Goal: Task Accomplishment & Management: Use online tool/utility

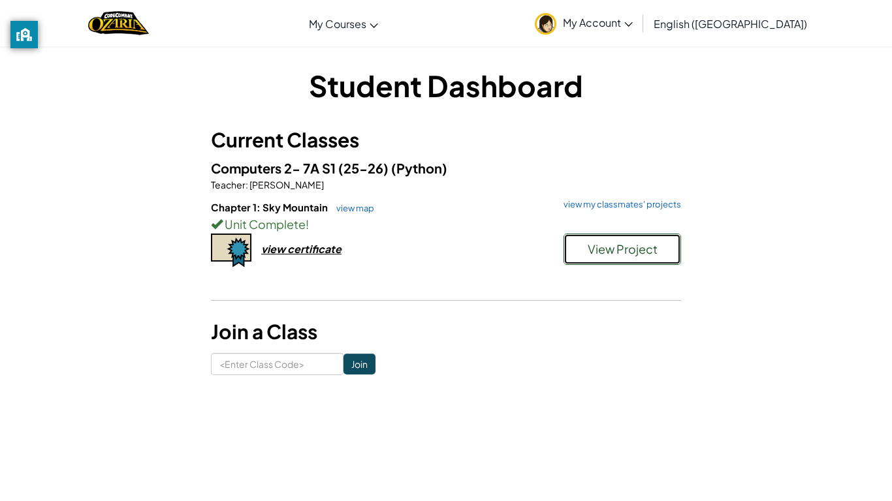
click at [646, 249] on span "View Project" at bounding box center [623, 249] width 70 height 15
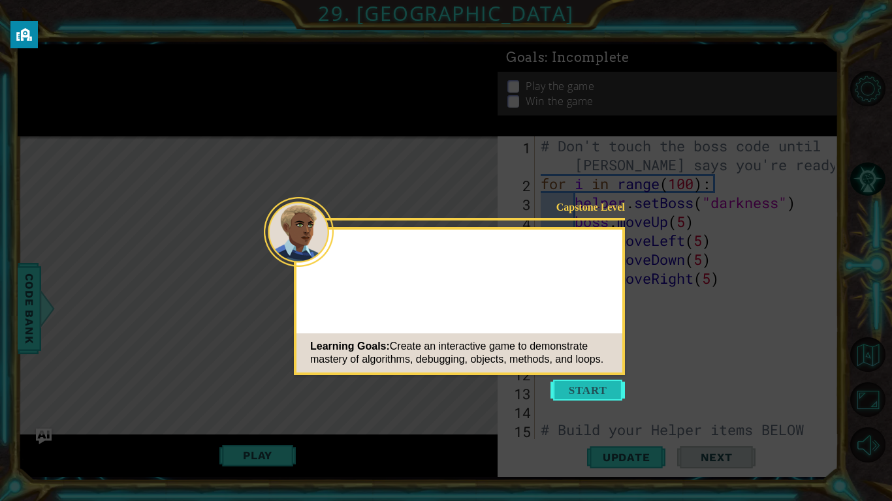
click at [588, 383] on button "Start" at bounding box center [587, 390] width 74 height 21
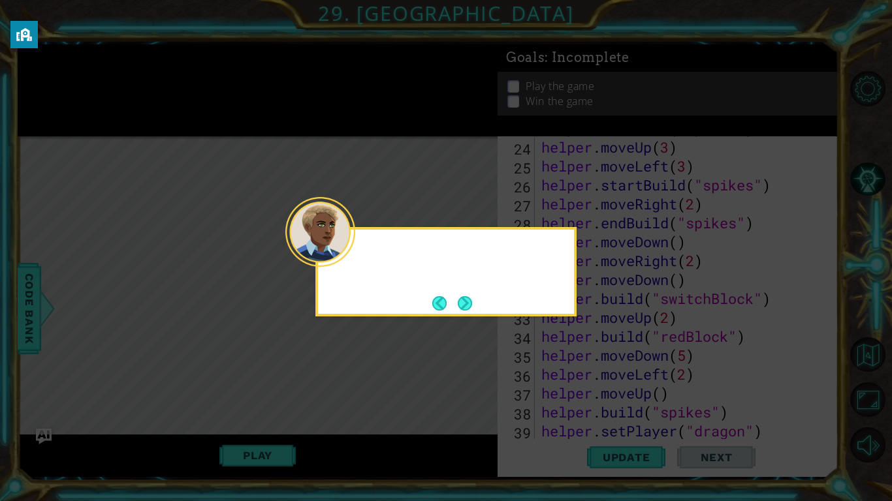
scroll to position [492, 0]
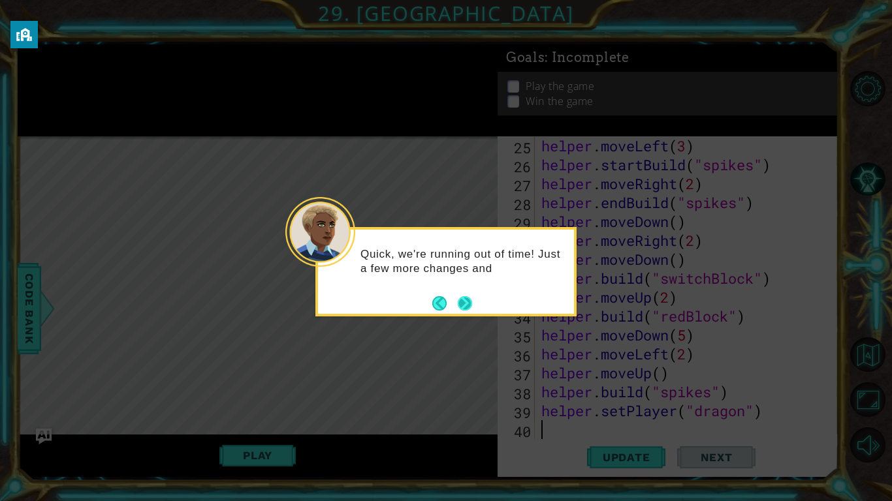
click at [466, 298] on button "Next" at bounding box center [465, 303] width 14 height 14
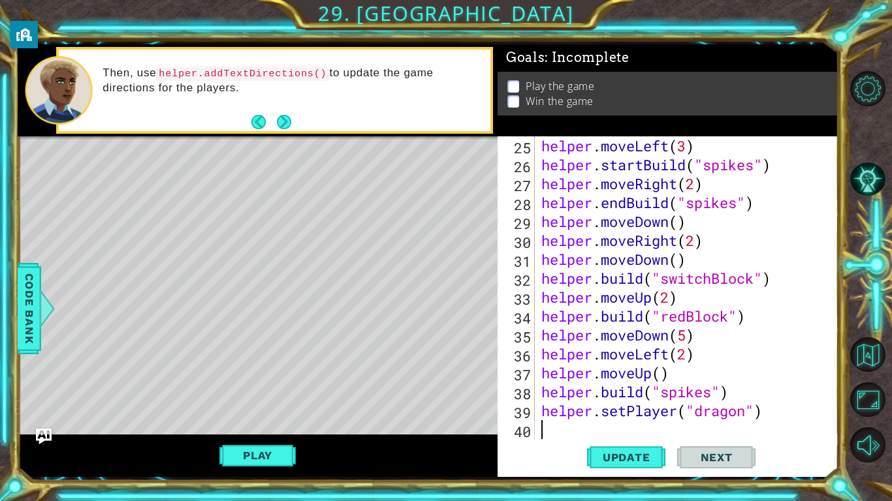
click at [283, 99] on div "Then, use helper.addTextDirections() to update the game directions for the play…" at bounding box center [291, 89] width 396 height 61
click at [284, 121] on button "Next" at bounding box center [283, 122] width 14 height 14
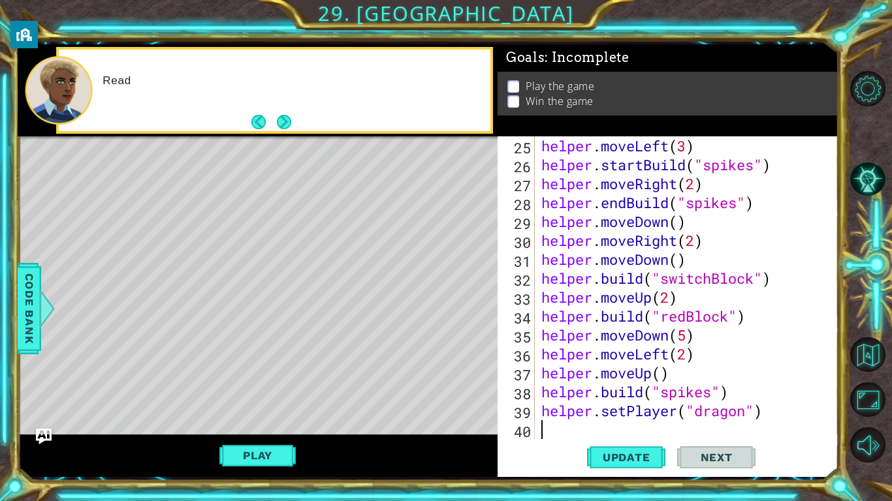
click at [284, 121] on button "Next" at bounding box center [283, 122] width 15 height 15
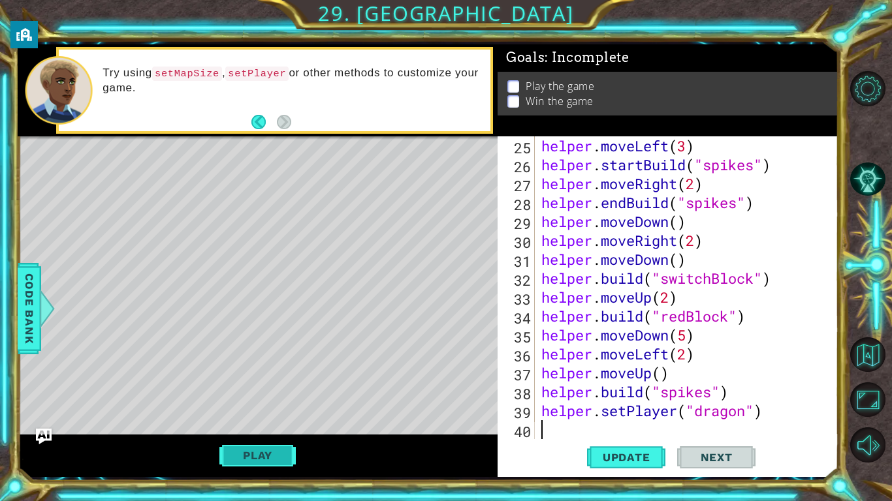
click at [281, 454] on button "Play" at bounding box center [257, 455] width 76 height 25
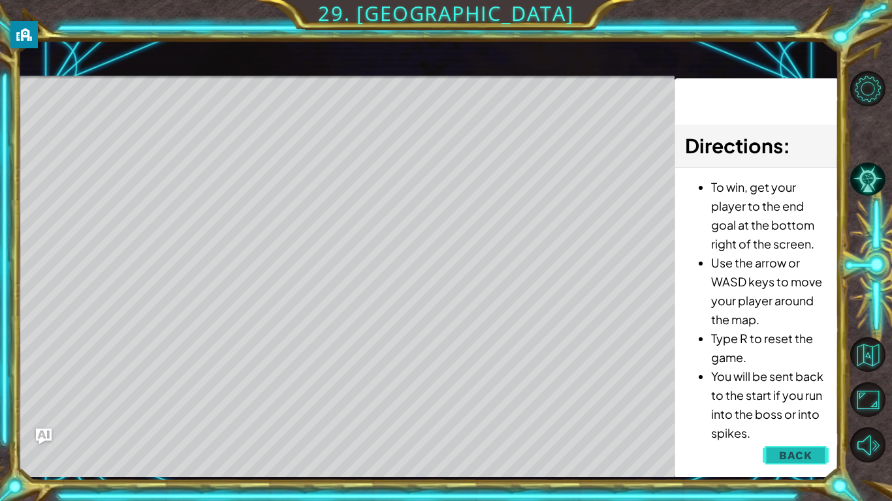
click at [786, 450] on span "Back" at bounding box center [795, 455] width 33 height 13
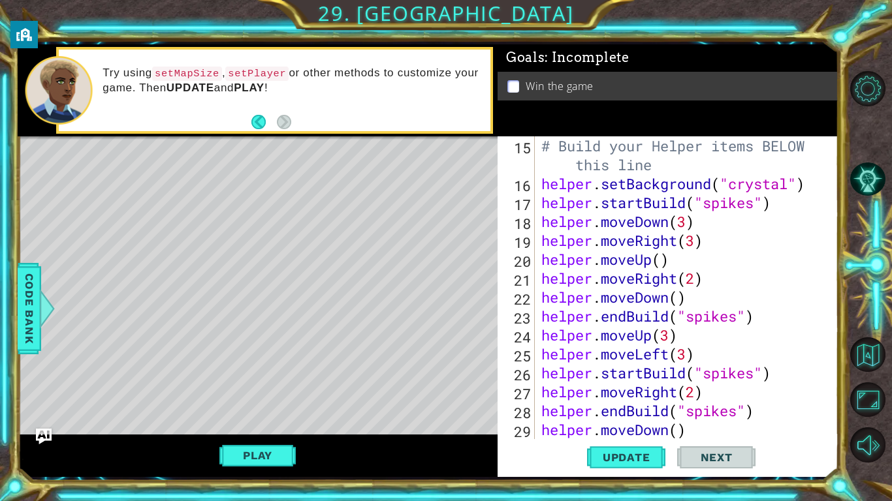
scroll to position [284, 0]
click at [645, 462] on span "Update" at bounding box center [627, 457] width 74 height 13
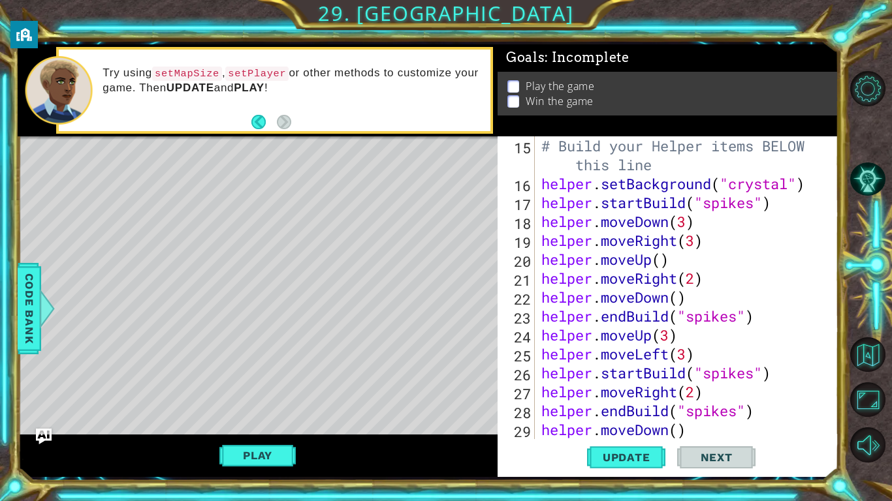
scroll to position [492, 0]
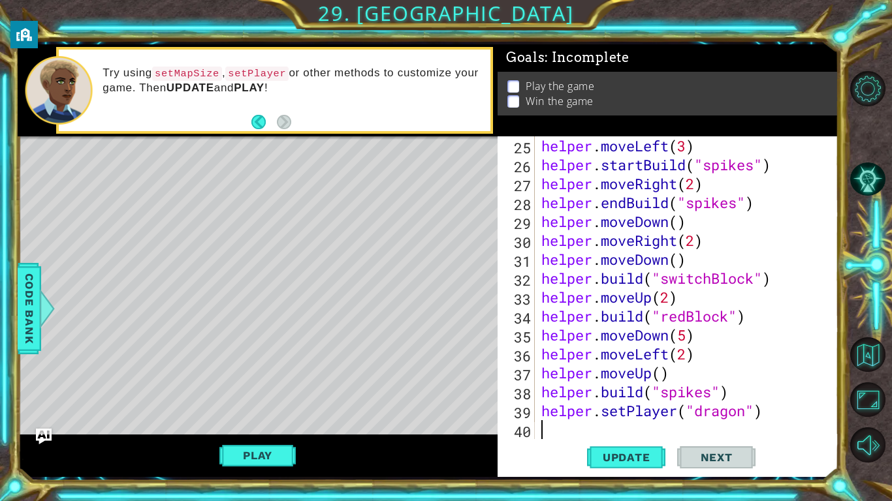
click at [730, 317] on div "helper . moveLeft ( 3 ) helper . startBuild ( "spikes" ) helper . moveRight ( 2…" at bounding box center [690, 306] width 303 height 341
click at [710, 281] on div "helper . moveLeft ( 3 ) helper . startBuild ( "spikes" ) helper . moveRight ( 2…" at bounding box center [690, 306] width 303 height 341
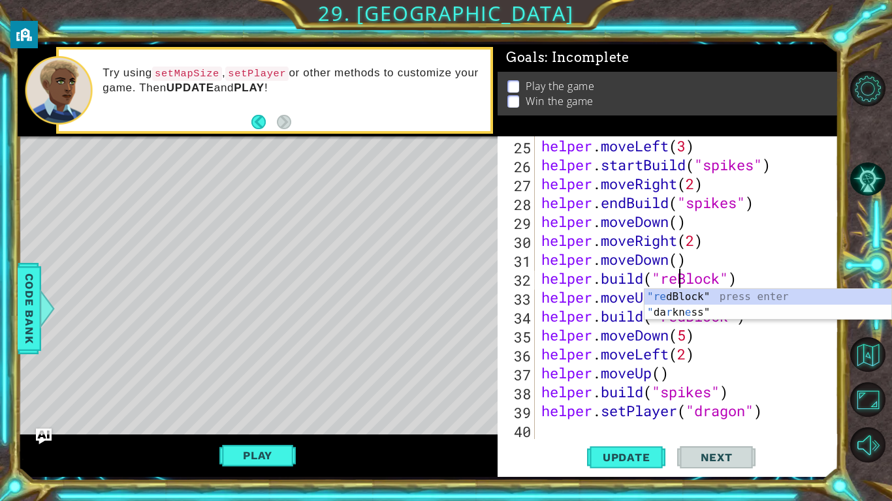
scroll to position [0, 7]
click at [686, 319] on div "helper . moveLeft ( 3 ) helper . startBuild ( "spikes" ) helper . moveRight ( 2…" at bounding box center [690, 306] width 303 height 341
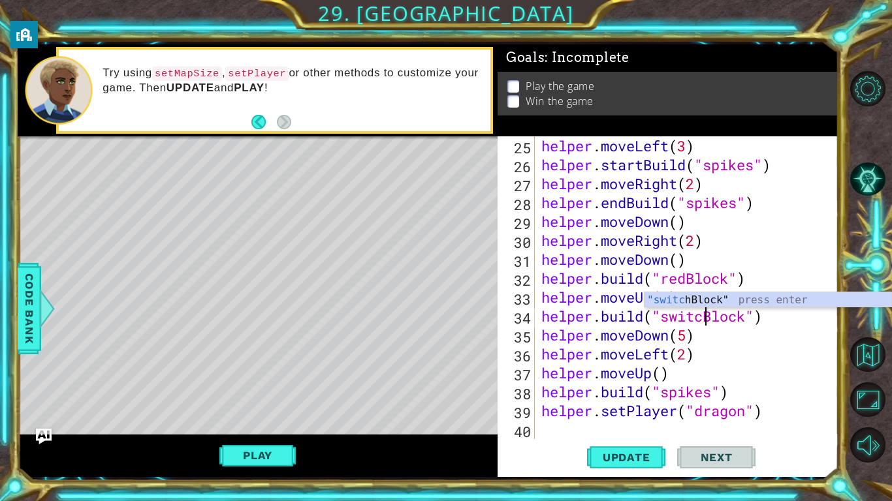
scroll to position [0, 8]
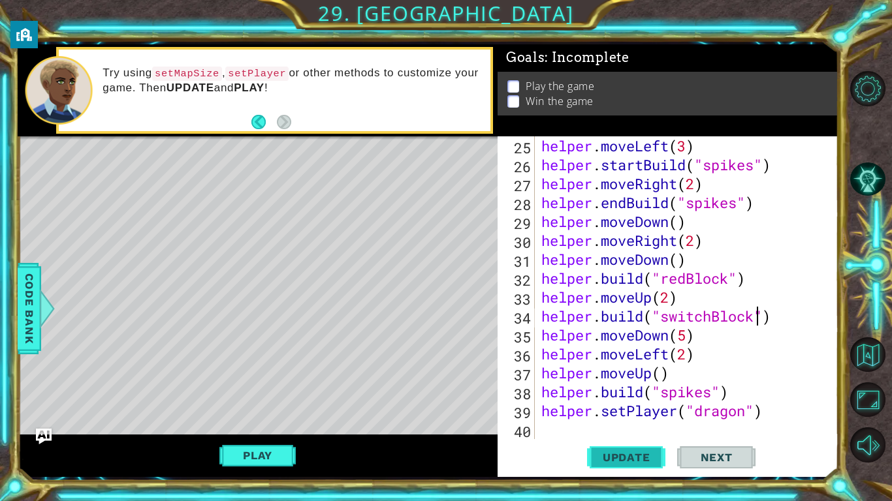
click at [629, 466] on button "Update" at bounding box center [626, 458] width 78 height 34
click at [286, 456] on button "Play" at bounding box center [257, 455] width 76 height 25
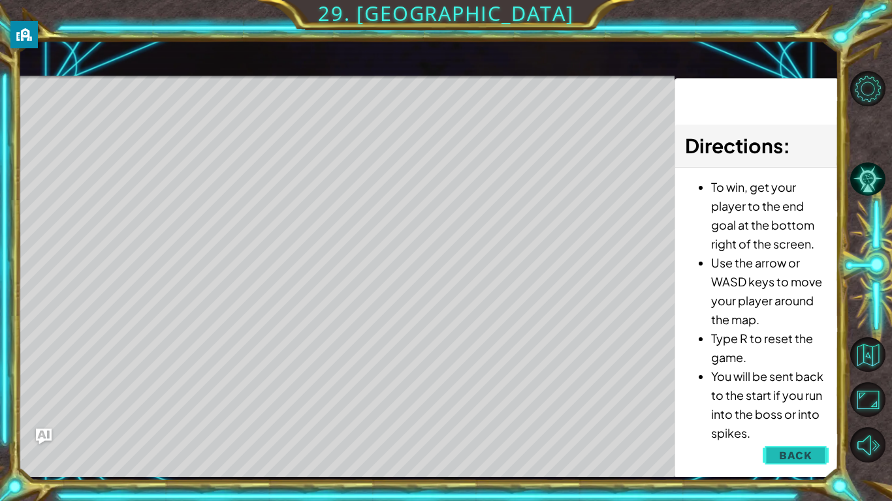
click at [787, 466] on button "Back" at bounding box center [796, 456] width 66 height 26
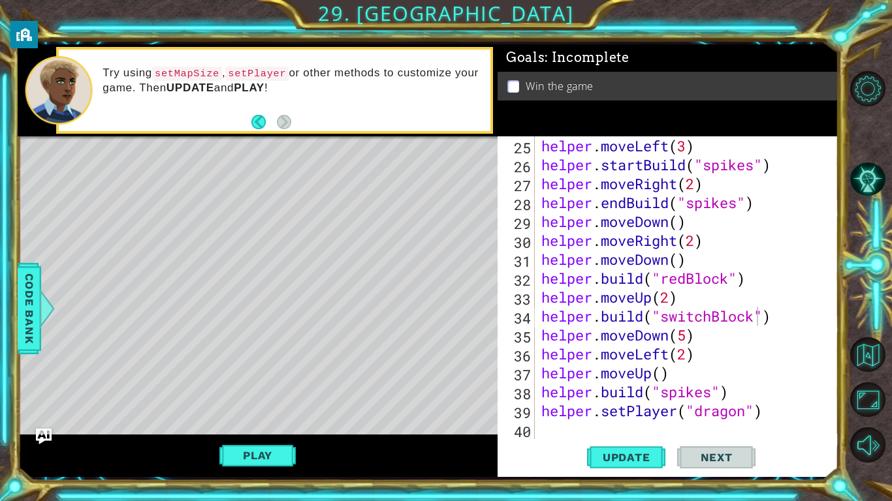
scroll to position [0, 0]
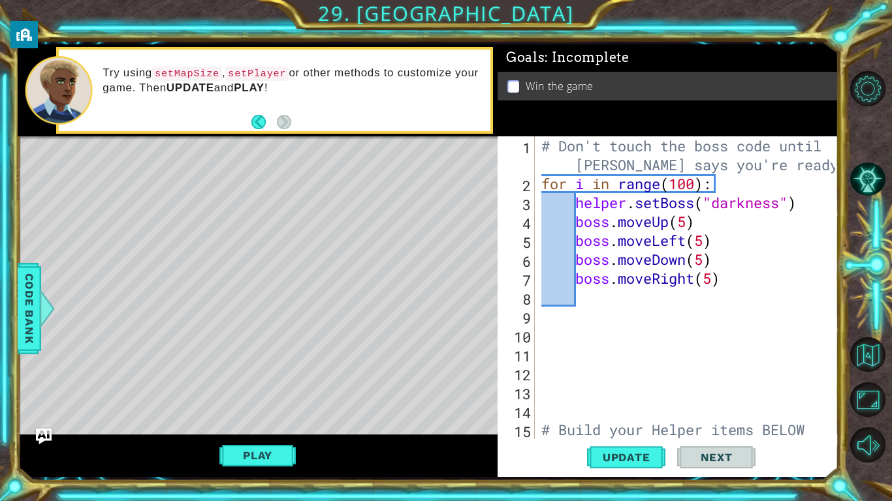
click at [694, 183] on div "# Don't touch the boss code until [PERSON_NAME] says you're ready! for i in ran…" at bounding box center [690, 325] width 303 height 379
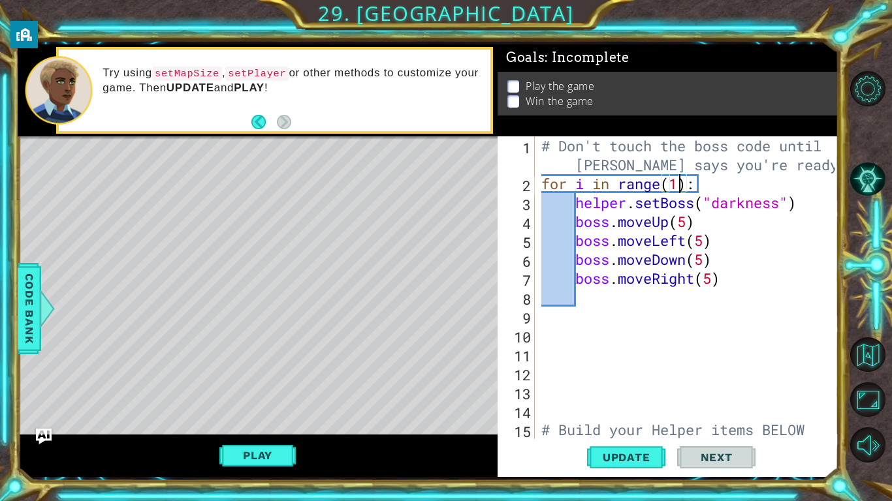
scroll to position [0, 7]
type textarea "for i in range(10):"
click at [736, 329] on div "# Don't touch the boss code until [PERSON_NAME] says you're ready! for i in ran…" at bounding box center [690, 325] width 303 height 379
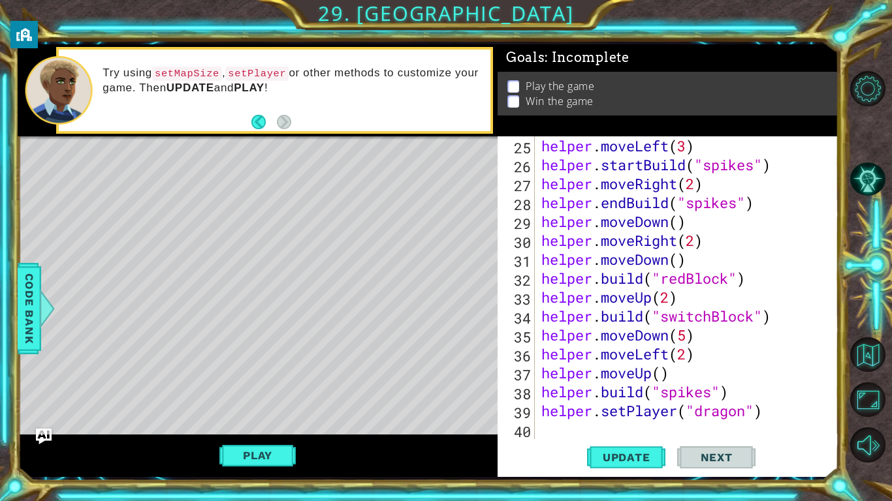
scroll to position [492, 0]
click at [539, 426] on div "helper . moveLeft ( 3 ) helper . startBuild ( "spikes" ) helper . moveRight ( 2…" at bounding box center [690, 306] width 303 height 341
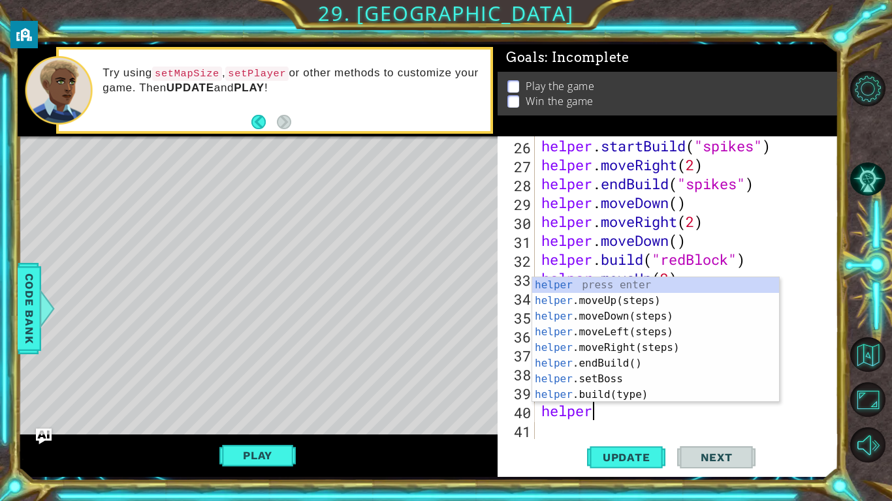
scroll to position [0, 2]
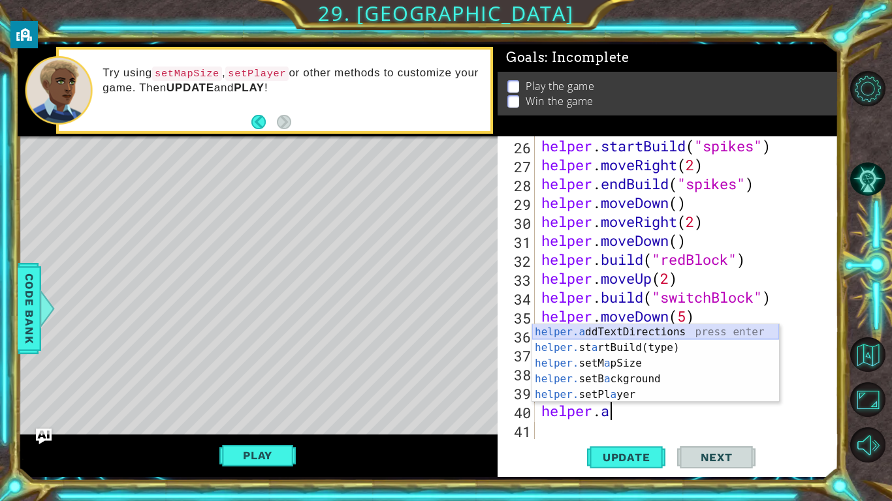
click at [692, 330] on div "helper.a ddTextDirections press enter helper. st a rtBuild(type) press enter he…" at bounding box center [655, 379] width 247 height 110
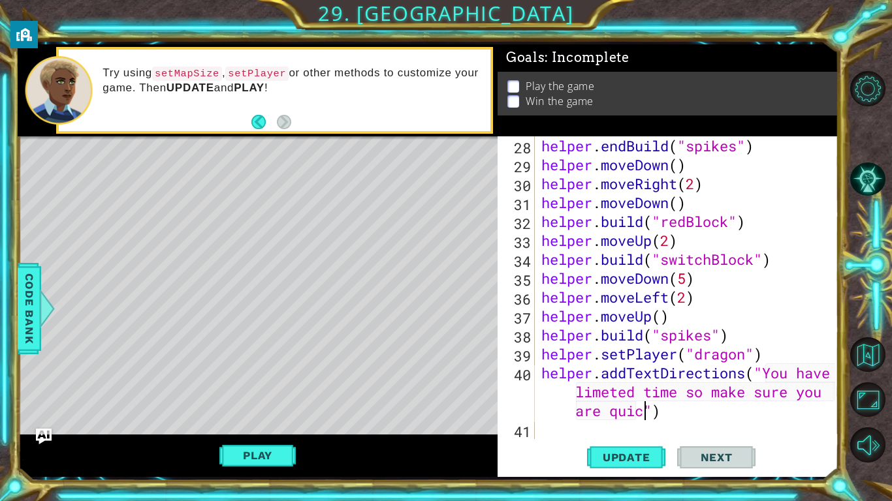
scroll to position [0, 29]
type textarea "helper.addTextDirections("You have limeted time so make sure you are quick")"
click at [659, 461] on span "Update" at bounding box center [627, 457] width 74 height 13
click at [272, 451] on button "Play" at bounding box center [257, 455] width 76 height 25
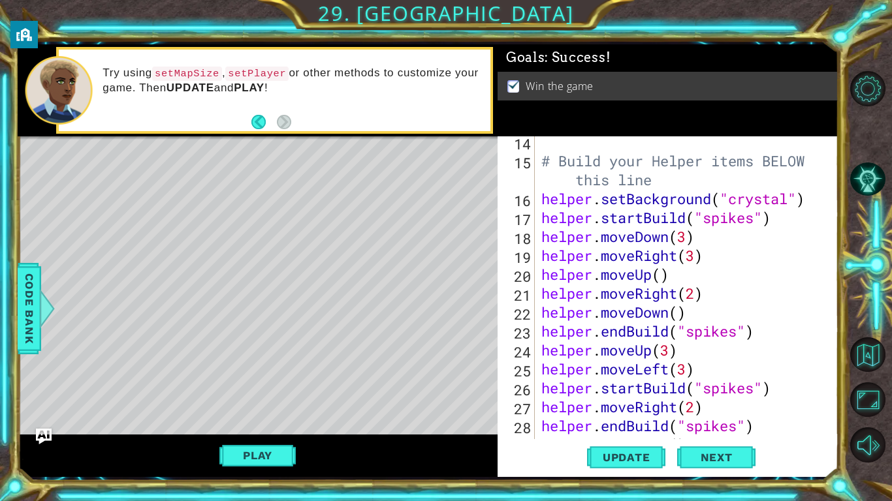
scroll to position [269, 0]
click at [273, 450] on button "Play" at bounding box center [257, 455] width 76 height 25
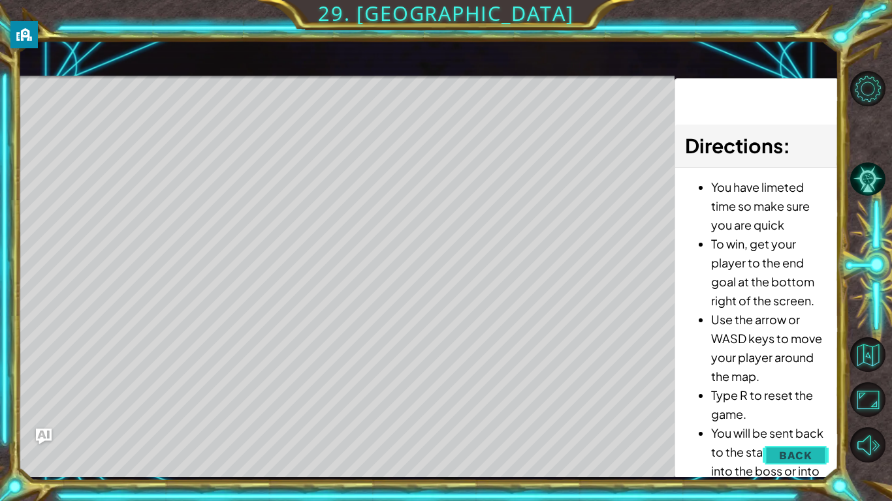
click at [794, 449] on button "Back" at bounding box center [796, 456] width 66 height 26
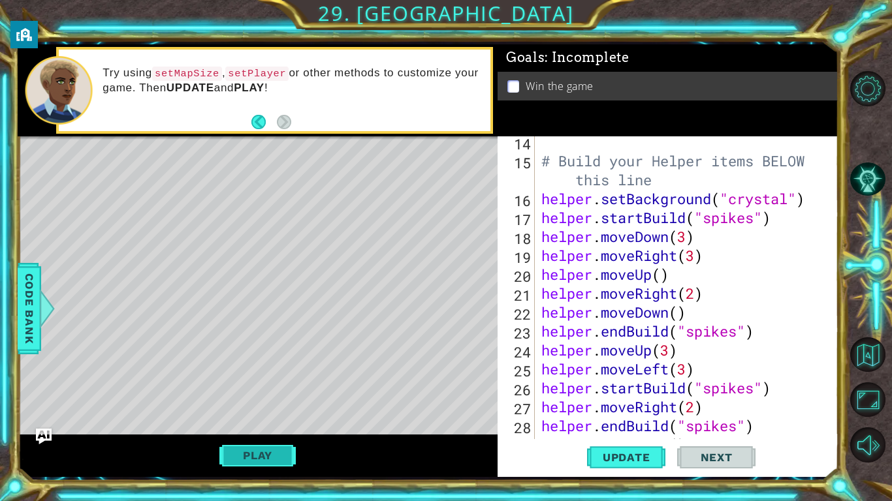
click at [265, 461] on button "Play" at bounding box center [257, 455] width 76 height 25
click at [637, 466] on button "Update" at bounding box center [626, 458] width 78 height 34
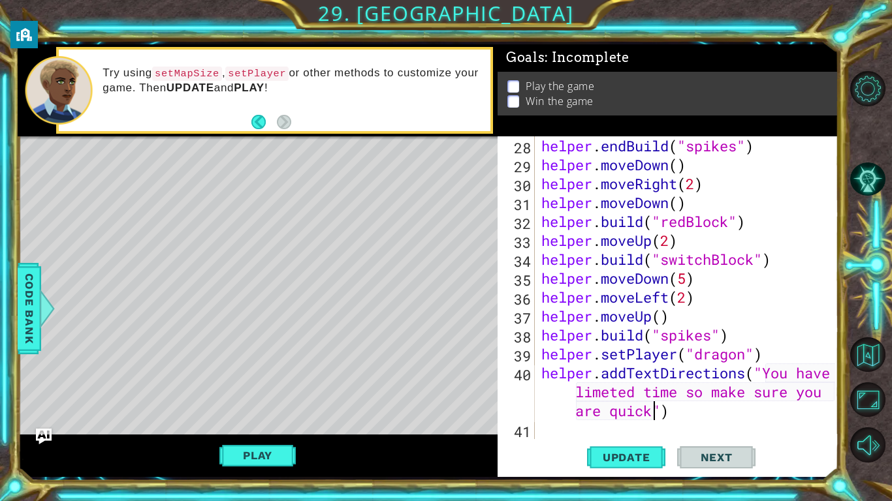
scroll to position [549, 0]
click at [678, 413] on div "helper . endBuild ( "spikes" ) helper . moveDown ( ) helper . moveRight ( 2 ) h…" at bounding box center [690, 306] width 303 height 341
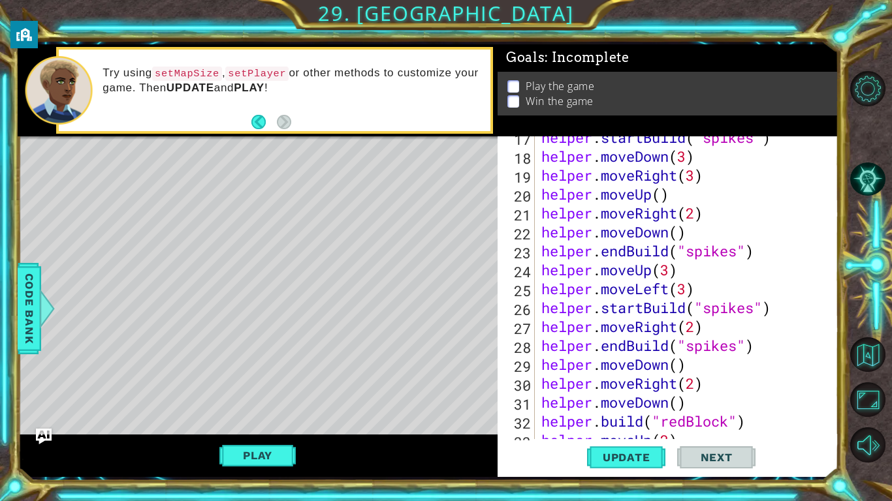
scroll to position [345, 0]
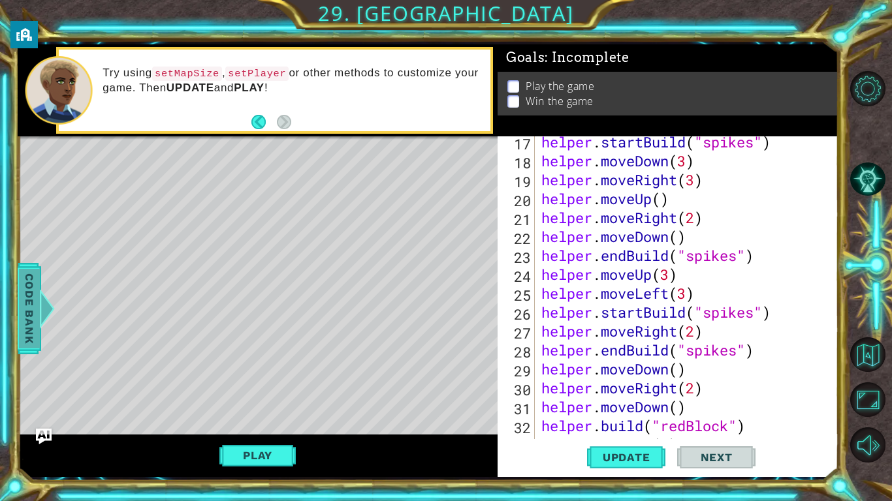
click at [39, 324] on div at bounding box center [47, 308] width 16 height 39
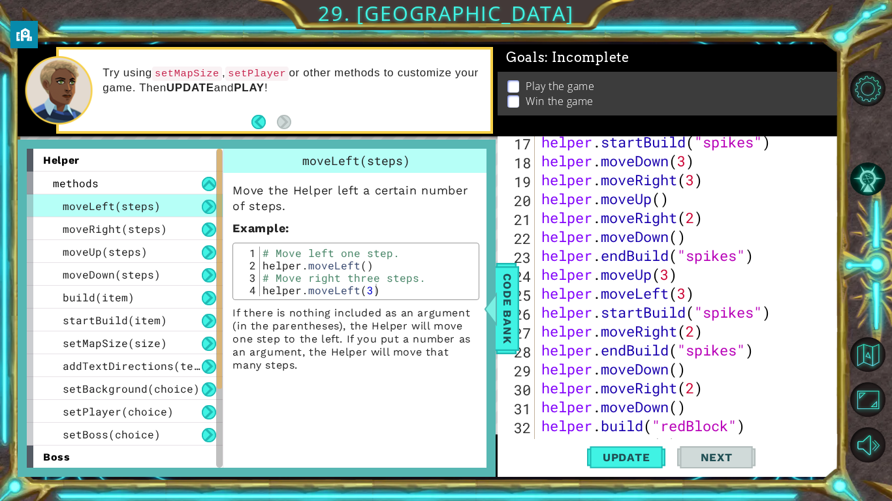
scroll to position [138, 0]
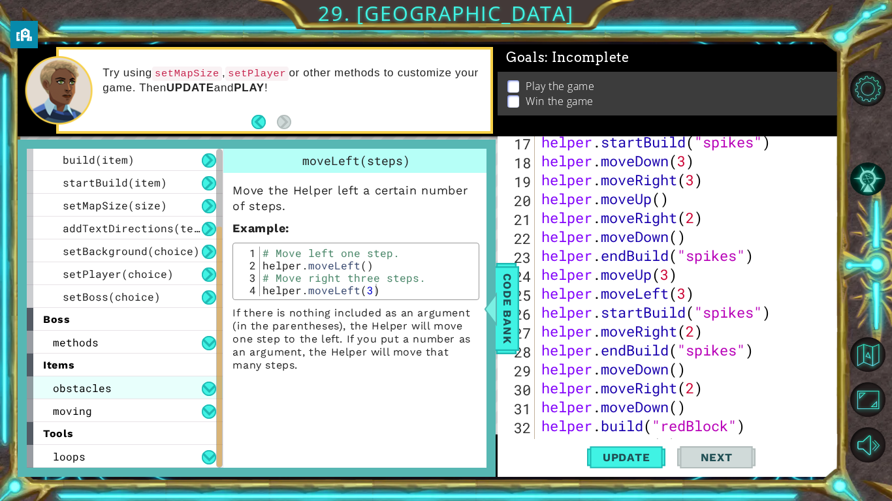
click at [95, 384] on span "obstacles" at bounding box center [82, 388] width 59 height 14
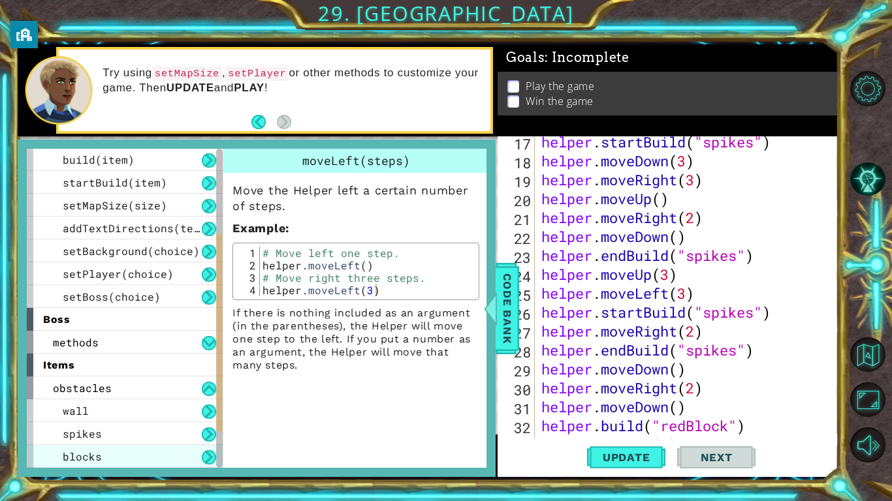
click at [91, 451] on span "blocks" at bounding box center [82, 457] width 39 height 14
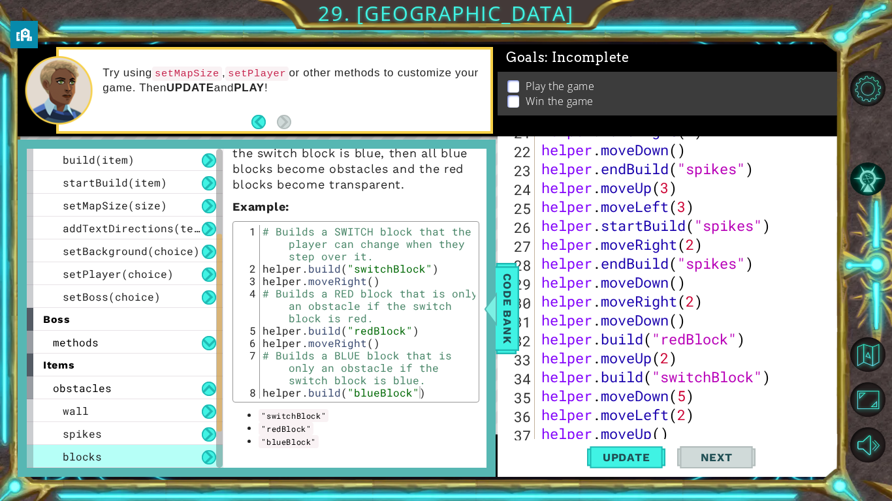
scroll to position [568, 0]
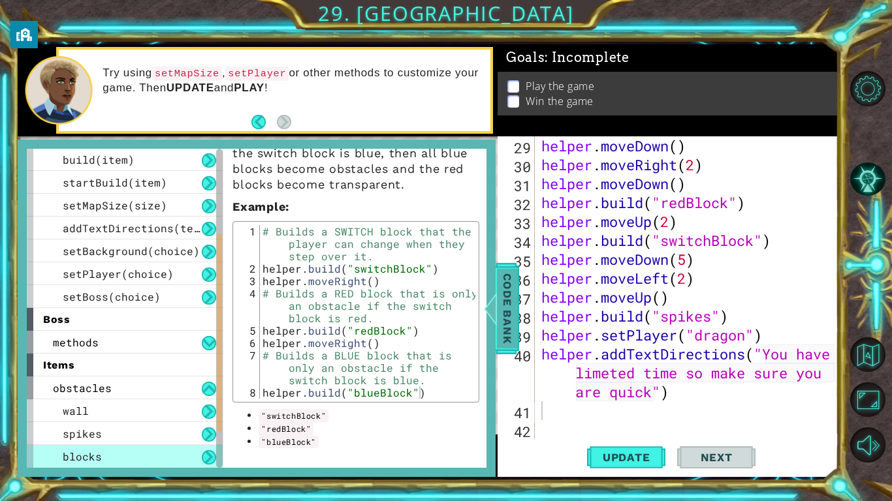
click at [502, 298] on span "Code Bank" at bounding box center [507, 308] width 21 height 80
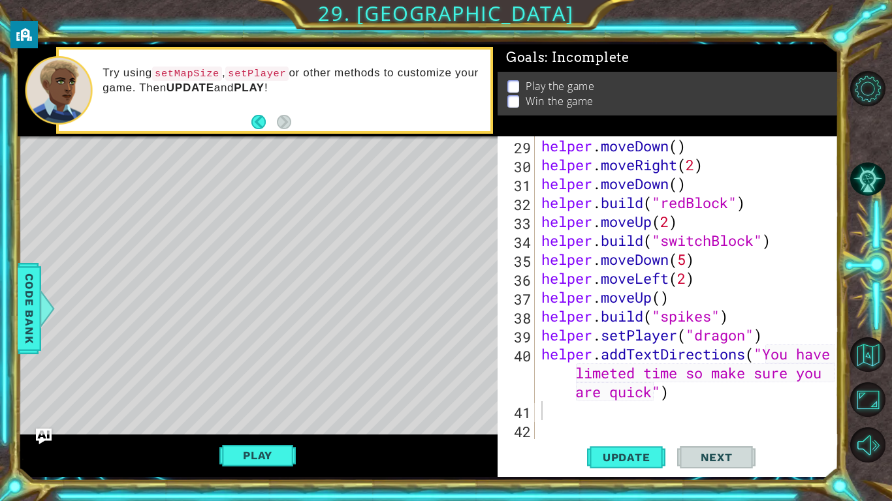
click at [552, 412] on div "helper . moveDown ( ) helper . moveRight ( 2 ) helper . moveDown ( ) helper . b…" at bounding box center [690, 306] width 303 height 341
click at [718, 319] on div "helper . moveDown ( ) helper . moveRight ( 2 ) helper . moveDown ( ) helper . b…" at bounding box center [690, 306] width 303 height 341
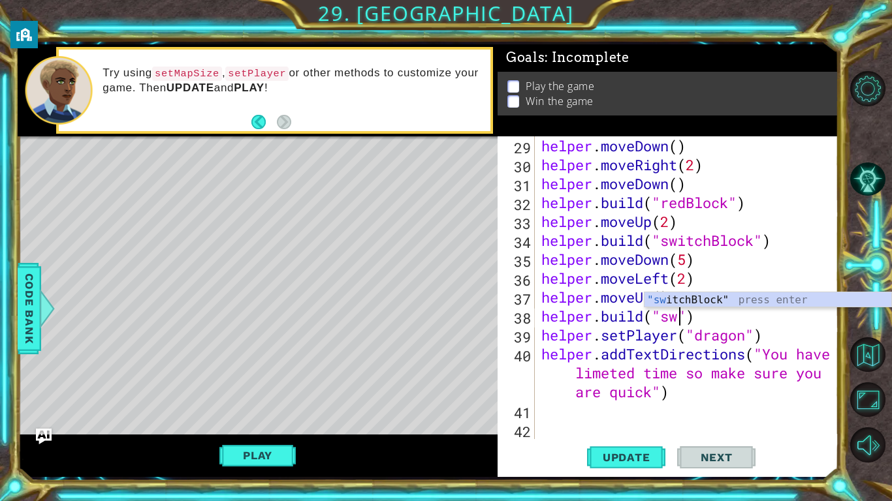
scroll to position [0, 7]
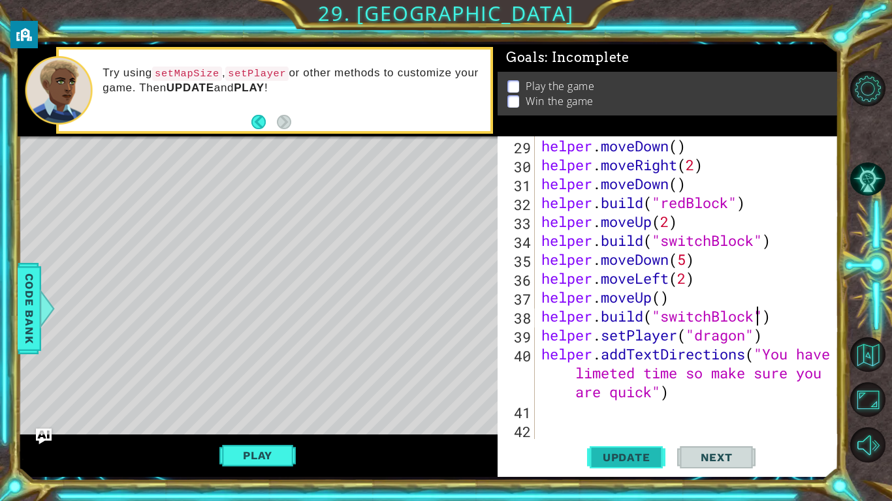
click at [625, 460] on span "Update" at bounding box center [627, 457] width 74 height 13
click at [646, 469] on button "Update" at bounding box center [626, 458] width 78 height 34
click at [25, 305] on span "Code Bank" at bounding box center [29, 308] width 21 height 80
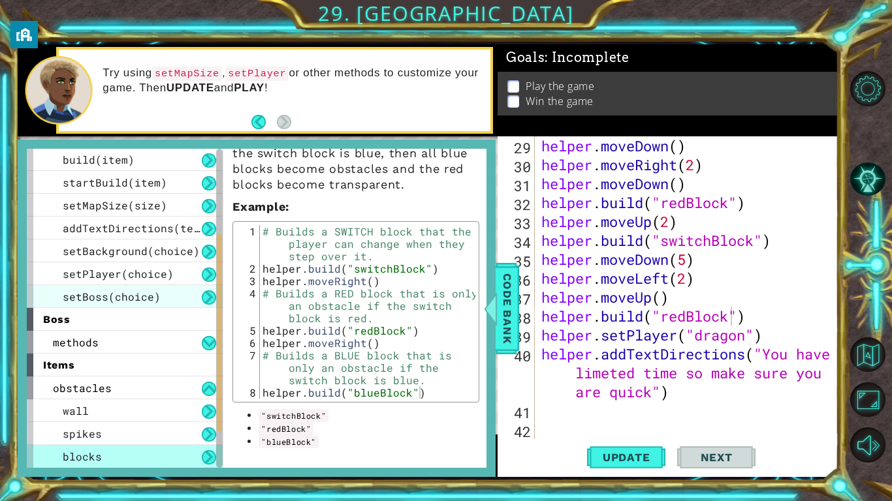
scroll to position [206, 0]
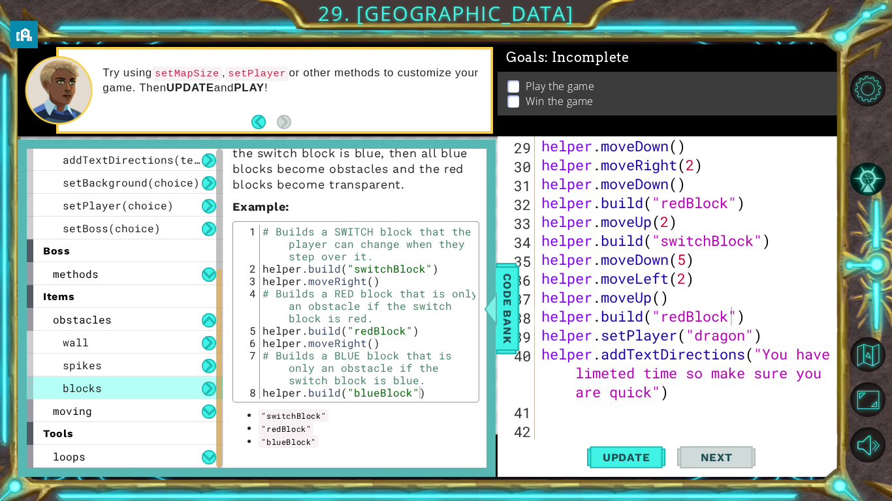
click at [689, 321] on div "helper . moveDown ( ) helper . moveRight ( 2 ) helper . moveDown ( ) helper . b…" at bounding box center [690, 306] width 303 height 341
click at [740, 289] on div "helper . moveDown ( ) helper . moveRight ( 2 ) helper . moveDown ( ) helper . b…" at bounding box center [690, 306] width 303 height 341
click at [687, 319] on div "helper . moveDown ( ) helper . moveRight ( 2 ) helper . moveDown ( ) helper . b…" at bounding box center [690, 306] width 303 height 341
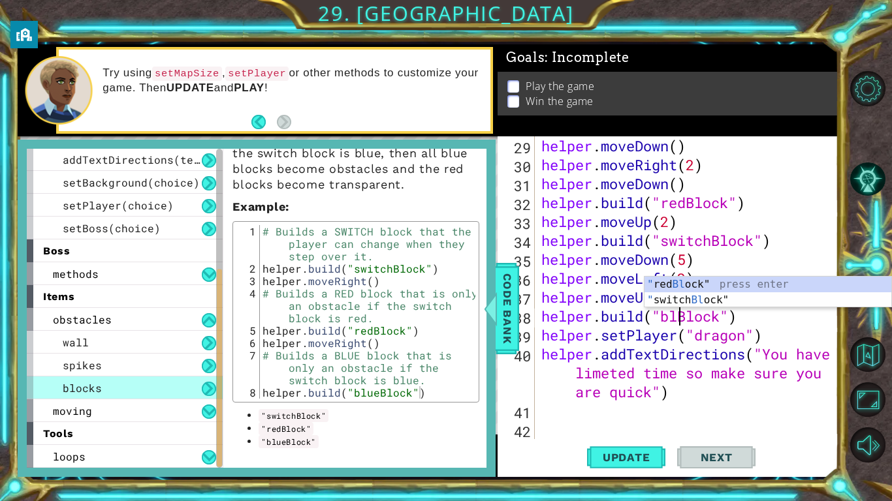
scroll to position [0, 7]
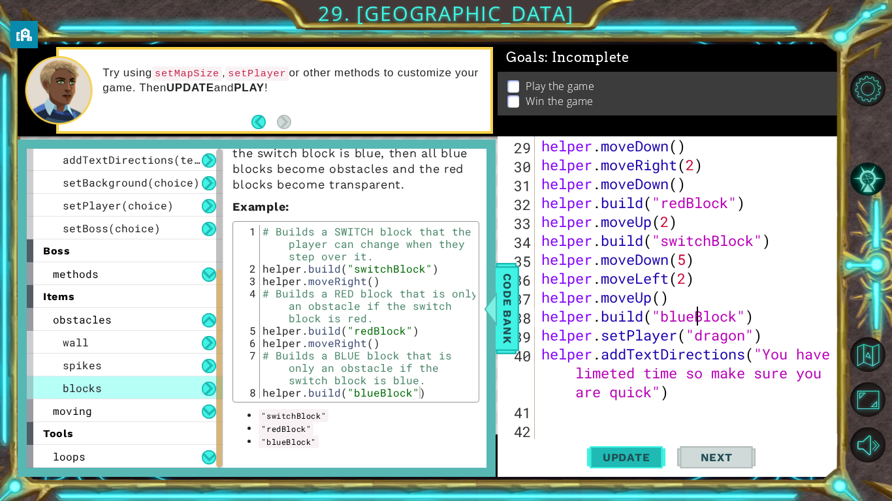
click at [650, 456] on span "Update" at bounding box center [627, 457] width 74 height 13
click at [490, 310] on div at bounding box center [491, 308] width 16 height 39
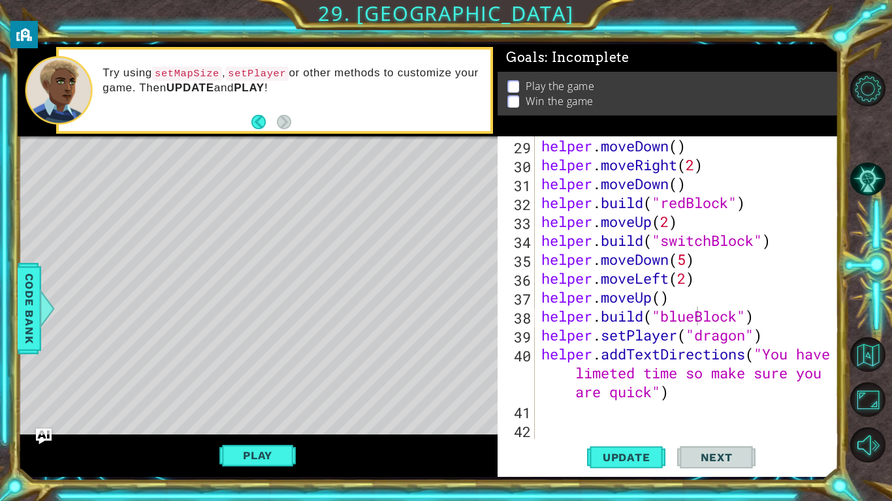
click at [693, 317] on div "helper . moveDown ( ) helper . moveRight ( 2 ) helper . moveDown ( ) helper . b…" at bounding box center [690, 306] width 303 height 341
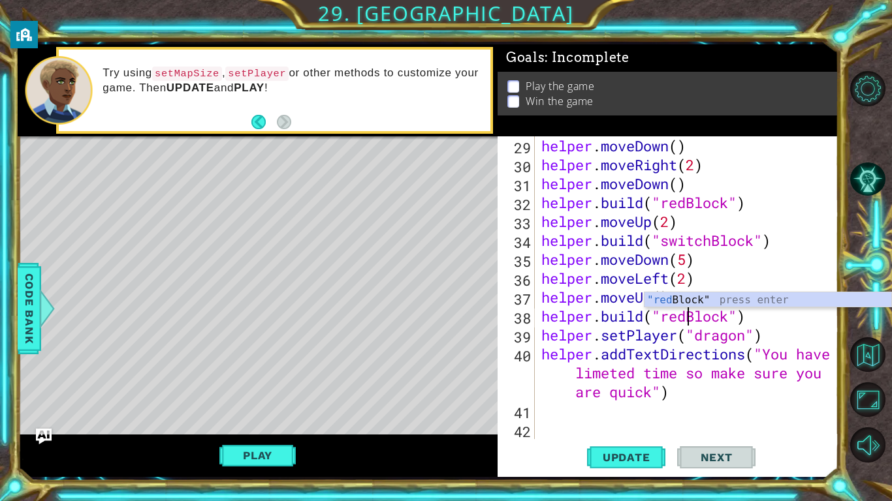
click at [712, 387] on div "helper . moveDown ( ) helper . moveRight ( 2 ) helper . moveDown ( ) helper . b…" at bounding box center [690, 306] width 303 height 341
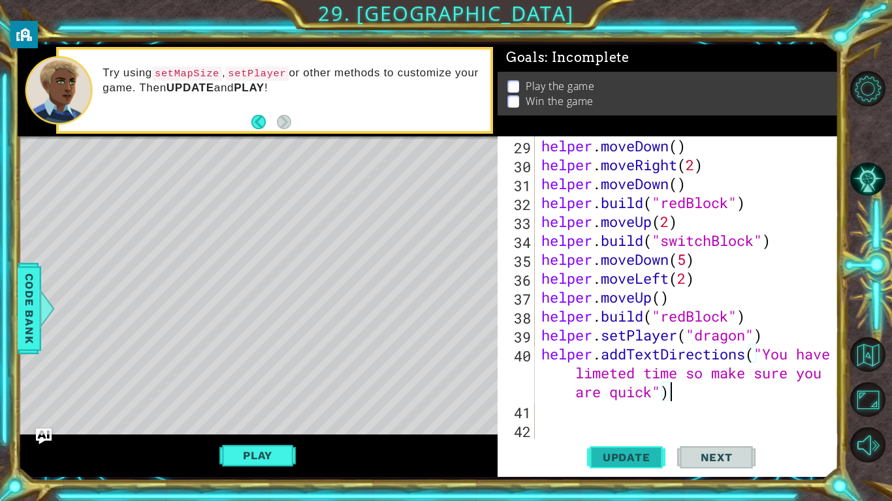
type textarea "helper.addTextDirections("You have limeted time so make sure you are quick")"
click at [640, 456] on span "Update" at bounding box center [627, 457] width 74 height 13
click at [556, 419] on div "helper . moveDown ( ) helper . moveRight ( 2 ) helper . moveDown ( ) helper . b…" at bounding box center [690, 306] width 303 height 341
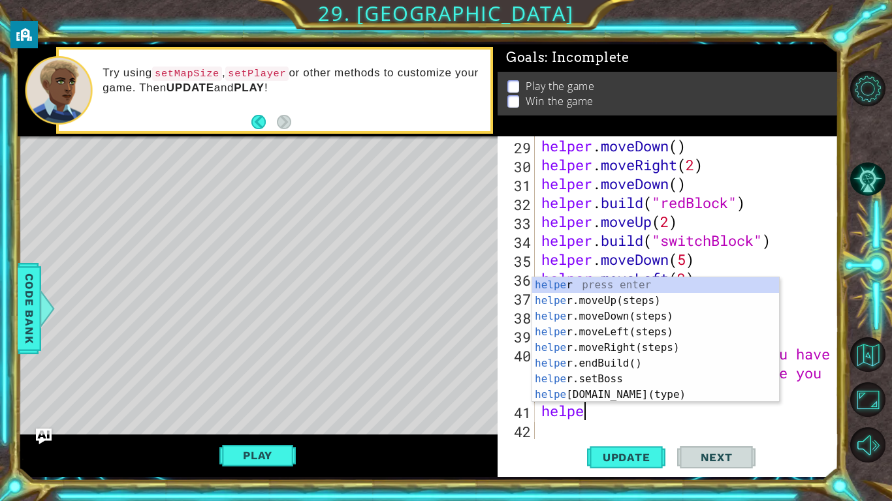
scroll to position [0, 1]
type textarea "helper"
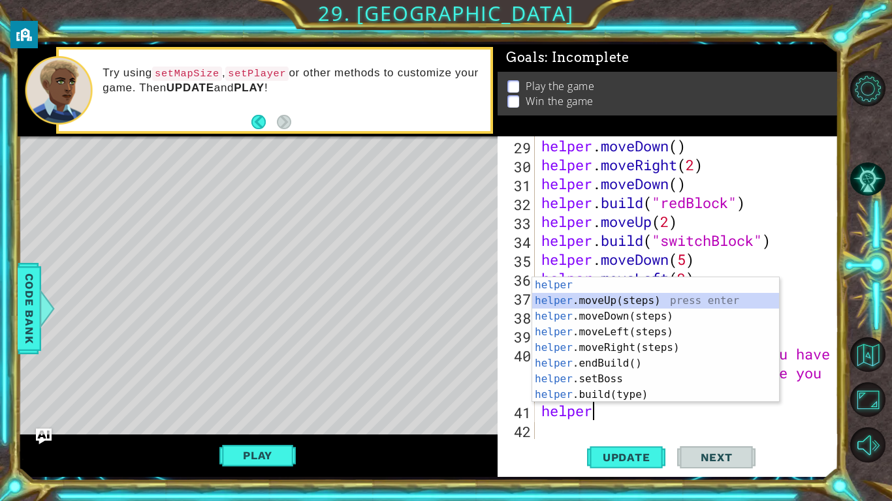
click at [588, 309] on div "helper press enter helper .moveUp(steps) press enter helper .moveDown(steps) pr…" at bounding box center [655, 355] width 247 height 157
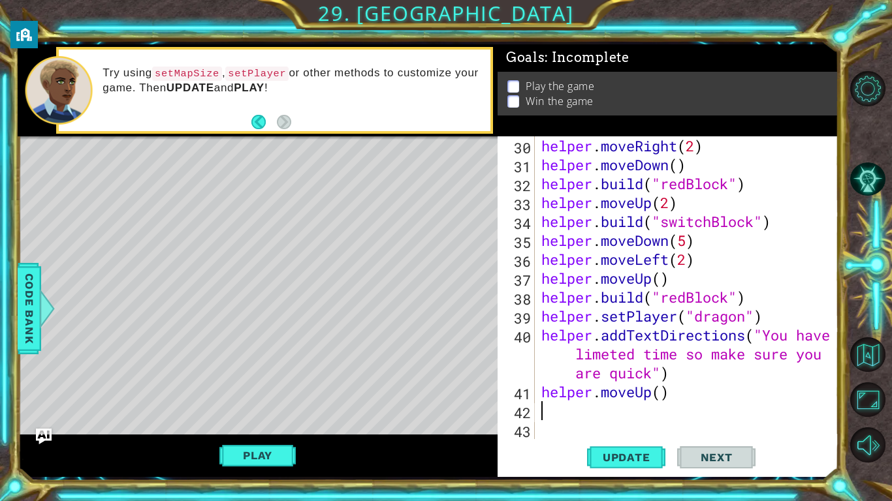
click at [659, 398] on div "helper . moveRight ( 2 ) helper . moveDown ( ) helper . build ( "redBlock" ) he…" at bounding box center [690, 306] width 303 height 341
type textarea "helper.moveUp(4)"
click at [548, 421] on div "helper . moveRight ( 2 ) helper . moveDown ( ) helper . build ( "redBlock" ) he…" at bounding box center [690, 306] width 303 height 341
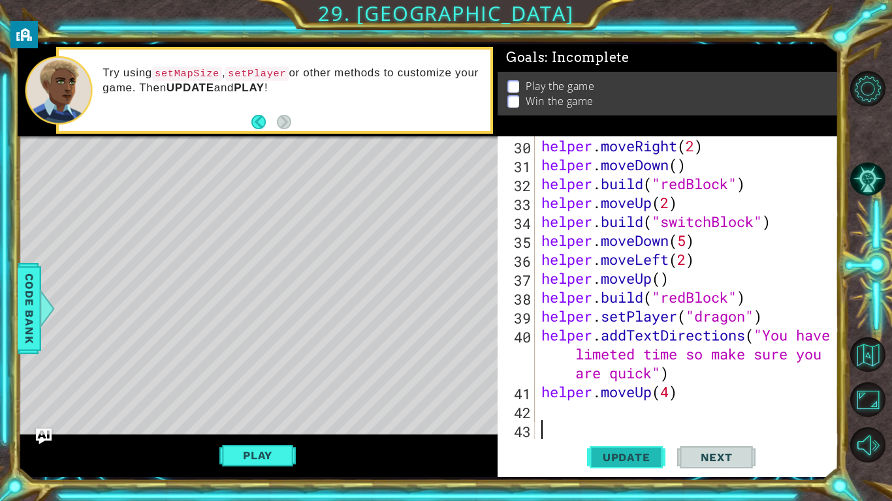
click at [627, 466] on button "Update" at bounding box center [626, 458] width 78 height 34
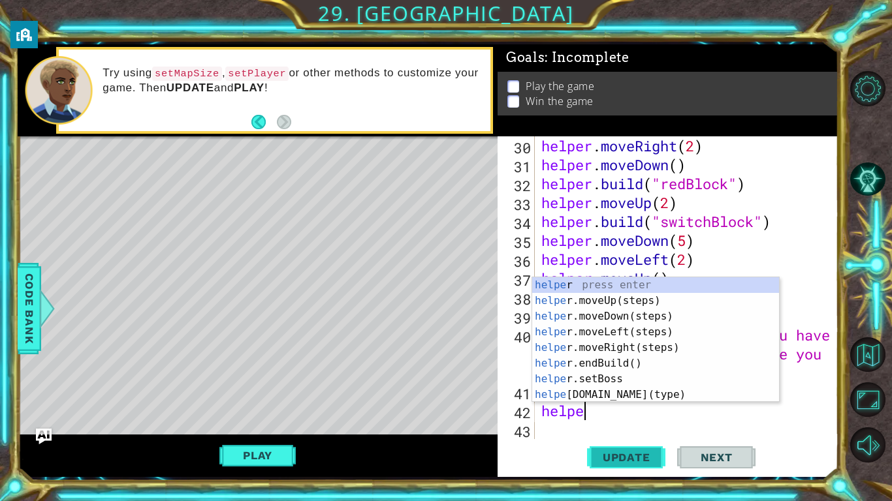
scroll to position [0, 1]
type textarea "helper"
click at [637, 346] on div "helper press enter helper .moveUp(steps) press enter helper .moveDown(steps) pr…" at bounding box center [655, 355] width 247 height 157
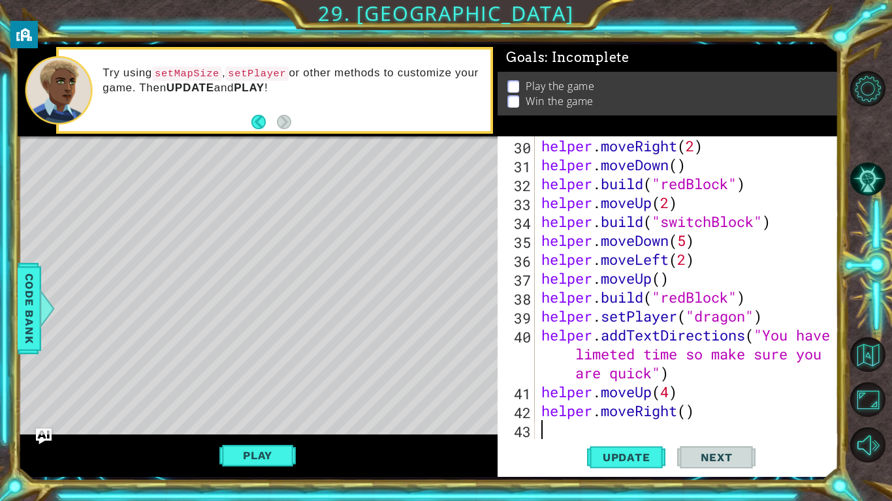
scroll to position [606, 0]
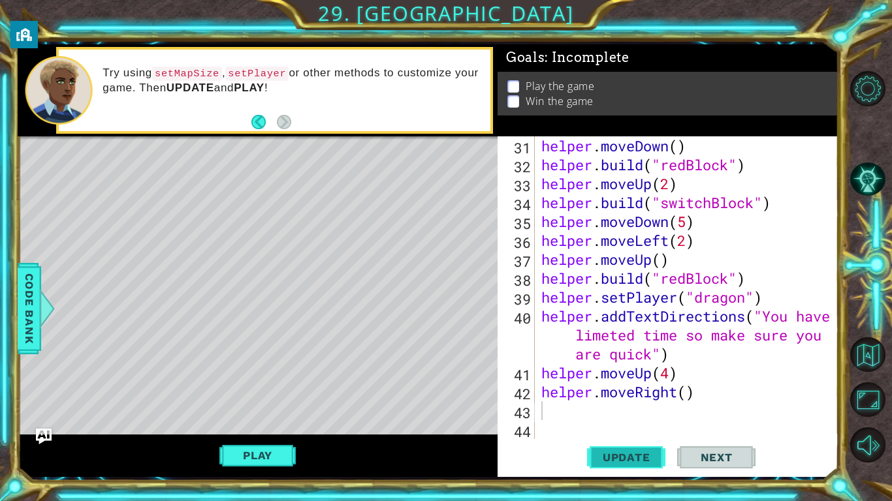
click at [612, 462] on span "Update" at bounding box center [627, 457] width 74 height 13
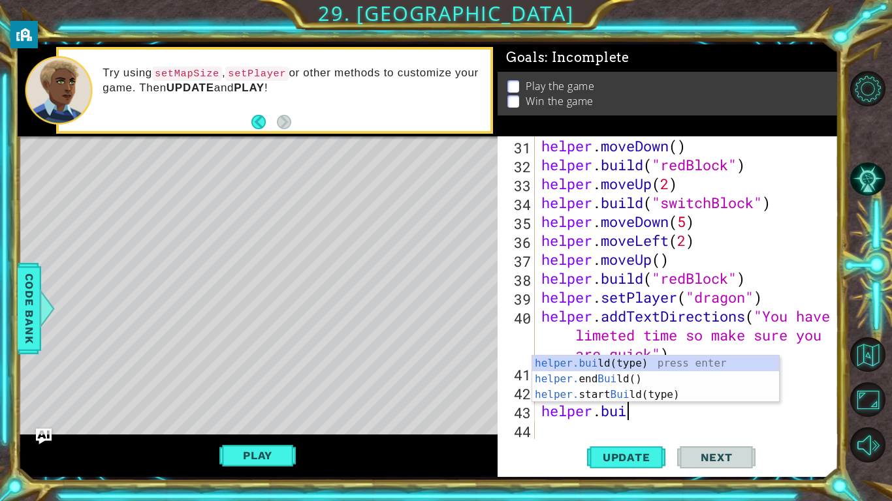
scroll to position [0, 3]
click at [610, 361] on div "helper.[PERSON_NAME](type) press enter helper. end [PERSON_NAME]() press enter …" at bounding box center [655, 395] width 247 height 78
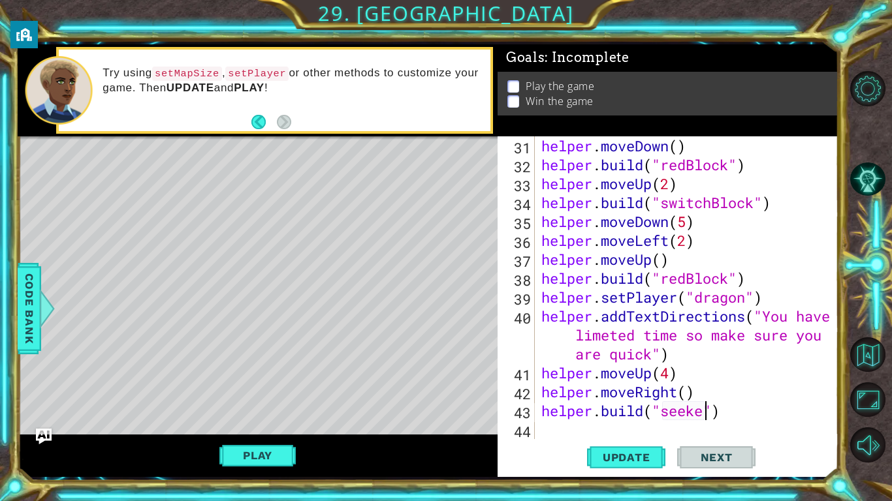
scroll to position [0, 8]
click at [622, 460] on span "Update" at bounding box center [627, 457] width 74 height 13
click at [266, 445] on button "Play" at bounding box center [257, 455] width 76 height 25
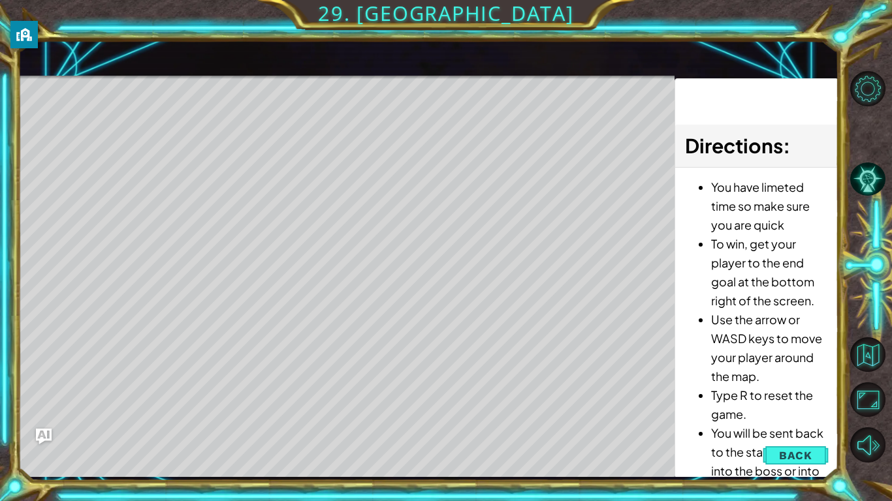
click at [777, 439] on li "You will be sent back to the start if you run into the boss or into spikes." at bounding box center [769, 462] width 117 height 76
click at [778, 448] on button "Back" at bounding box center [796, 456] width 66 height 26
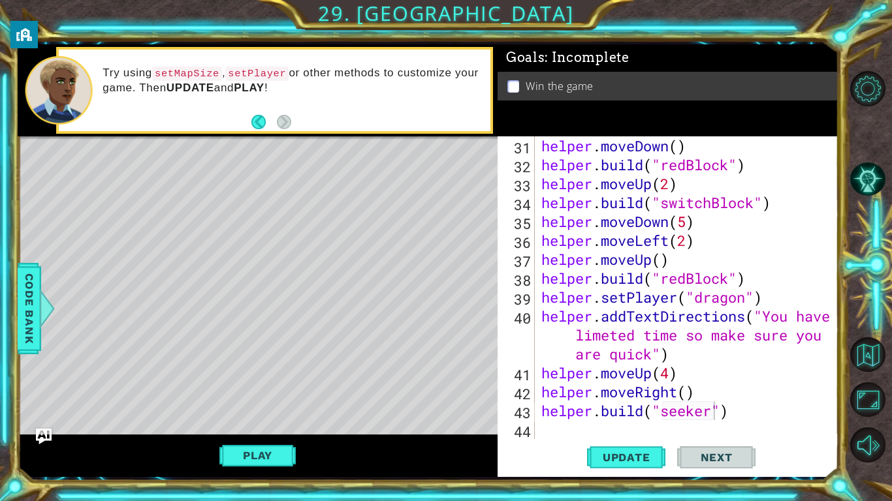
type textarea "helper.moveRight()"
click at [692, 391] on div "helper . moveDown ( ) helper . build ( "redBlock" ) helper . moveUp ( 2 ) helpe…" at bounding box center [690, 306] width 303 height 341
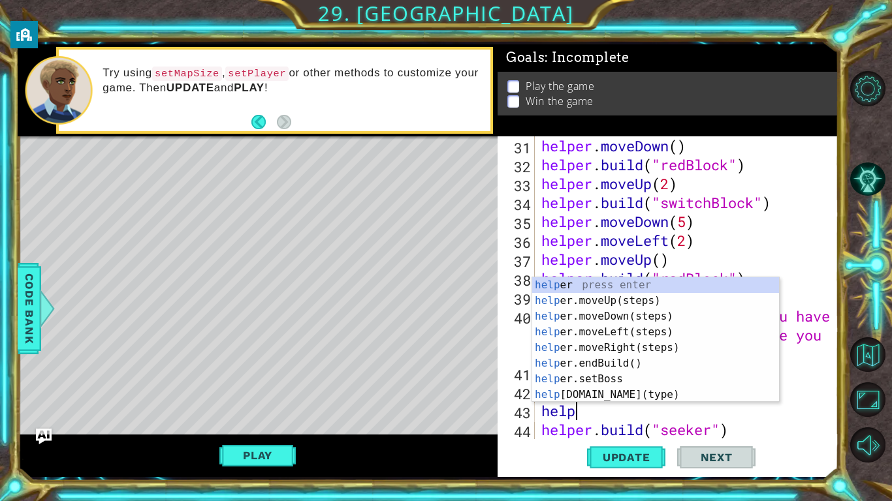
scroll to position [0, 1]
type textarea "helper"
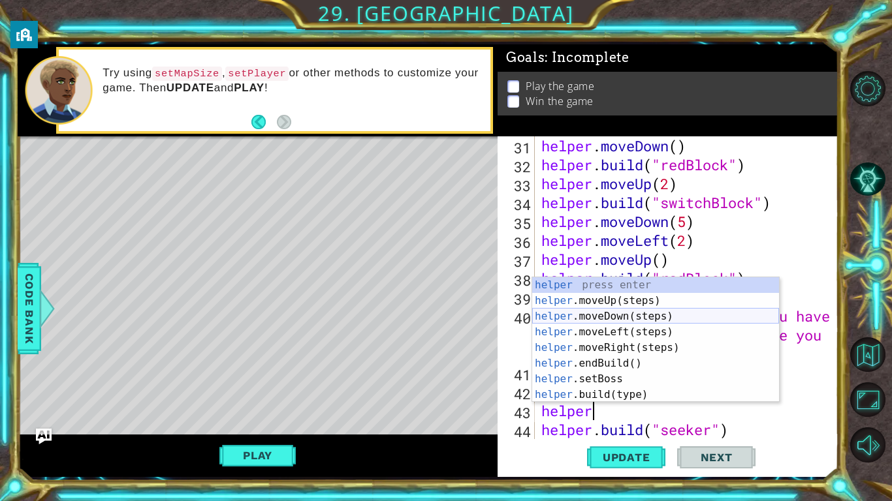
click at [711, 317] on div "helper press enter helper .moveUp(steps) press enter helper .moveDown(steps) pr…" at bounding box center [655, 355] width 247 height 157
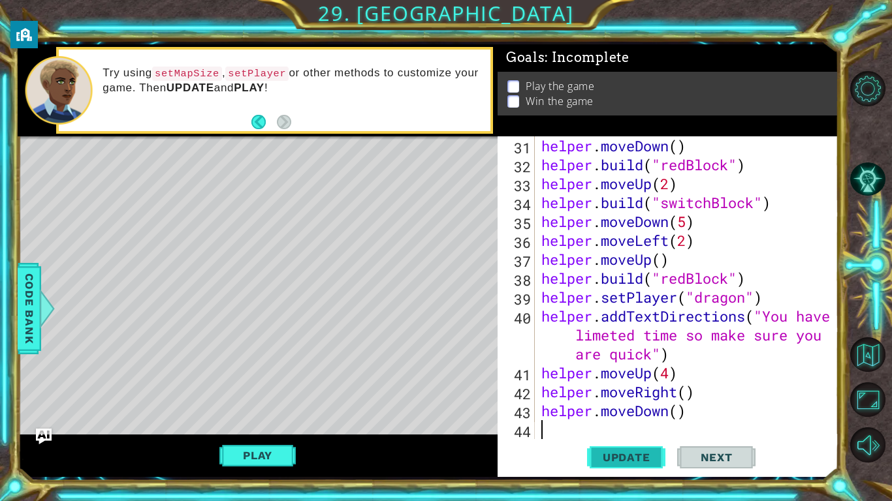
click at [639, 459] on span "Update" at bounding box center [627, 457] width 74 height 13
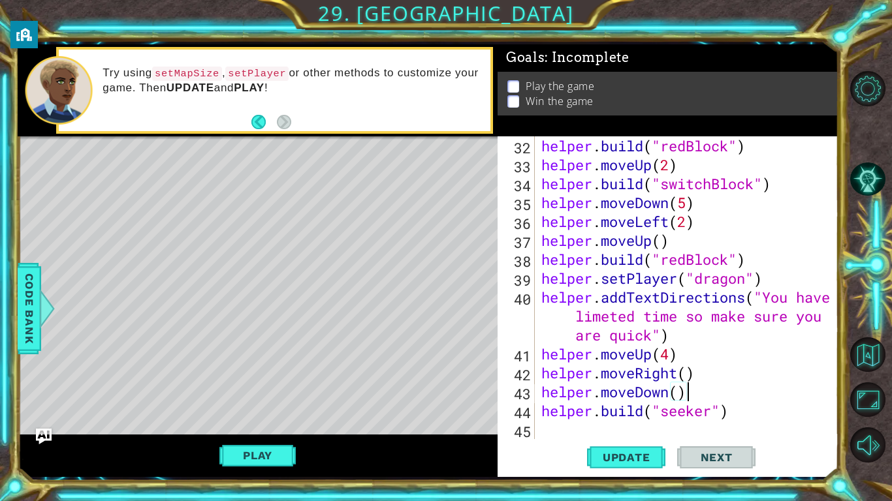
scroll to position [625, 0]
click at [622, 449] on button "Update" at bounding box center [626, 458] width 78 height 34
click at [281, 449] on button "Play" at bounding box center [257, 455] width 76 height 25
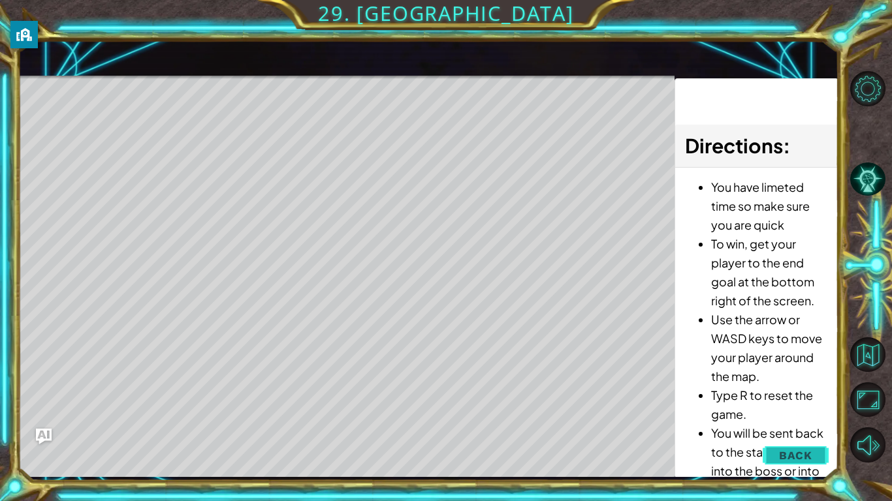
click at [774, 461] on button "Back" at bounding box center [796, 456] width 66 height 26
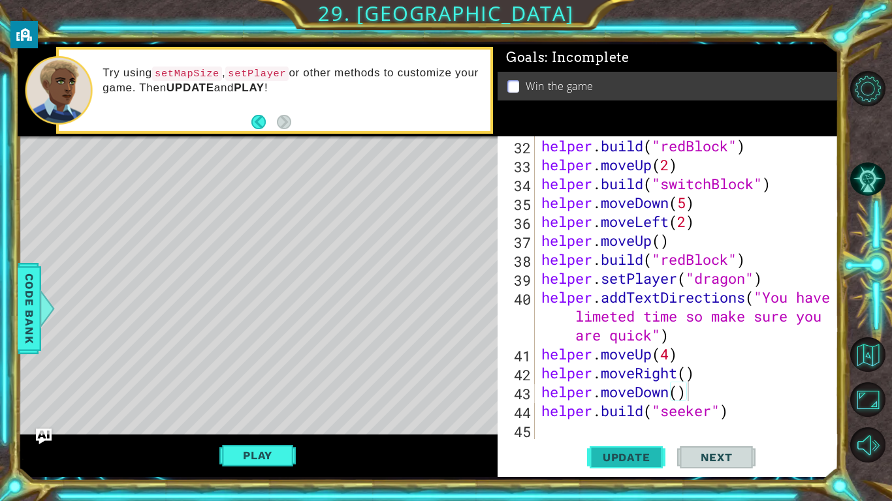
click at [623, 467] on button "Update" at bounding box center [626, 458] width 78 height 34
click at [615, 455] on span "Update" at bounding box center [627, 457] width 74 height 13
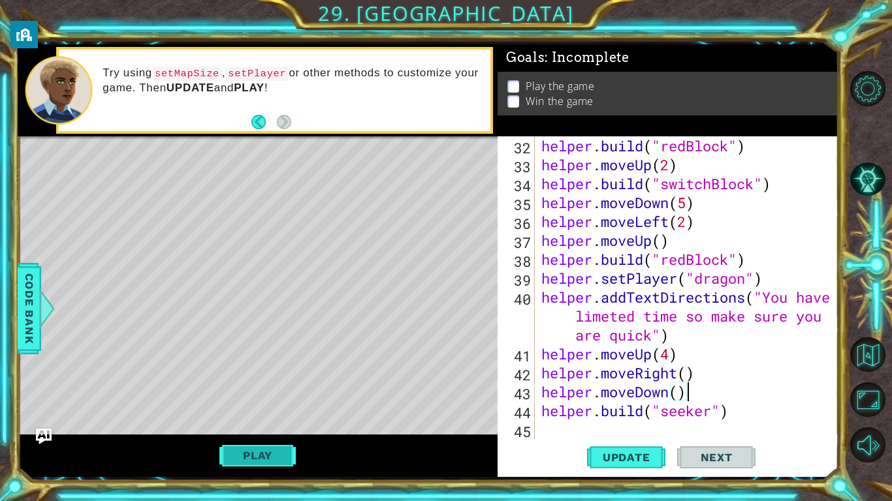
click at [275, 456] on button "Play" at bounding box center [257, 455] width 76 height 25
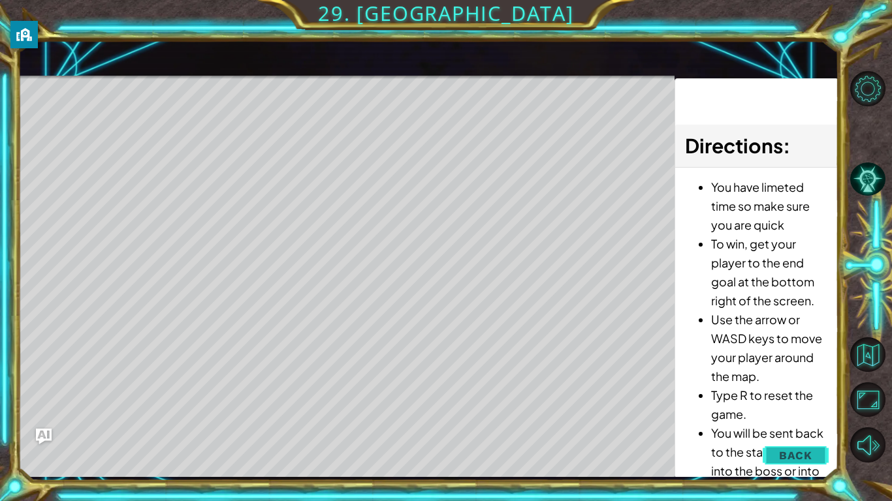
click at [806, 454] on span "Back" at bounding box center [795, 455] width 33 height 13
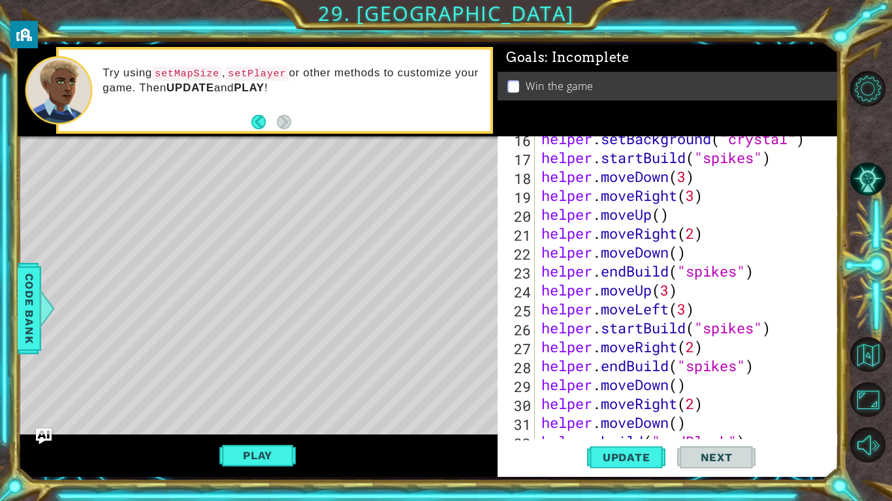
scroll to position [330, 0]
click at [696, 231] on div "helper . setBackground ( "crystal" ) helper . startBuild ( "spikes" ) helper . …" at bounding box center [690, 299] width 303 height 341
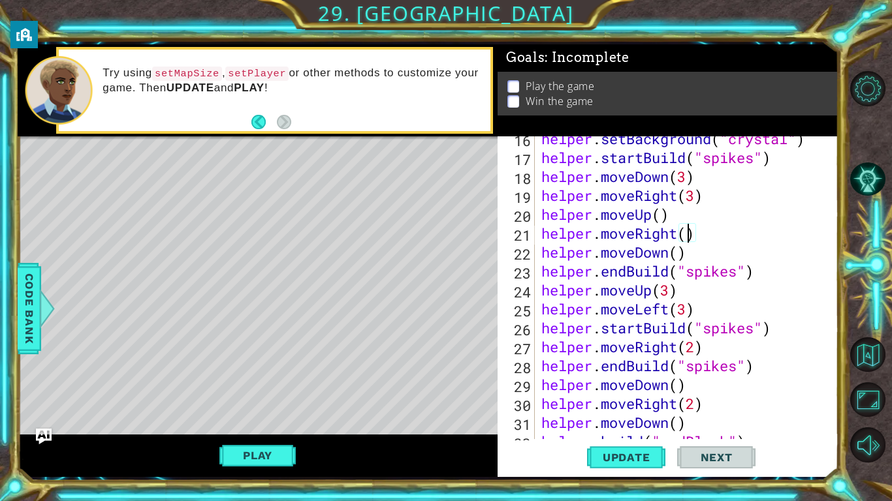
scroll to position [0, 7]
click at [637, 444] on button "Update" at bounding box center [626, 458] width 78 height 34
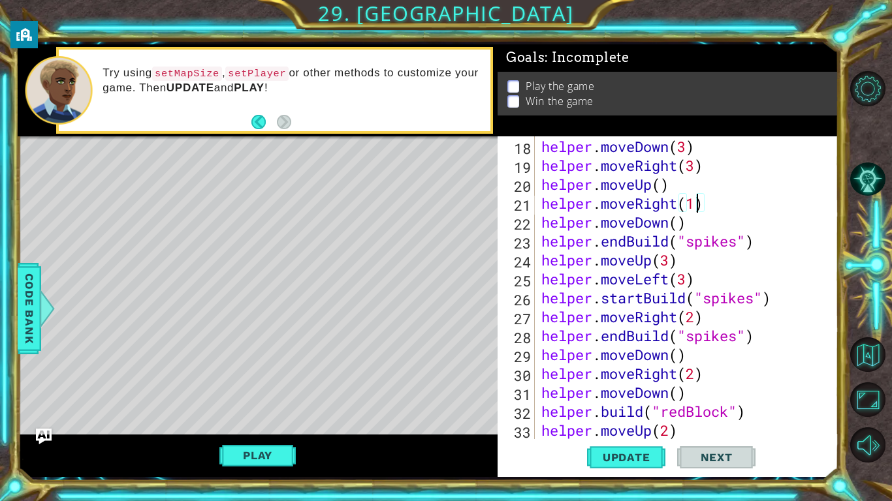
scroll to position [625, 0]
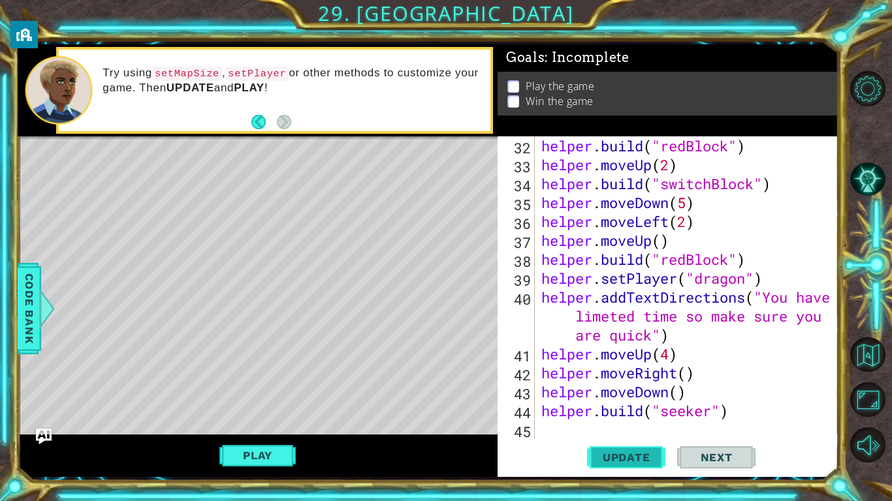
click at [632, 457] on span "Update" at bounding box center [627, 457] width 74 height 13
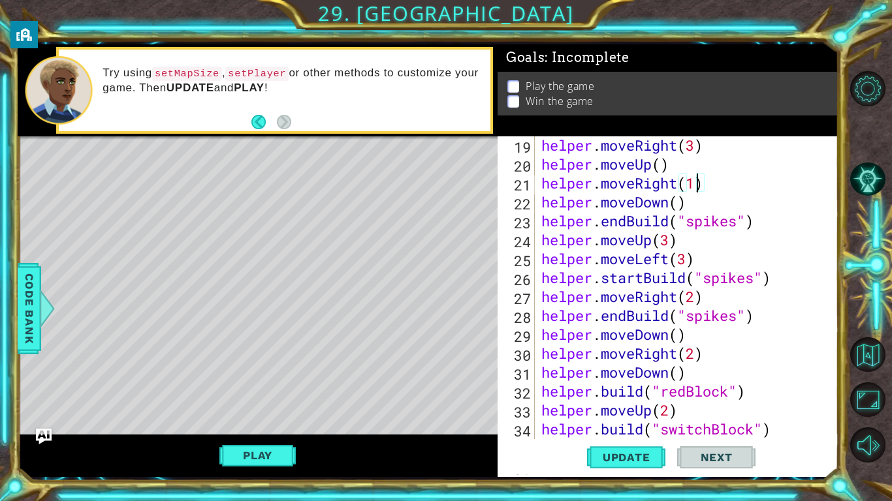
scroll to position [380, 0]
click at [631, 469] on button "Update" at bounding box center [626, 458] width 78 height 34
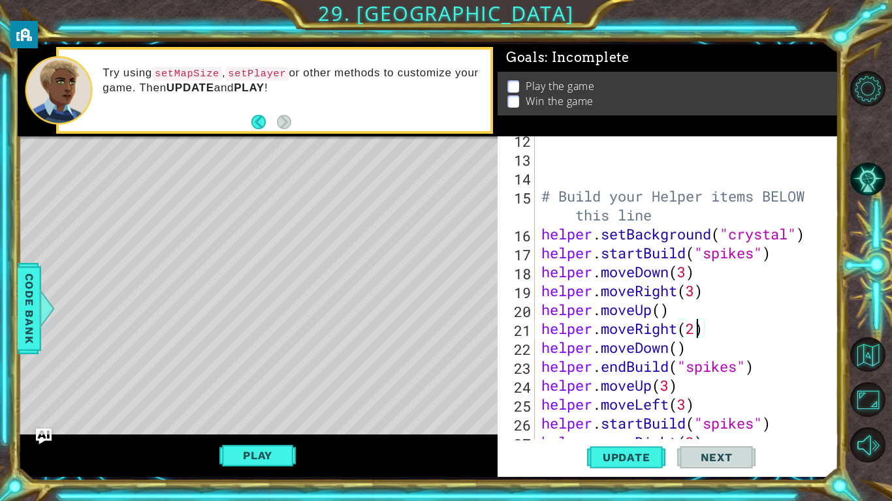
scroll to position [238, 0]
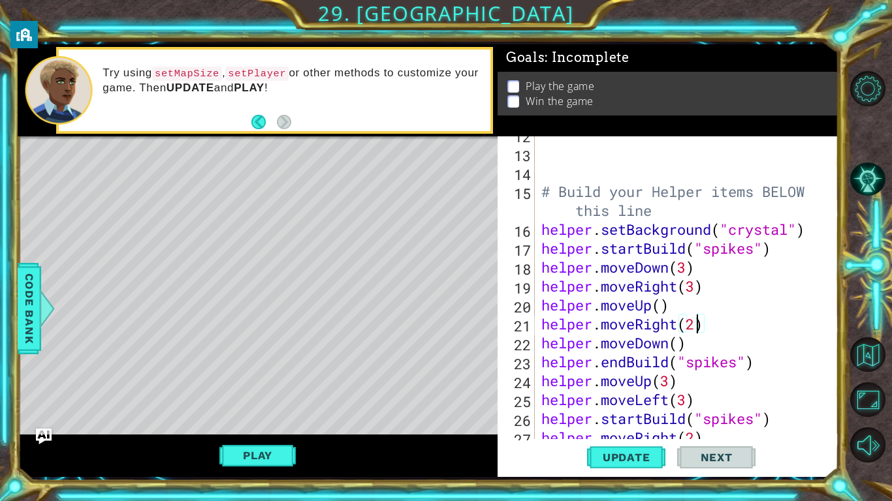
click at [685, 267] on div "# Build your Helper items BELOW this line helper . setBackground ( "crystal" ) …" at bounding box center [690, 295] width 303 height 341
click at [639, 458] on span "Update" at bounding box center [627, 457] width 74 height 13
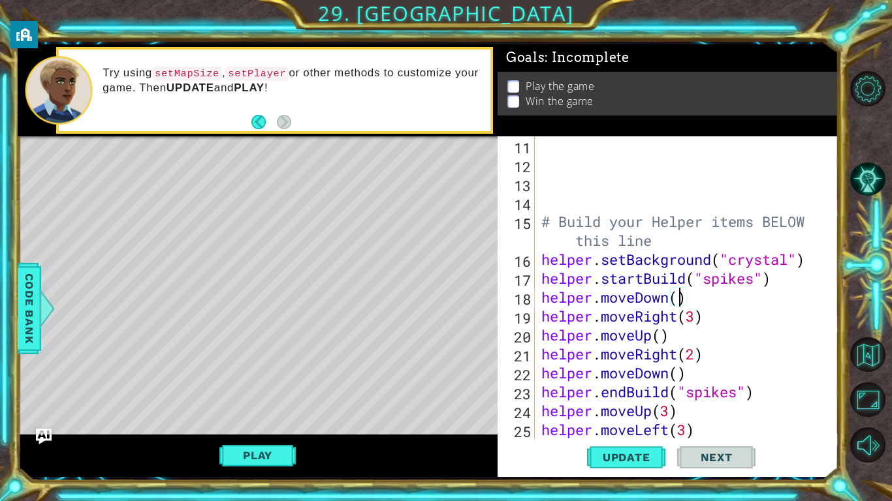
scroll to position [208, 0]
type textarea "helper.moveRight(2)"
click at [642, 458] on span "Update" at bounding box center [627, 457] width 74 height 13
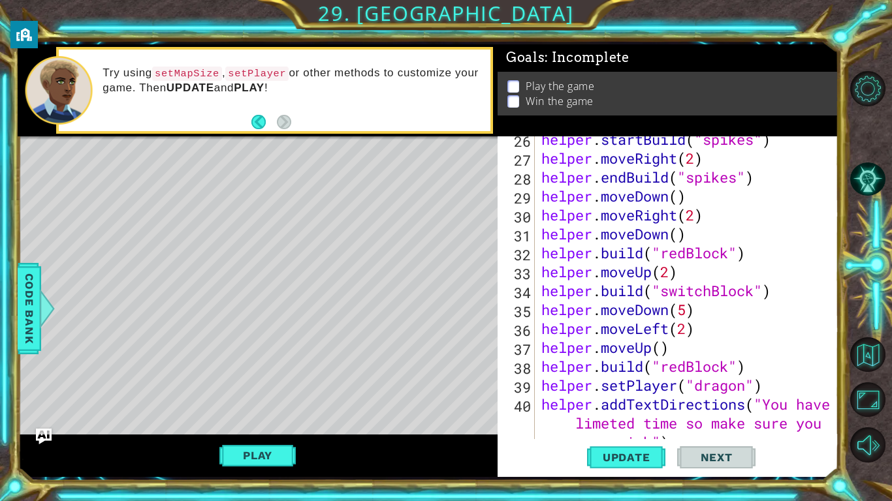
scroll to position [625, 0]
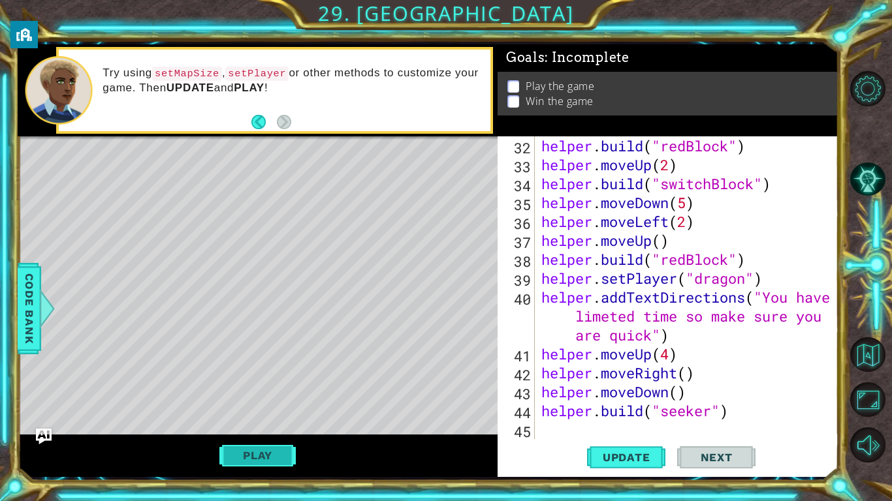
click at [256, 451] on button "Play" at bounding box center [257, 455] width 76 height 25
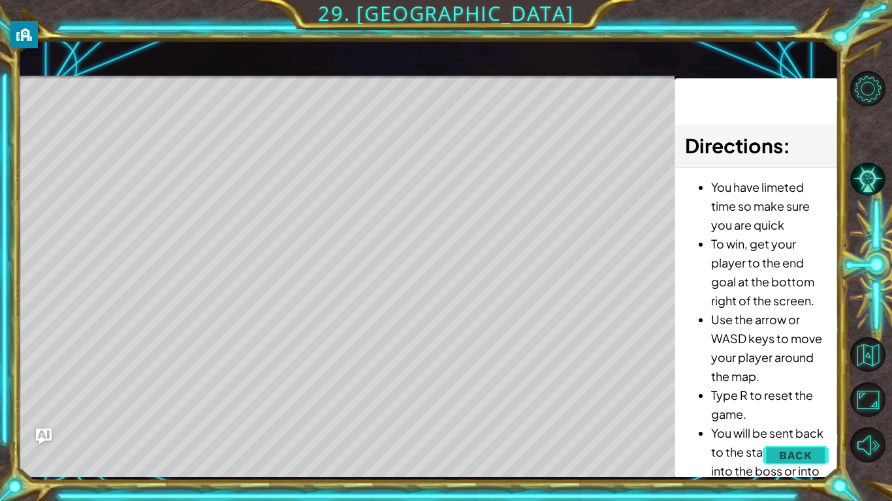
click at [793, 457] on span "Back" at bounding box center [795, 455] width 33 height 13
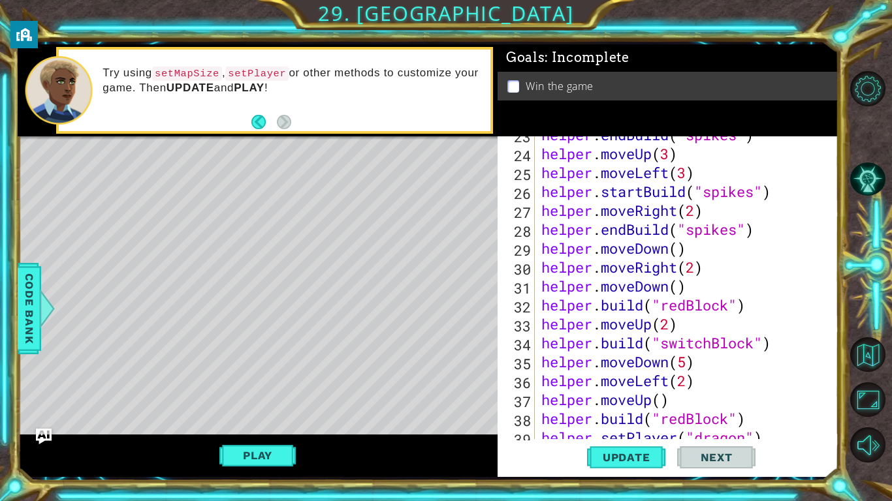
scroll to position [466, 0]
click at [633, 460] on span "Update" at bounding box center [627, 457] width 74 height 13
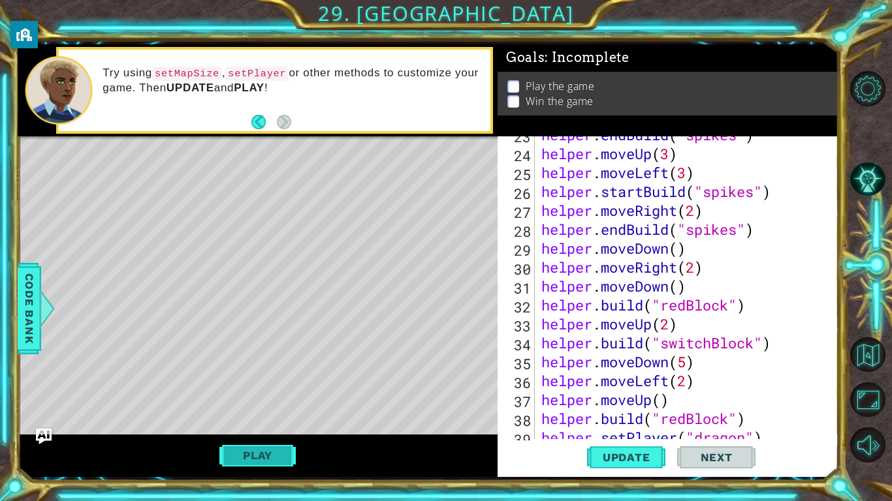
click at [272, 462] on button "Play" at bounding box center [257, 455] width 76 height 25
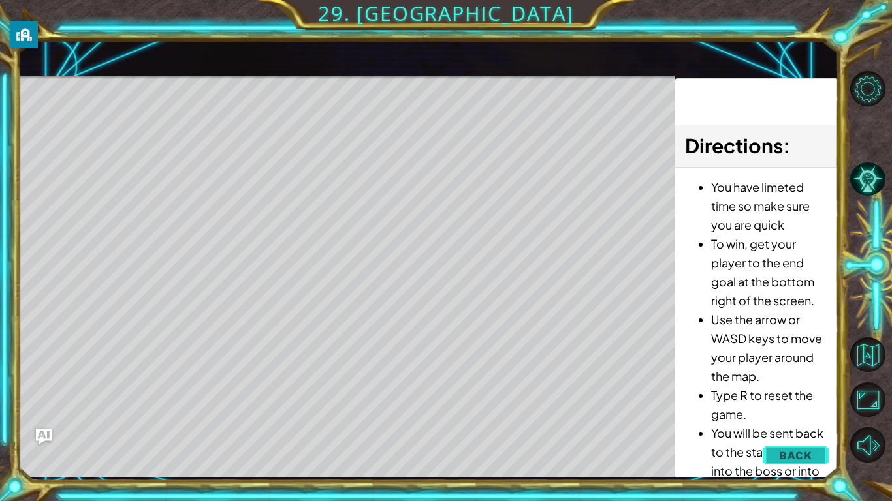
click at [785, 453] on span "Back" at bounding box center [795, 455] width 33 height 13
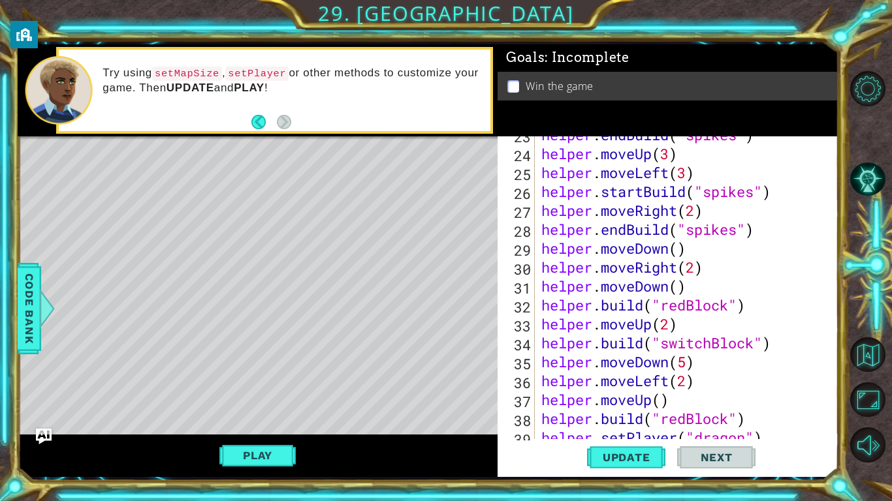
scroll to position [625, 0]
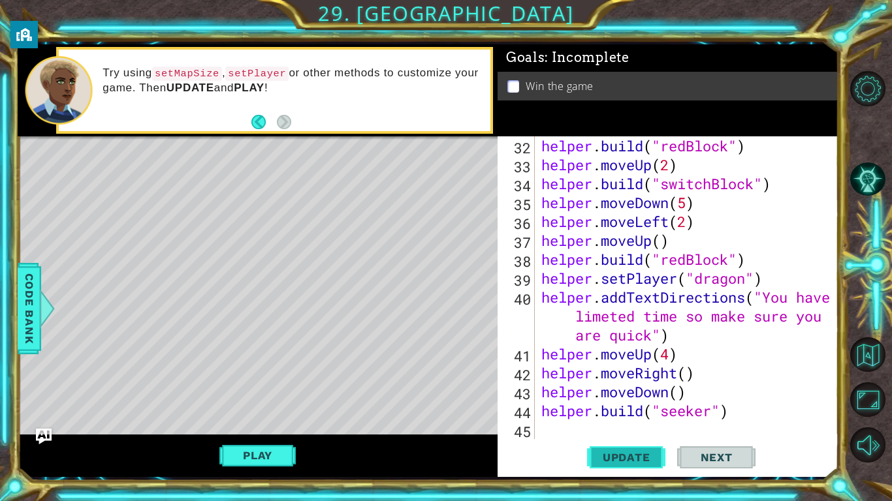
click at [650, 464] on span "Update" at bounding box center [627, 457] width 74 height 13
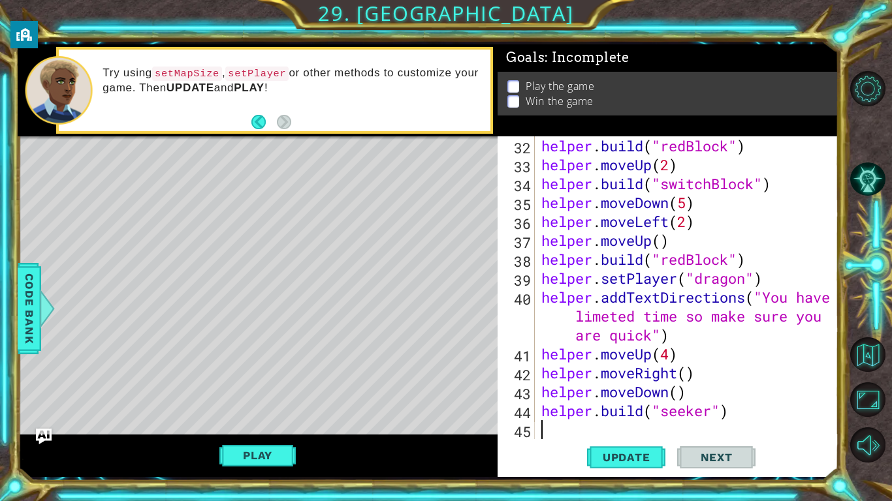
click at [542, 430] on div "helper . build ( "redBlock" ) helper . moveUp ( 2 ) helper . build ( "switchBlo…" at bounding box center [690, 306] width 303 height 341
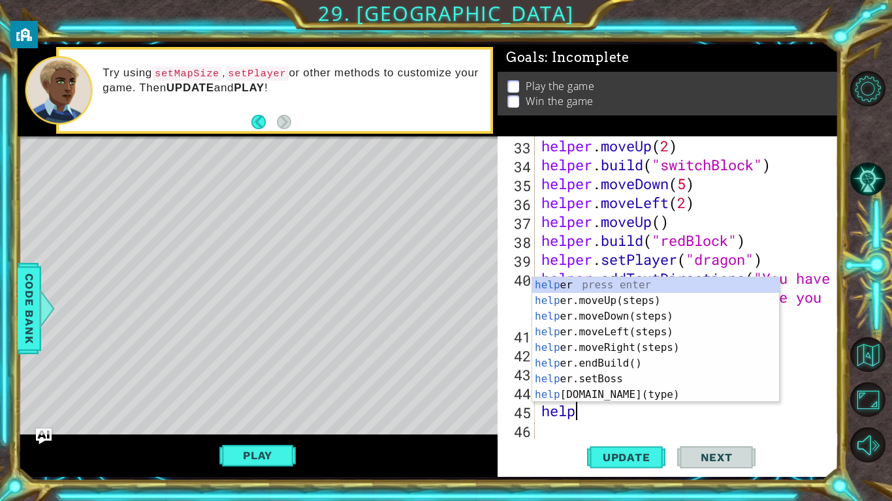
scroll to position [0, 1]
click at [615, 400] on div "helper press enter helper .moveUp(steps) press enter helper .moveDown(steps) pr…" at bounding box center [655, 355] width 247 height 157
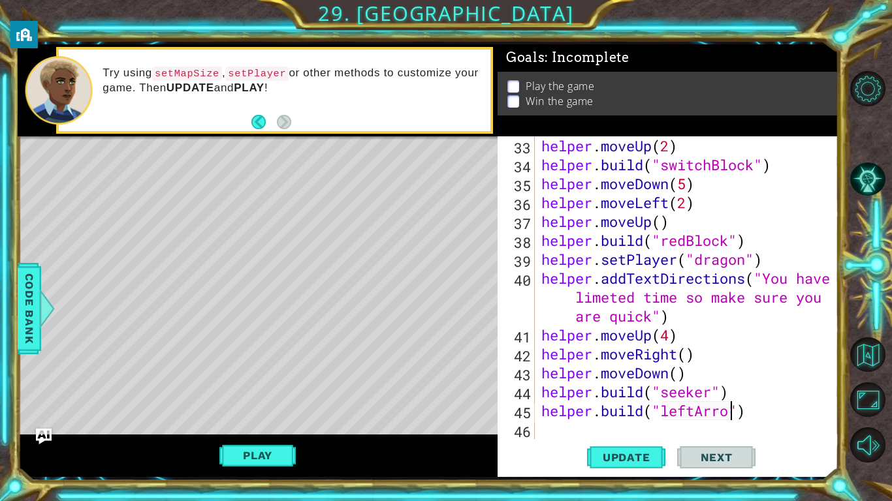
scroll to position [0, 8]
click at [635, 464] on button "Update" at bounding box center [626, 458] width 78 height 34
click at [759, 411] on div "helper . moveUp ( 2 ) helper . build ( "switchBlock" ) helper . moveDown ( 5 ) …" at bounding box center [690, 306] width 303 height 341
click at [734, 396] on div "helper . moveUp ( 2 ) helper . build ( "switchBlock" ) helper . moveDown ( 5 ) …" at bounding box center [690, 306] width 303 height 341
type textarea "[DOMAIN_NAME]("seeker")"
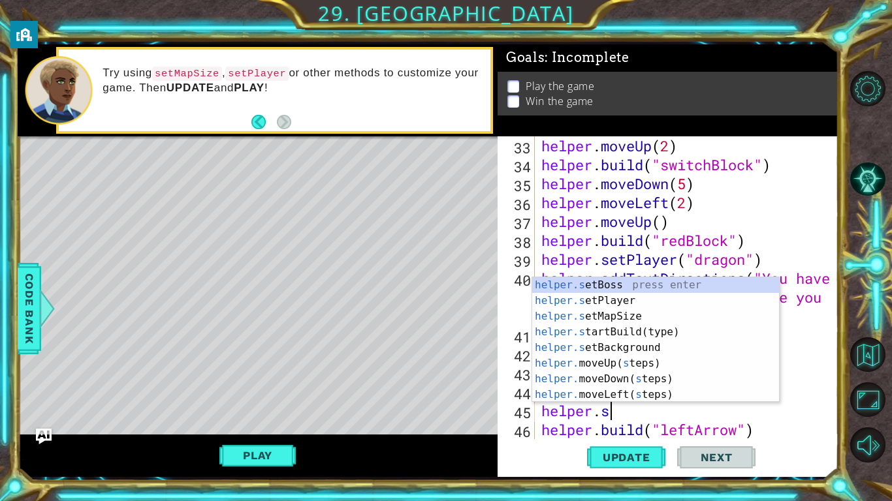
scroll to position [0, 3]
click at [699, 281] on div "[DOMAIN_NAME] artBuild(type) press enter helper.s e t Boss press enter helper.s…" at bounding box center [655, 355] width 247 height 157
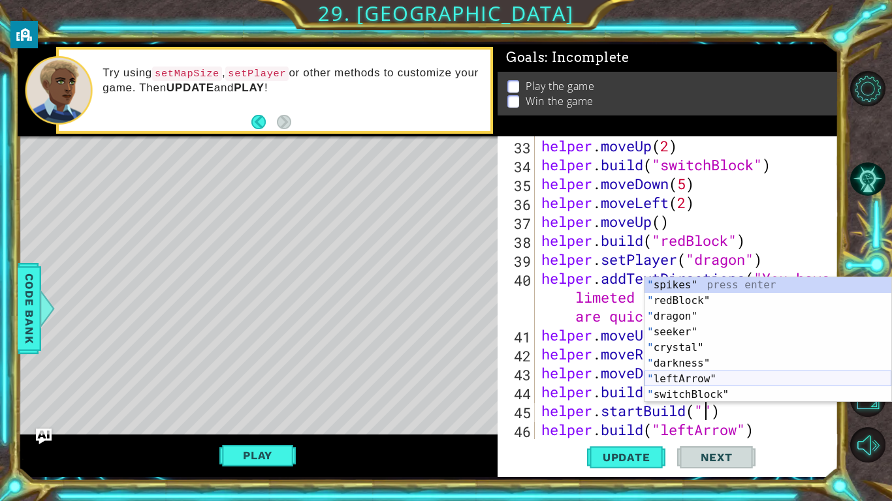
click at [808, 379] on div "" spikes" press enter " redBlock" press enter " dragon" press enter " seeker" p…" at bounding box center [767, 355] width 247 height 157
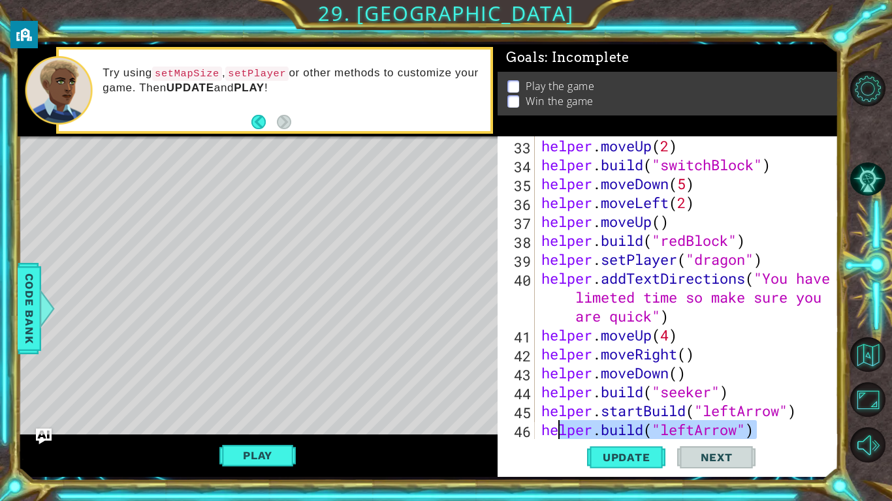
scroll to position [663, 0]
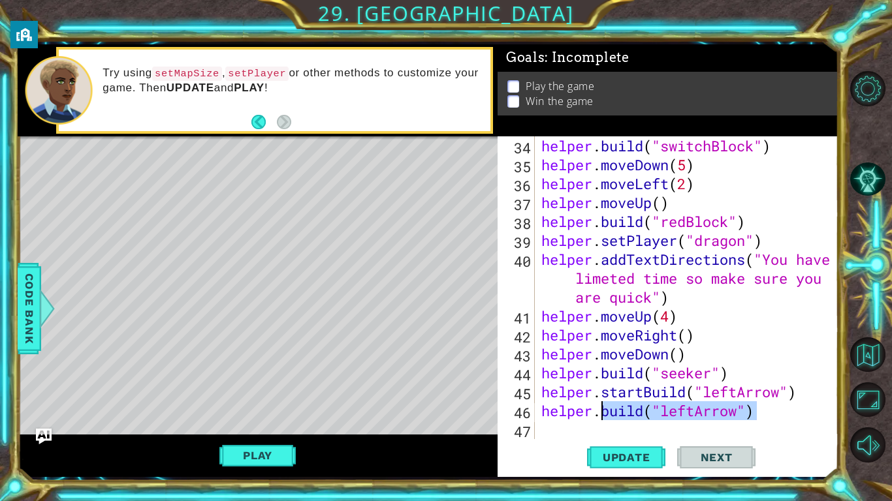
drag, startPoint x: 765, startPoint y: 433, endPoint x: 601, endPoint y: 418, distance: 163.9
click at [601, 418] on div "helper . build ( "switchBlock" ) helper . moveDown ( 5 ) helper . moveLeft ( 2 …" at bounding box center [690, 306] width 303 height 341
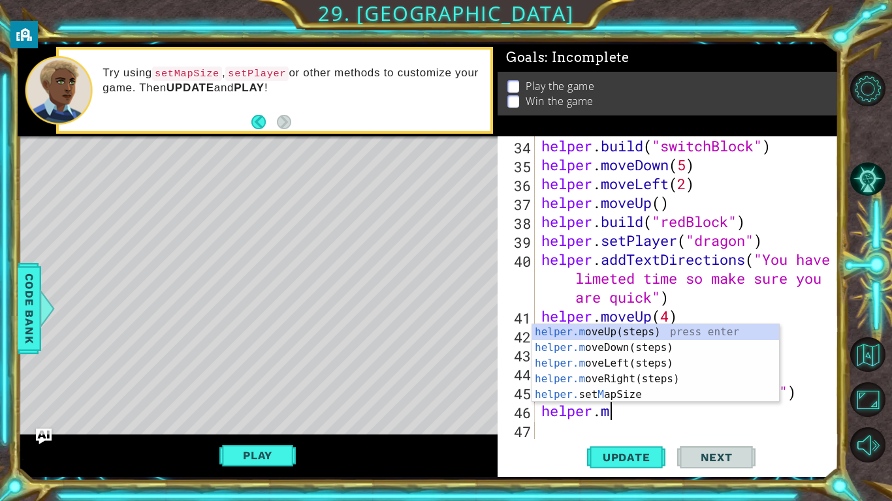
type textarea "[DOMAIN_NAME]"
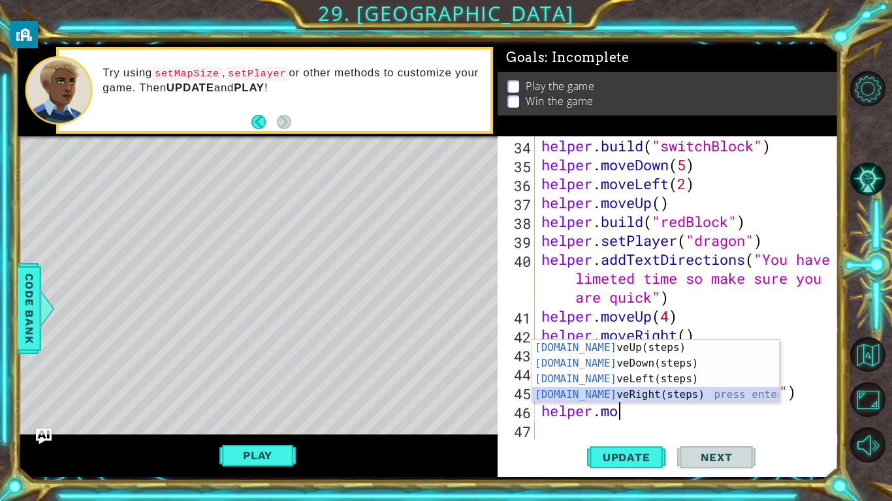
click at [634, 394] on div "[DOMAIN_NAME] veUp(steps) press enter [DOMAIN_NAME] veDown(steps) press enter […" at bounding box center [655, 387] width 247 height 94
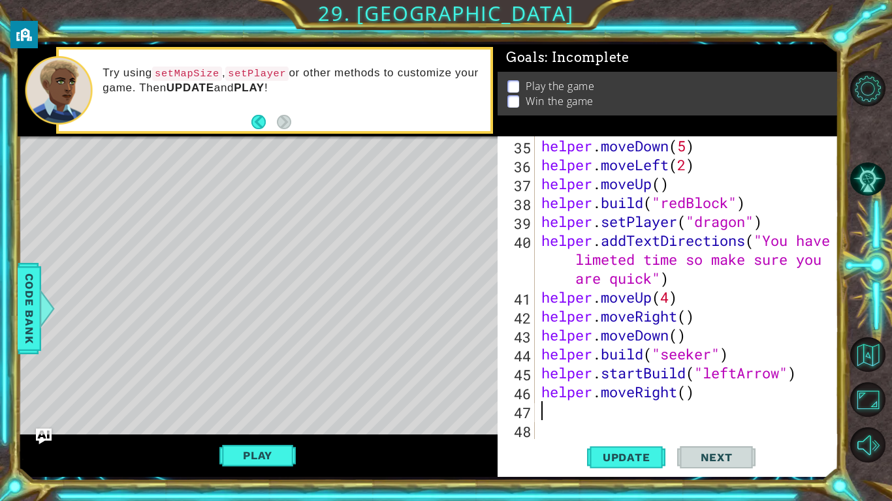
scroll to position [682, 0]
click at [684, 395] on div "helper . moveDown ( 5 ) helper . moveLeft ( 2 ) helper . moveUp ( ) helper . bu…" at bounding box center [690, 306] width 303 height 341
type textarea "helper.moveRight(3)"
click at [600, 411] on div "helper . moveDown ( 5 ) helper . moveLeft ( 2 ) helper . moveUp ( ) helper . bu…" at bounding box center [690, 306] width 303 height 341
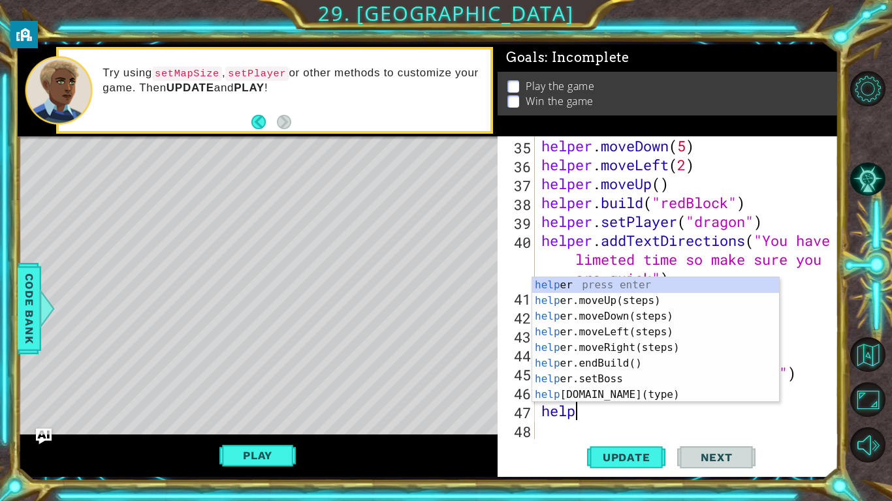
scroll to position [0, 1]
type textarea "helper"
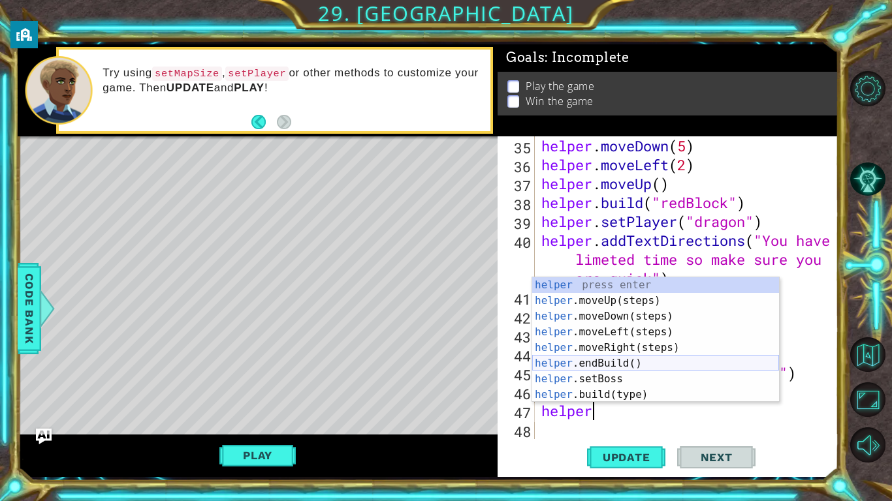
click at [629, 360] on div "helper press enter helper .moveUp(steps) press enter helper .moveDown(steps) pr…" at bounding box center [655, 355] width 247 height 157
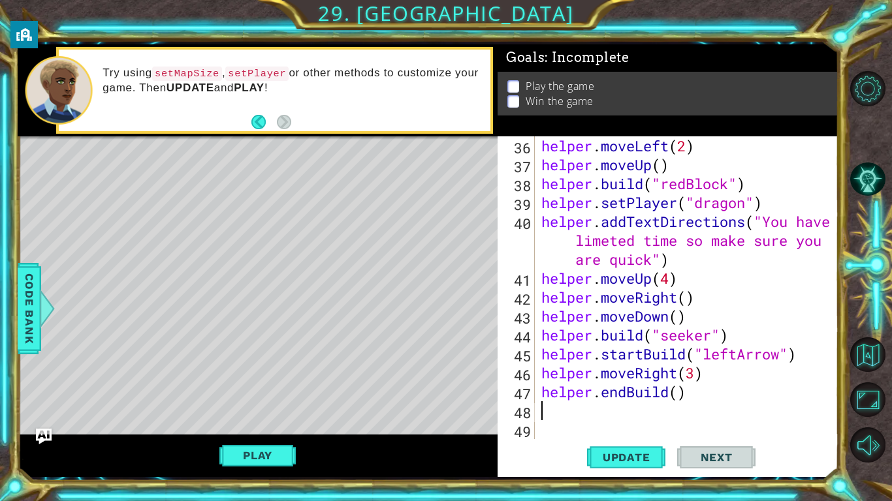
scroll to position [701, 0]
click at [679, 394] on div "helper . moveLeft ( 2 ) helper . moveUp ( ) helper . build ( "redBlock" ) helpe…" at bounding box center [690, 306] width 303 height 341
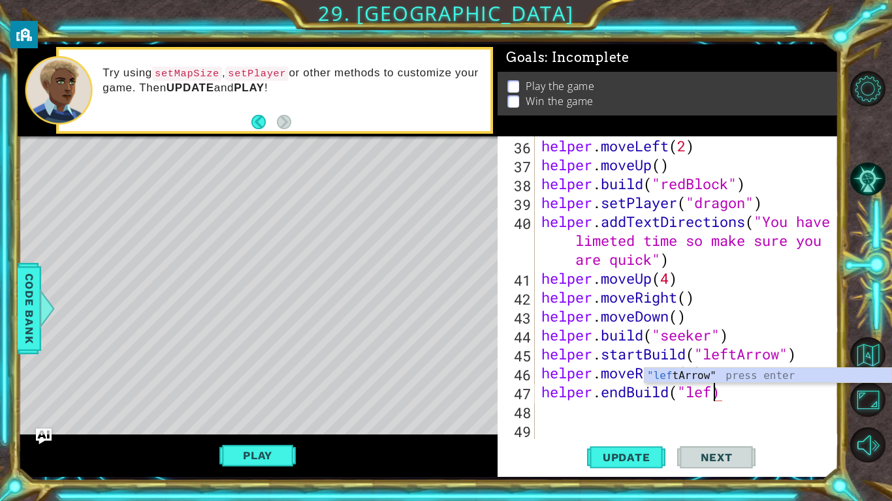
scroll to position [0, 8]
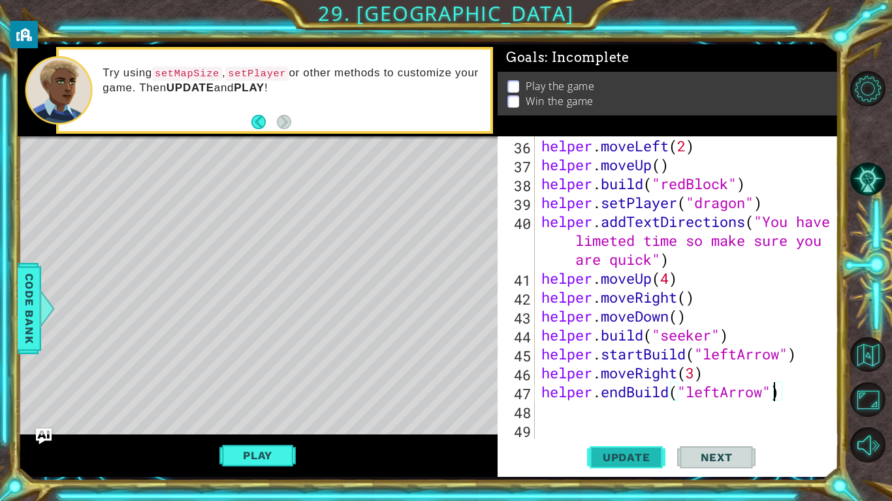
click at [641, 462] on span "Update" at bounding box center [627, 457] width 74 height 13
click at [679, 373] on div "helper . moveLeft ( 2 ) helper . moveUp ( ) helper . build ( "redBlock" ) helpe…" at bounding box center [690, 306] width 303 height 341
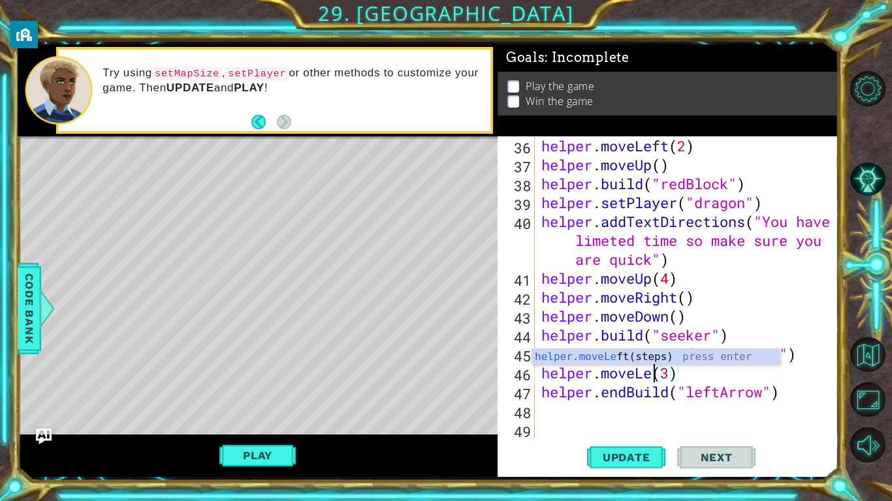
scroll to position [0, 6]
type textarea "helper.moveLeft(3)"
click at [650, 462] on span "Update" at bounding box center [627, 457] width 74 height 13
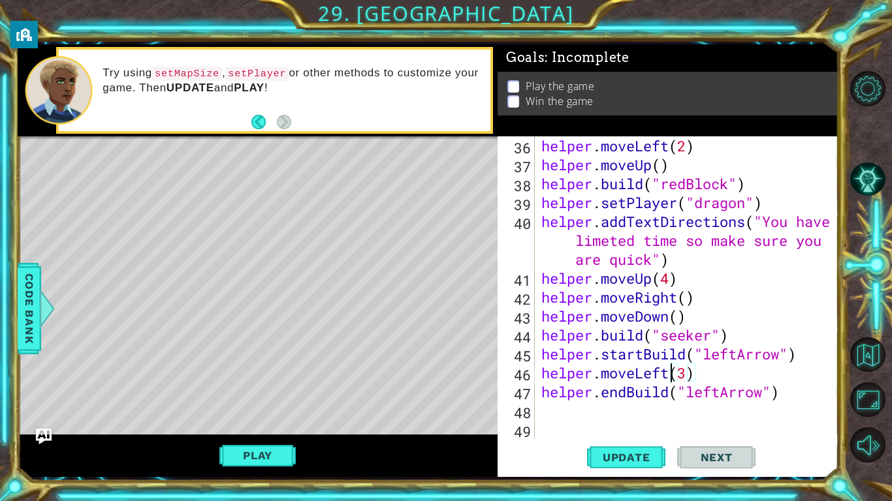
click at [700, 428] on div "helper . moveLeft ( 2 ) helper . moveUp ( ) helper . build ( "redBlock" ) helpe…" at bounding box center [690, 306] width 303 height 341
click at [685, 382] on div "helper . moveLeft ( 2 ) helper . moveUp ( ) helper . build ( "redBlock" ) helpe…" at bounding box center [690, 306] width 303 height 341
type textarea "helper.moveLeft(2)"
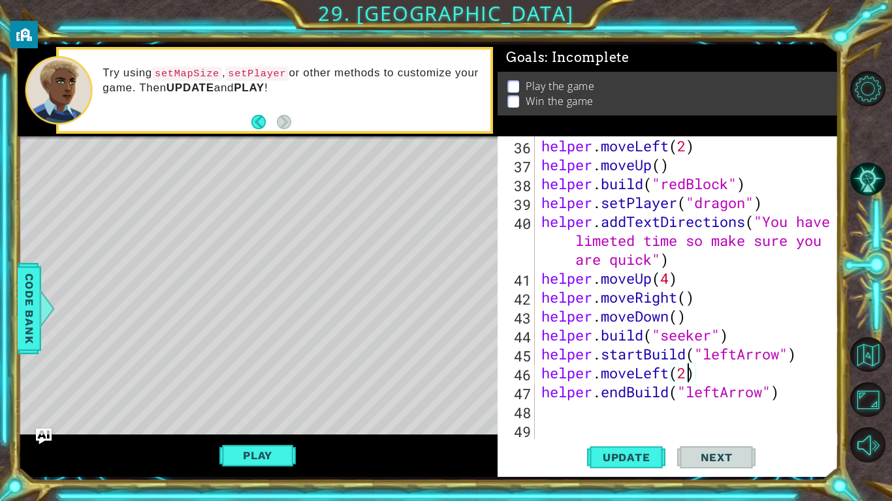
click at [646, 432] on div "helper . moveLeft ( 2 ) helper . moveUp ( ) helper . build ( "redBlock" ) helpe…" at bounding box center [690, 306] width 303 height 341
click at [640, 454] on span "Update" at bounding box center [627, 457] width 74 height 13
click at [686, 422] on div "helper . moveLeft ( 2 ) helper . moveUp ( ) helper . build ( "redBlock" ) helpe…" at bounding box center [690, 306] width 303 height 341
click at [637, 451] on span "Update" at bounding box center [627, 457] width 74 height 13
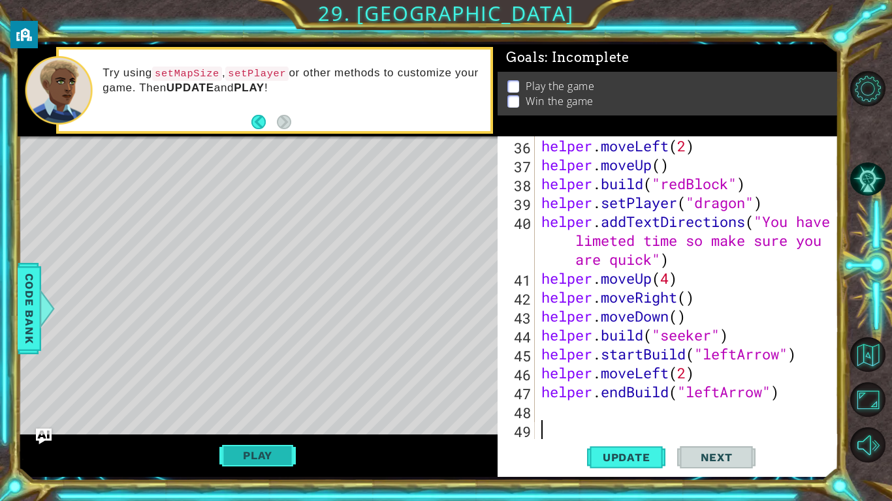
click at [269, 466] on button "Play" at bounding box center [257, 455] width 76 height 25
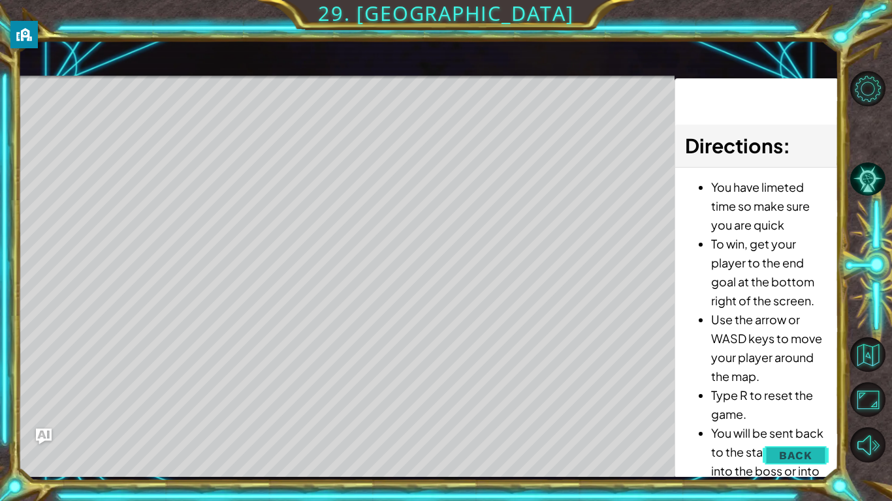
click at [791, 444] on button "Back" at bounding box center [796, 456] width 66 height 26
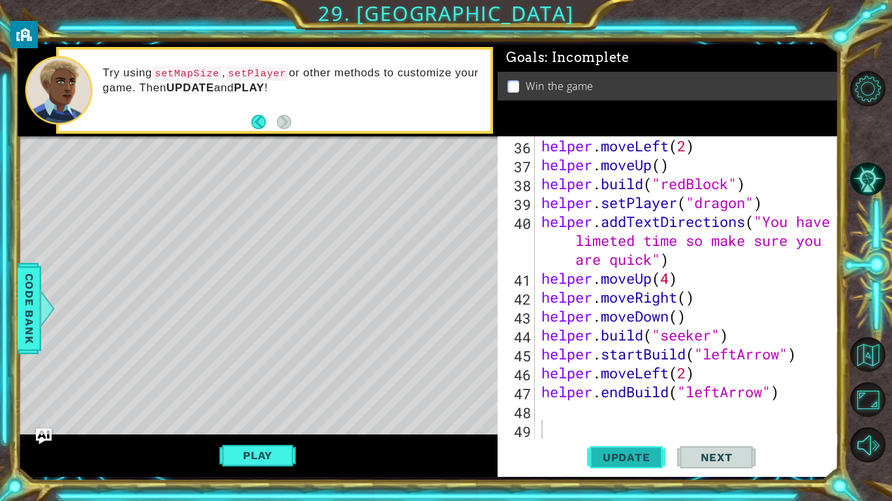
click at [633, 451] on span "Update" at bounding box center [627, 457] width 74 height 13
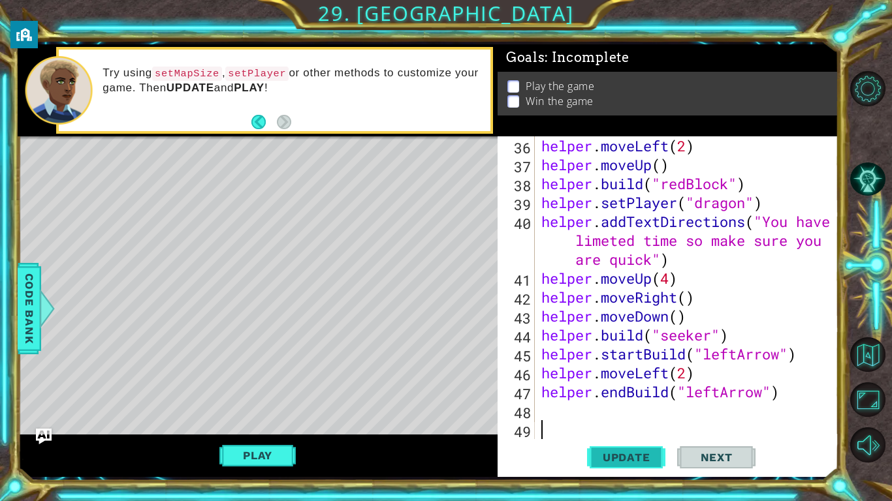
click at [632, 452] on span "Update" at bounding box center [627, 457] width 74 height 13
click at [639, 469] on button "Update" at bounding box center [626, 458] width 78 height 34
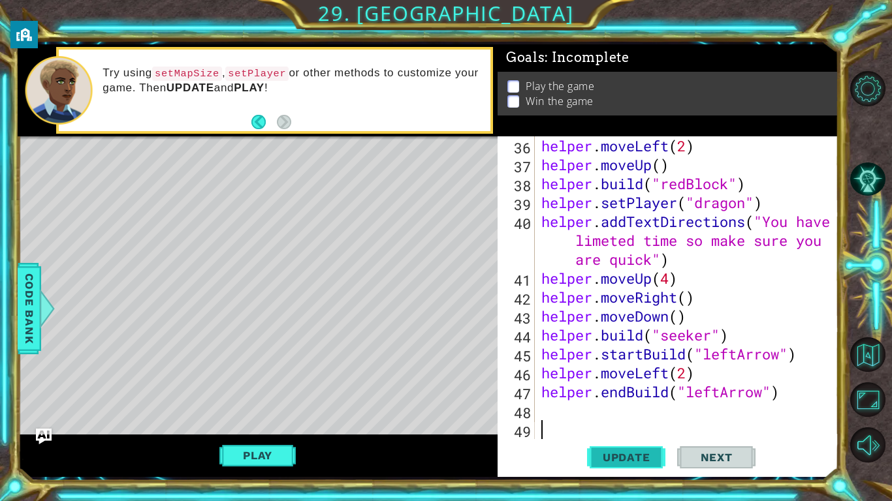
click at [639, 469] on button "Update" at bounding box center [626, 458] width 78 height 34
click at [260, 435] on div "Play" at bounding box center [258, 456] width 480 height 42
click at [259, 452] on button "Play" at bounding box center [257, 455] width 76 height 25
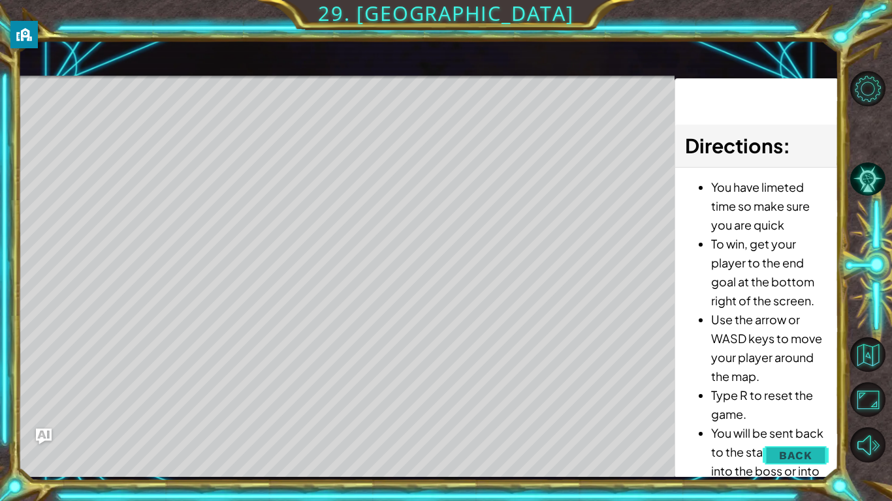
click at [787, 454] on span "Back" at bounding box center [795, 455] width 33 height 13
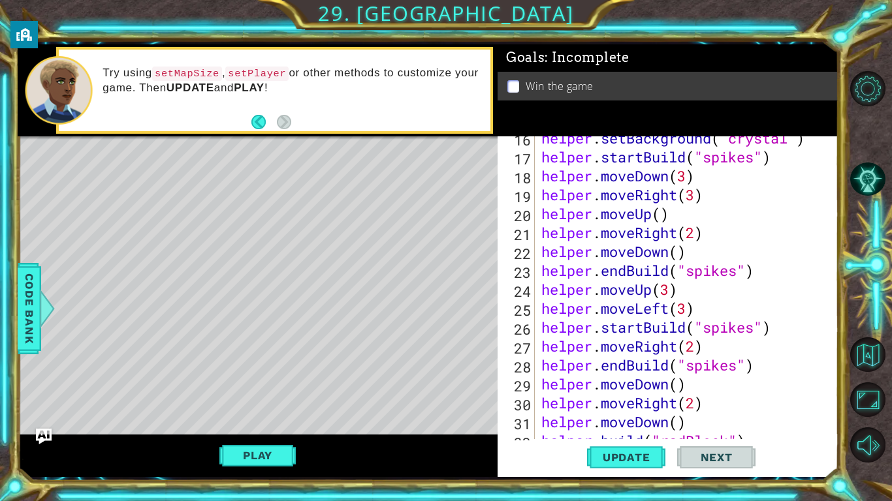
scroll to position [362, 0]
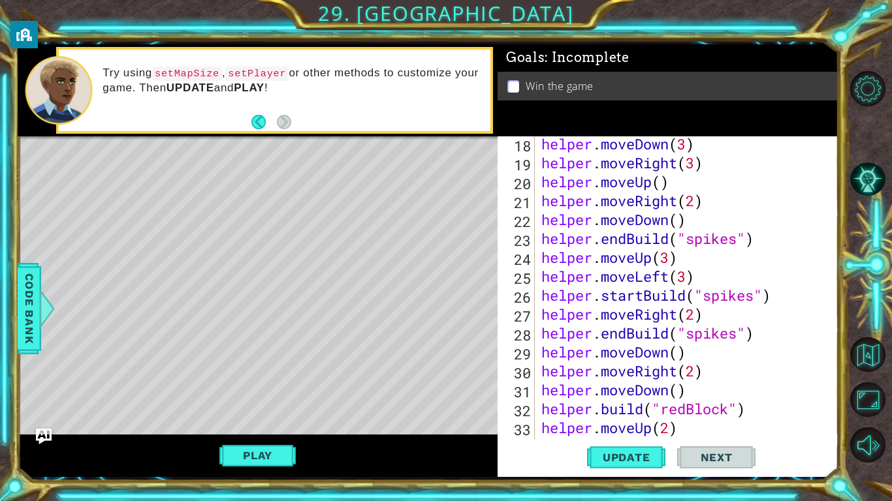
click at [754, 299] on div "helper . moveDown ( 3 ) helper . moveRight ( 3 ) helper . moveUp ( ) helper . m…" at bounding box center [690, 305] width 303 height 341
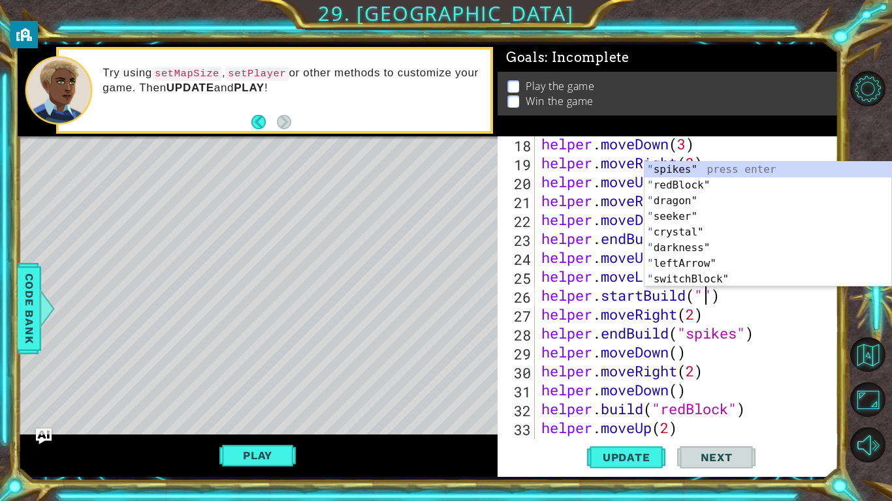
scroll to position [0, 8]
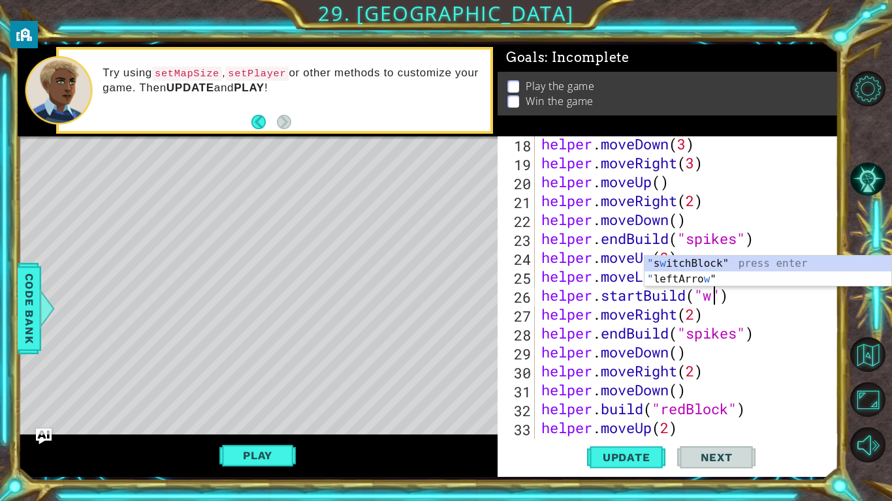
click at [628, 482] on div "1 ההההההההההההההההההההההההההההההההההההההההההההההההההההההההההההההההההההההההההההה…" at bounding box center [446, 250] width 892 height 501
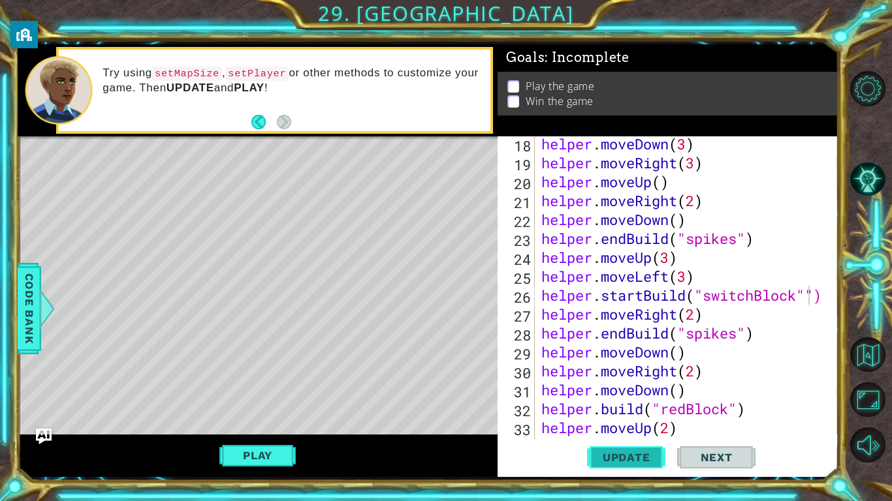
click at [640, 466] on button "Update" at bounding box center [626, 458] width 78 height 34
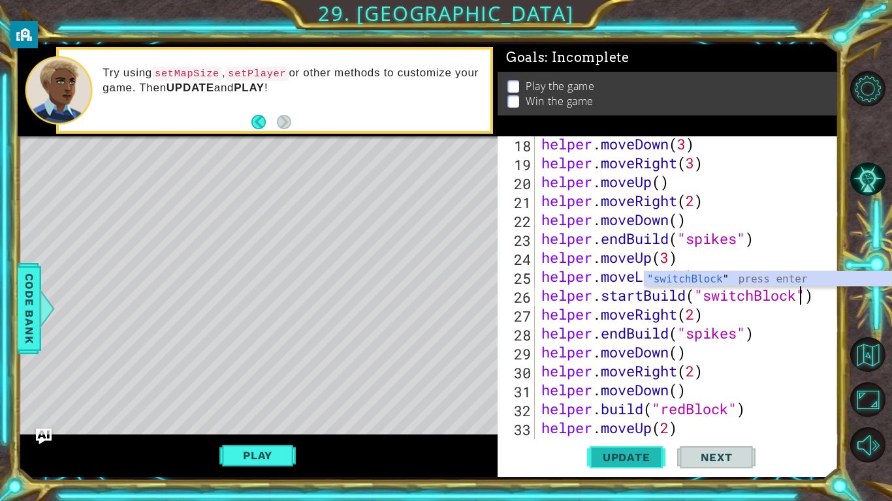
click at [622, 460] on span "Update" at bounding box center [627, 457] width 74 height 13
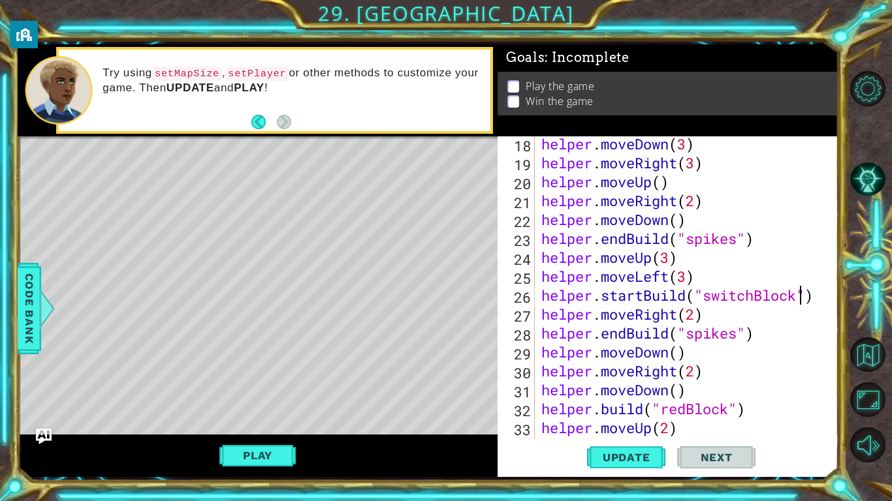
click at [757, 294] on div "helper . moveDown ( 3 ) helper . moveRight ( 3 ) helper . moveUp ( ) helper . m…" at bounding box center [690, 305] width 303 height 341
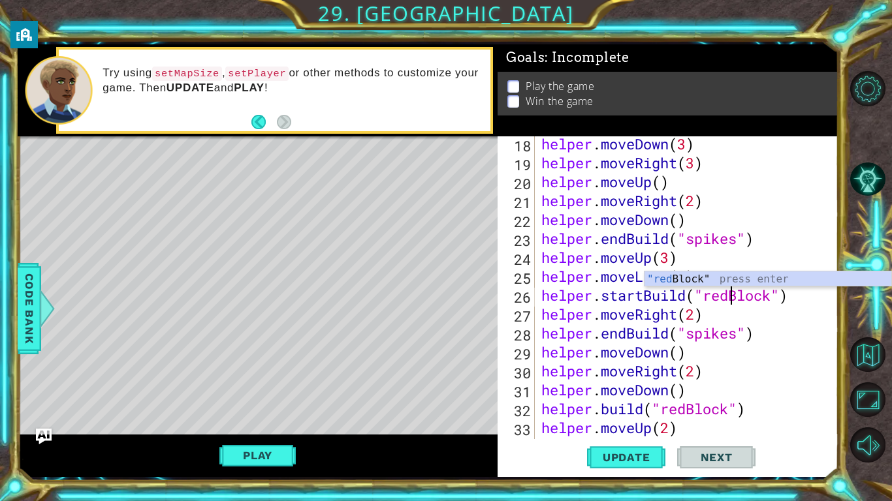
scroll to position [0, 8]
click at [622, 456] on span "Update" at bounding box center [627, 457] width 74 height 13
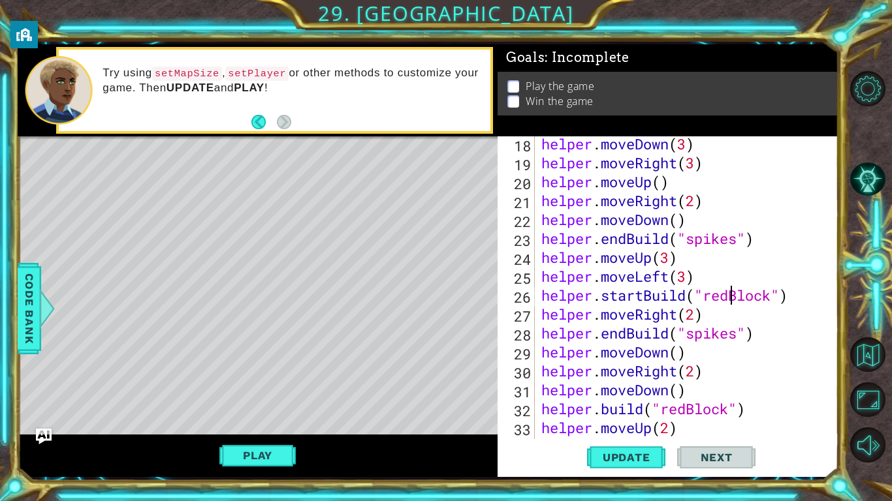
click at [694, 317] on div "helper . moveDown ( 3 ) helper . moveRight ( 3 ) helper . moveUp ( ) helper . m…" at bounding box center [690, 305] width 303 height 341
click at [627, 455] on span "Update" at bounding box center [627, 457] width 74 height 13
click at [801, 381] on div "helper . moveDown ( 3 ) helper . moveRight ( 3 ) helper . moveUp ( ) helper . m…" at bounding box center [690, 305] width 303 height 341
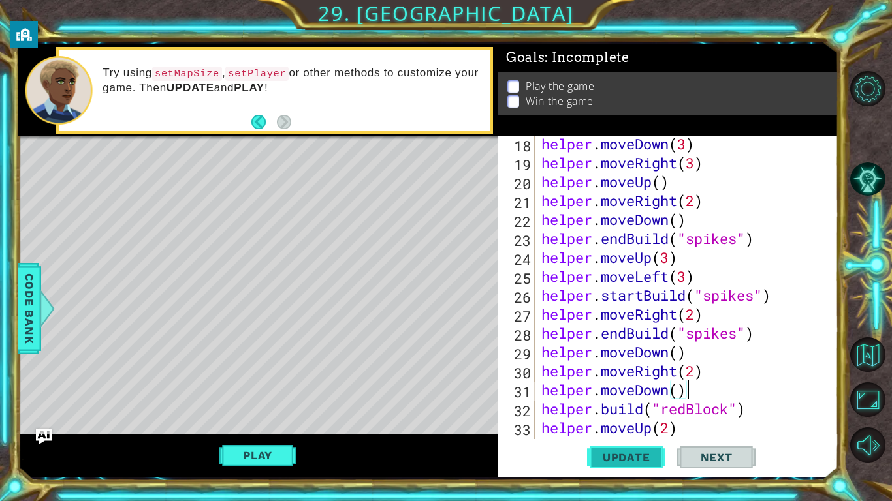
click at [601, 466] on button "Update" at bounding box center [626, 458] width 78 height 34
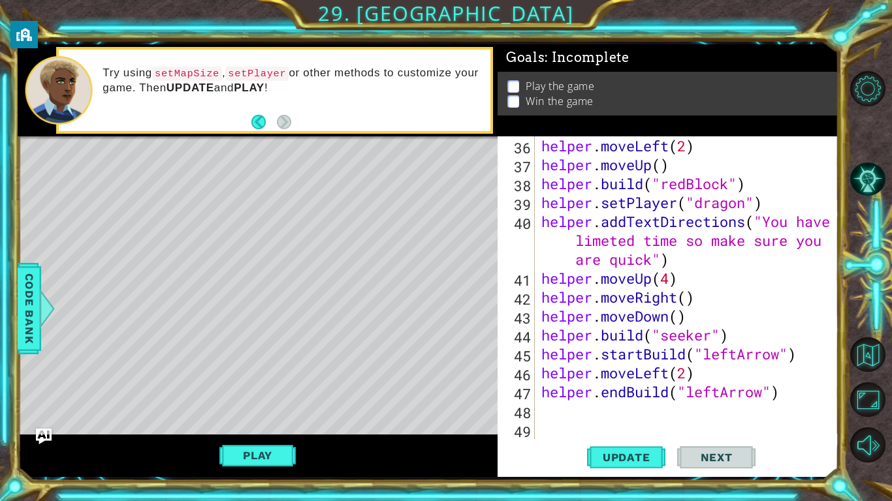
scroll to position [701, 0]
click at [736, 359] on div "helper . moveLeft ( 2 ) helper . moveUp ( ) helper . build ( "redBlock" ) helpe…" at bounding box center [690, 306] width 303 height 341
click at [649, 450] on button "Update" at bounding box center [626, 458] width 78 height 34
click at [678, 321] on div "helper . moveLeft ( 2 ) helper . moveUp ( ) helper . build ( "redBlock" ) helpe…" at bounding box center [690, 306] width 303 height 341
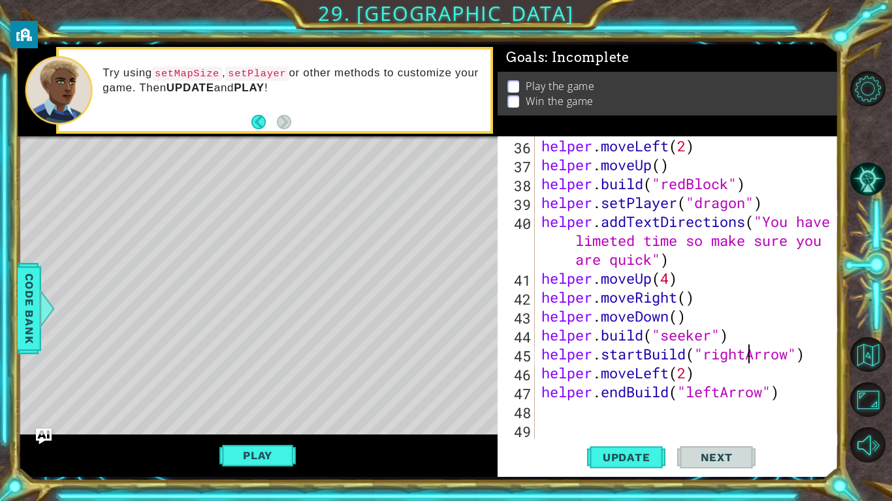
scroll to position [0, 6]
click at [629, 461] on span "Update" at bounding box center [627, 457] width 74 height 13
click at [753, 350] on div "helper . moveLeft ( 2 ) helper . moveUp ( ) helper . build ( "redBlock" ) helpe…" at bounding box center [690, 306] width 303 height 341
drag, startPoint x: 748, startPoint y: 341, endPoint x: 533, endPoint y: 330, distance: 215.7
click at [533, 330] on div "helper.startBuild("rightArrow") 36 37 38 39 40 41 42 43 44 45 46 47 48 49 helpe…" at bounding box center [667, 287] width 338 height 303
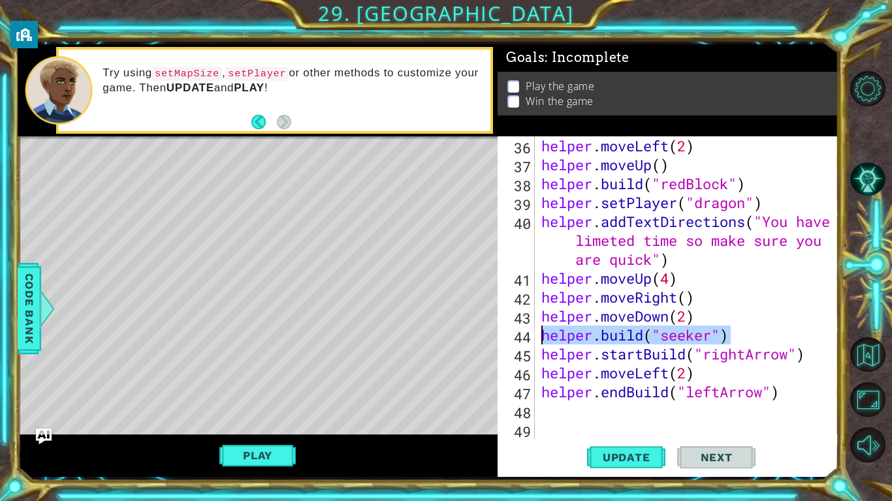
type textarea "[DOMAIN_NAME]("seeker")"
click at [624, 471] on button "Update" at bounding box center [626, 458] width 78 height 34
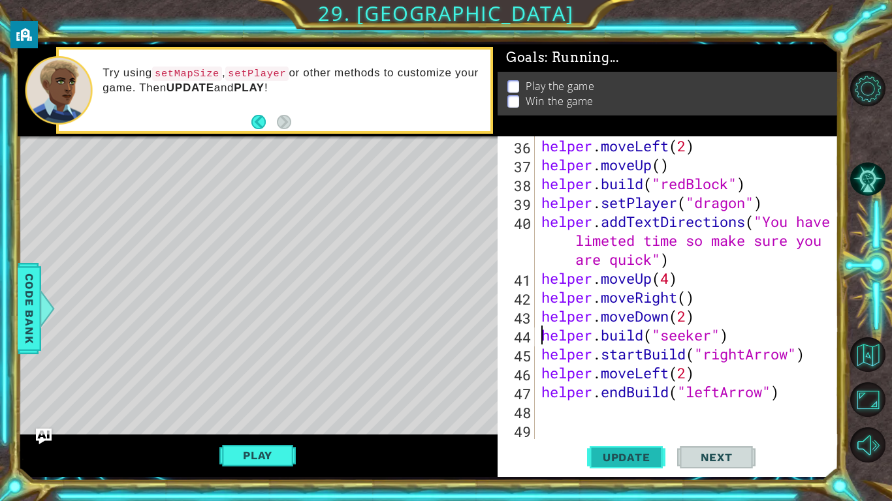
click at [624, 471] on button "Update" at bounding box center [626, 458] width 78 height 34
click at [563, 405] on div "helper . moveLeft ( 2 ) helper . moveUp ( ) helper . build ( "redBlock" ) helpe…" at bounding box center [690, 306] width 303 height 341
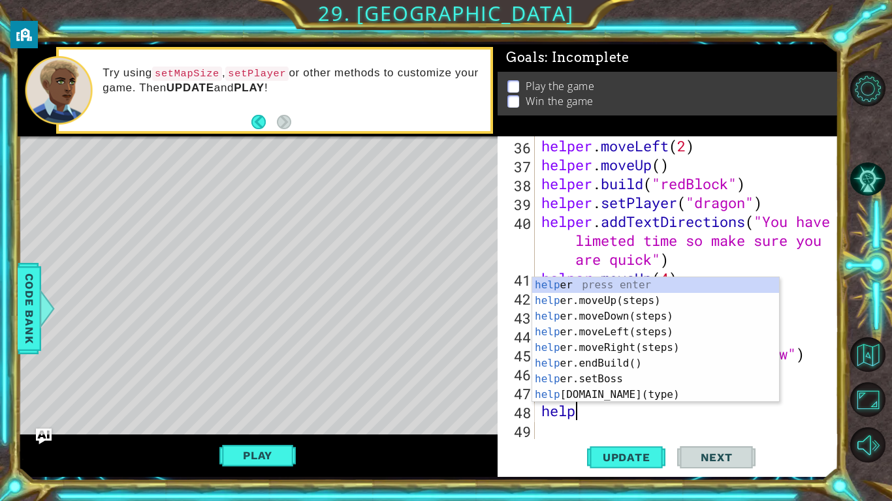
scroll to position [0, 1]
type textarea "helper"
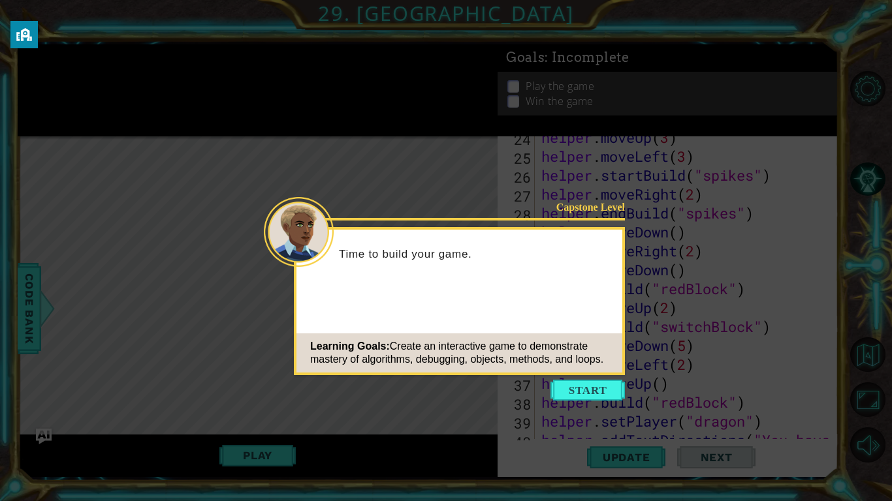
scroll to position [482, 0]
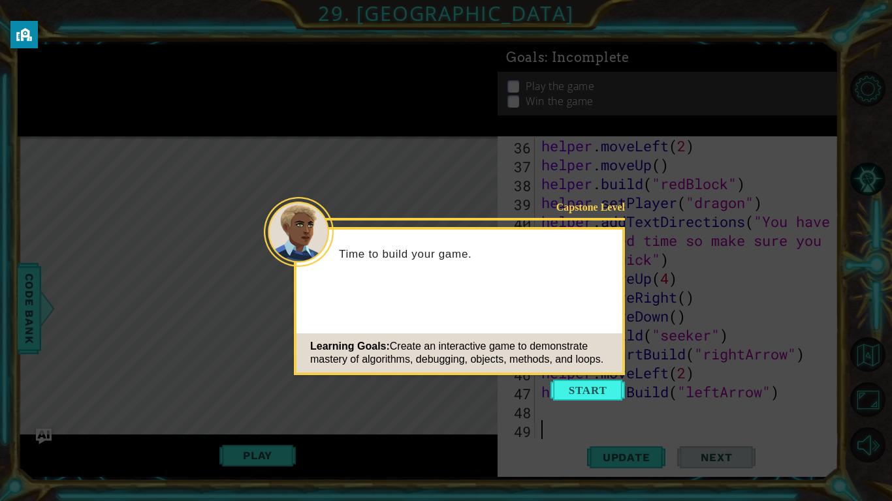
click at [578, 392] on button "Start" at bounding box center [587, 390] width 74 height 21
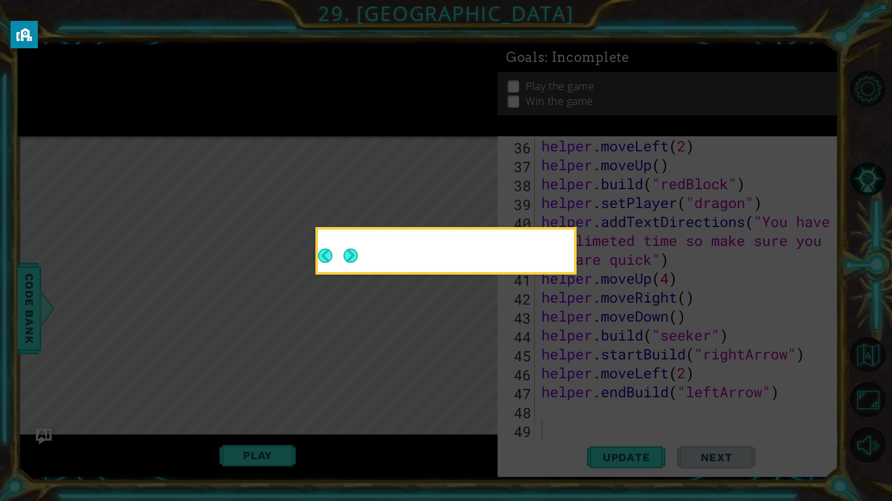
scroll to position [701, 0]
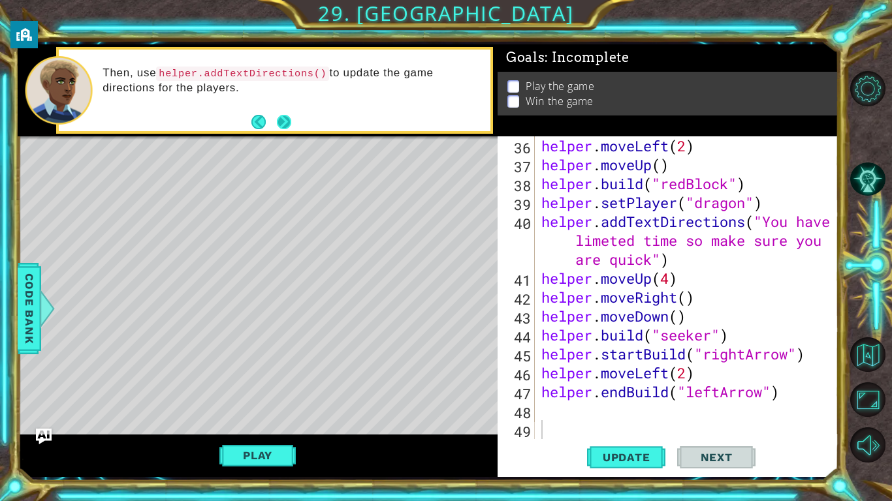
click at [286, 116] on button "Next" at bounding box center [284, 122] width 14 height 14
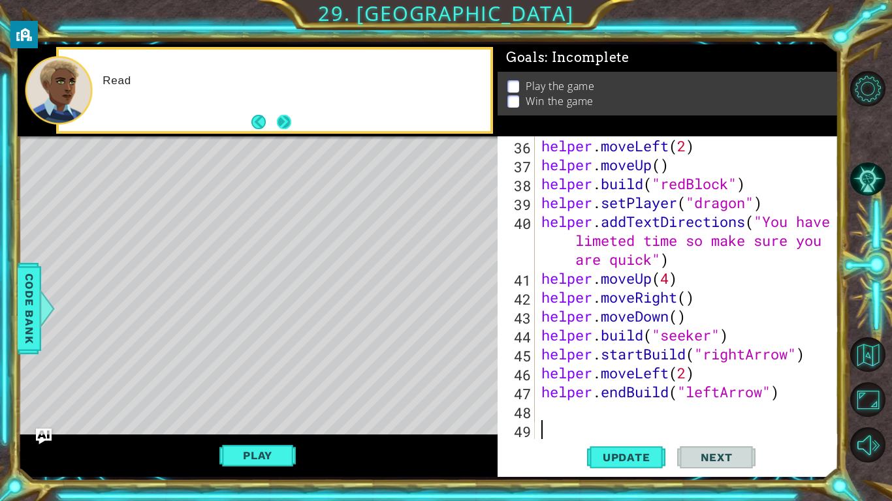
click at [285, 118] on button "Next" at bounding box center [284, 122] width 14 height 14
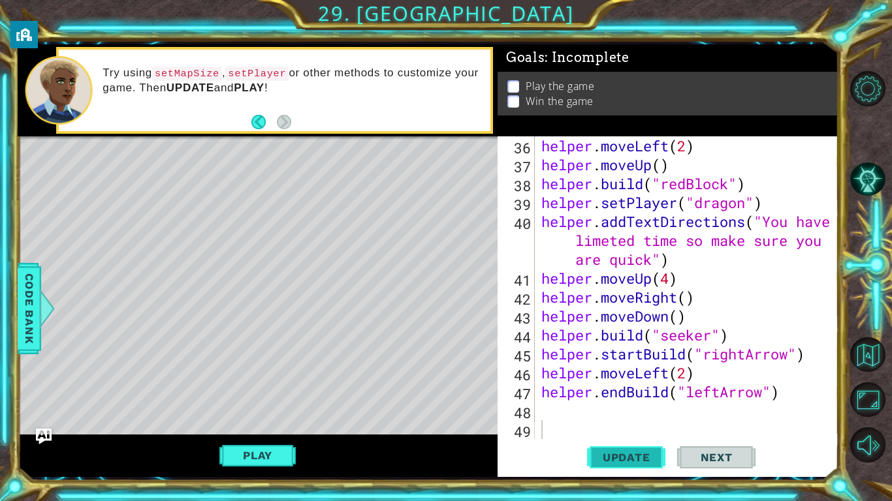
click at [629, 449] on button "Update" at bounding box center [626, 458] width 78 height 34
click at [686, 375] on div "helper . moveLeft ( 2 ) helper . moveUp ( ) helper . build ( "redBlock" ) helpe…" at bounding box center [690, 306] width 303 height 341
click at [625, 463] on span "Update" at bounding box center [627, 457] width 74 height 13
click at [669, 383] on div "helper . moveLeft ( 2 ) helper . moveUp ( ) helper . build ( "redBlock" ) helpe…" at bounding box center [690, 306] width 303 height 341
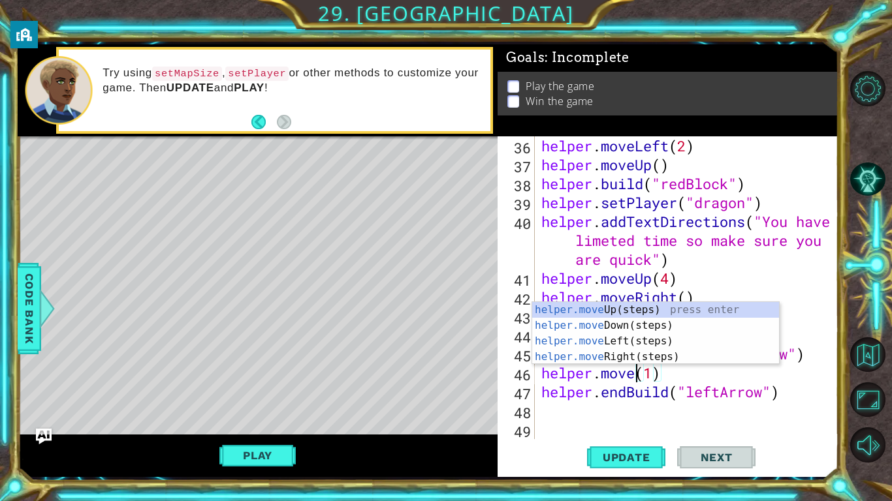
scroll to position [0, 5]
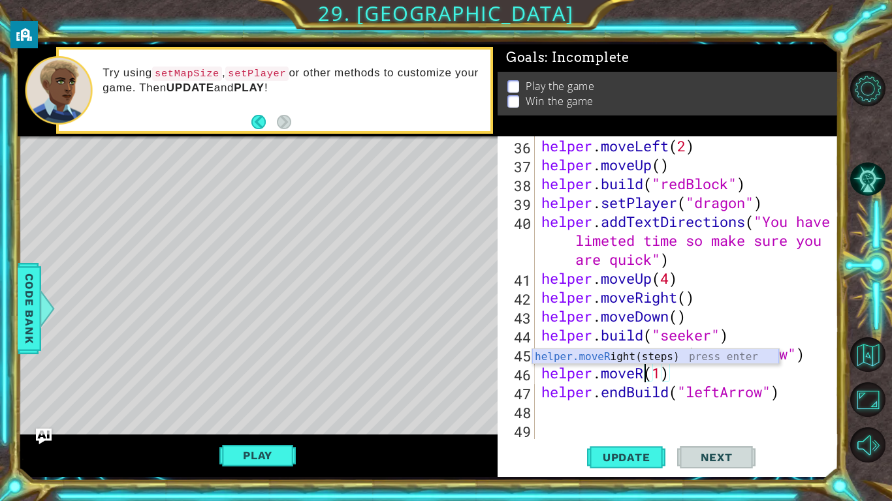
click at [678, 355] on div "helper.moveR ight(steps) press enter" at bounding box center [655, 372] width 247 height 47
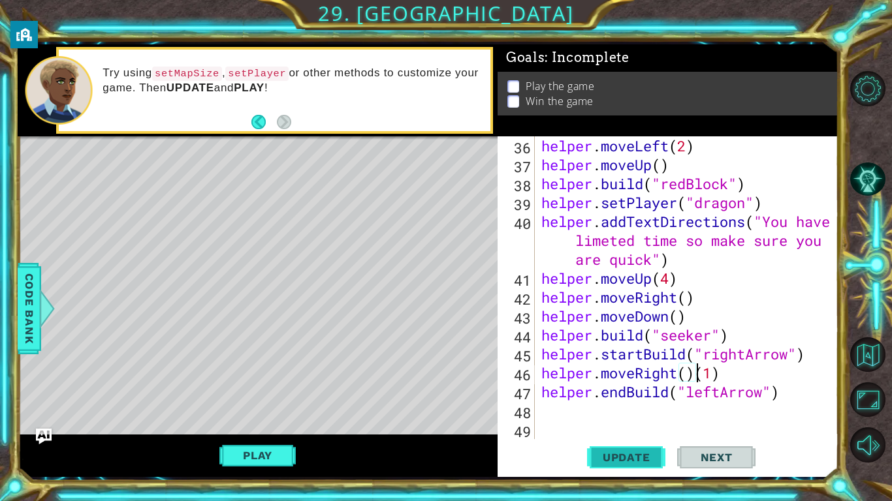
click at [644, 462] on span "Update" at bounding box center [627, 457] width 74 height 13
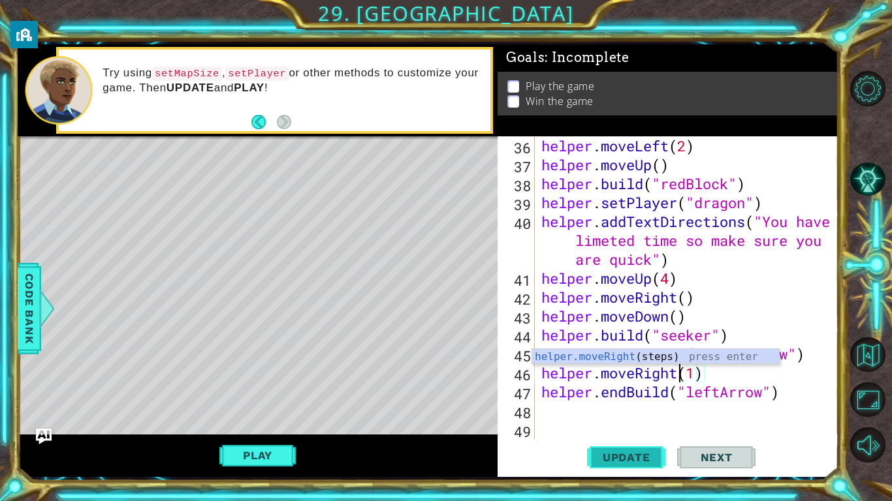
click at [629, 454] on span "Update" at bounding box center [627, 457] width 74 height 13
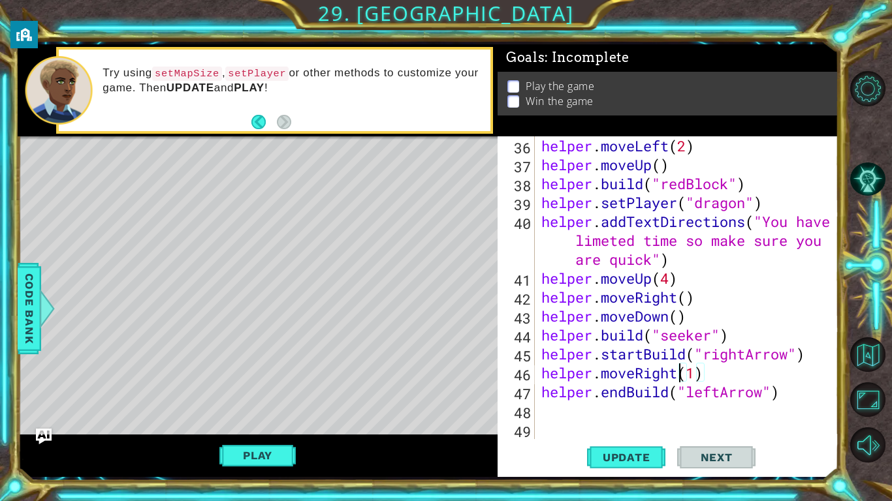
click at [676, 324] on div "helper . moveLeft ( 2 ) helper . moveUp ( ) helper . build ( "redBlock" ) helpe…" at bounding box center [690, 306] width 303 height 341
click at [635, 464] on button "Update" at bounding box center [626, 458] width 78 height 34
click at [760, 317] on div "helper . moveLeft ( 2 ) helper . moveUp ( ) helper . build ( "redBlock" ) helpe…" at bounding box center [690, 306] width 303 height 341
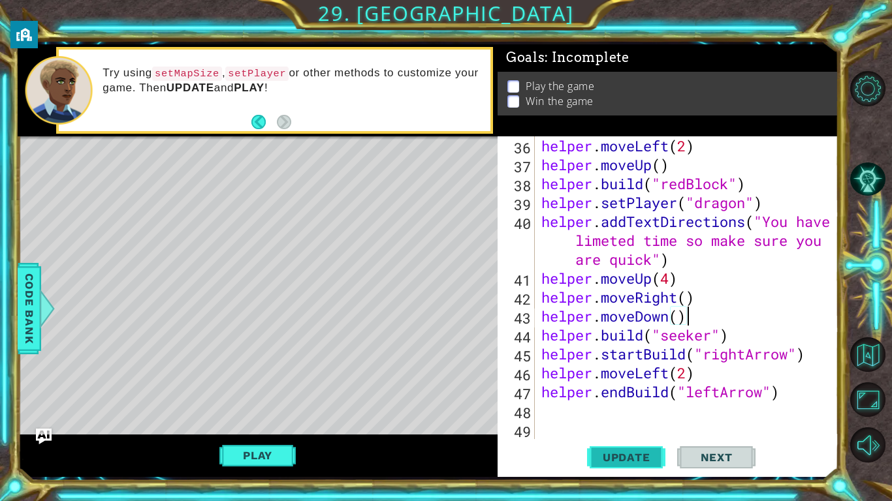
click at [652, 449] on button "Update" at bounding box center [626, 458] width 78 height 34
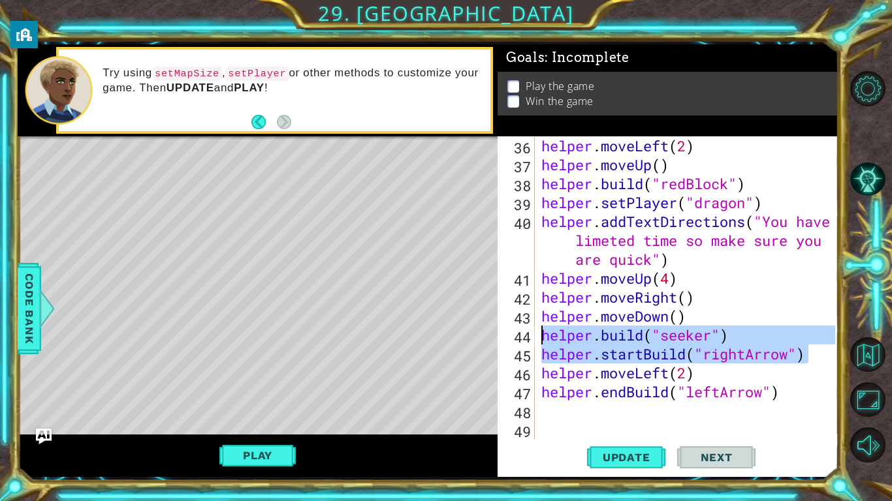
drag, startPoint x: 810, startPoint y: 351, endPoint x: 544, endPoint y: 338, distance: 266.1
click at [544, 338] on div "helper . moveLeft ( 2 ) helper . moveUp ( ) helper . build ( "redBlock" ) helpe…" at bounding box center [690, 306] width 303 height 341
type textarea "helper.build("seeker") helper.startBuild("rightArrow")"
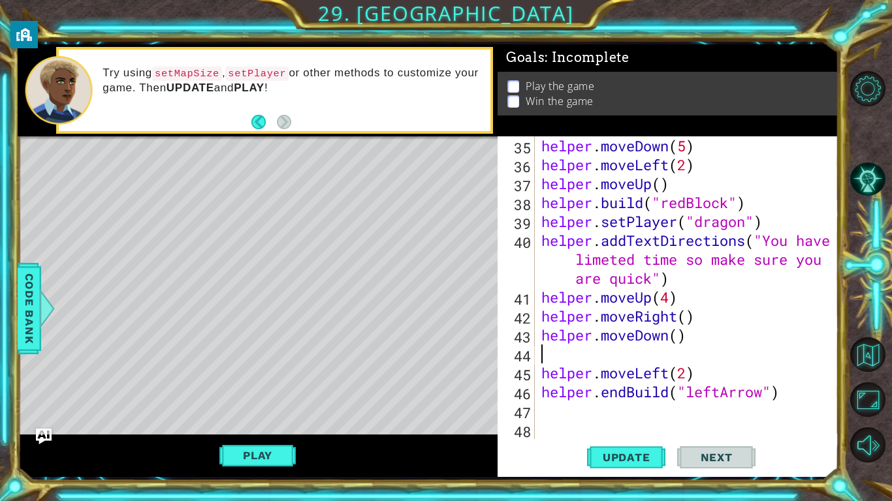
type textarea "helper.moveDown()"
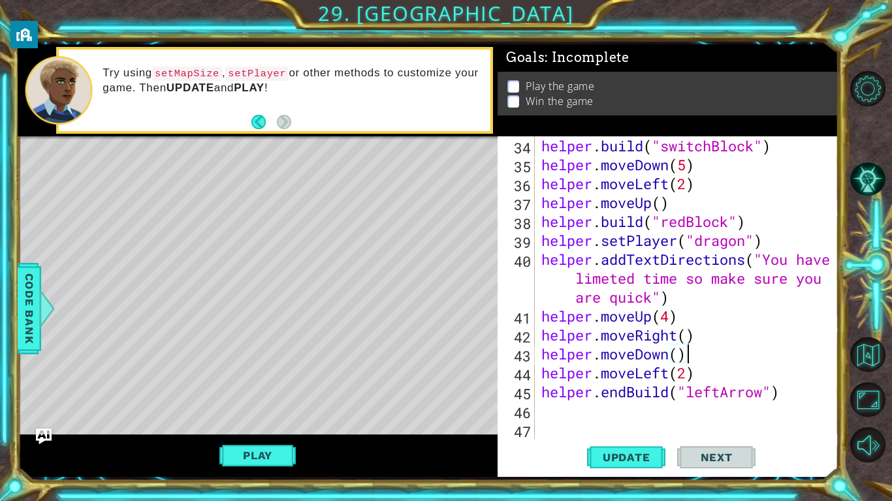
click at [643, 439] on div "helper . build ( "switchBlock" ) helper . moveDown ( 5 ) helper . moveLeft ( 2 …" at bounding box center [690, 306] width 303 height 341
click at [640, 451] on span "Update" at bounding box center [627, 457] width 74 height 13
click at [609, 456] on span "Update" at bounding box center [627, 457] width 74 height 13
click at [562, 418] on div "helper . build ( "switchBlock" ) helper . moveDown ( 5 ) helper . moveLeft ( 2 …" at bounding box center [690, 306] width 303 height 341
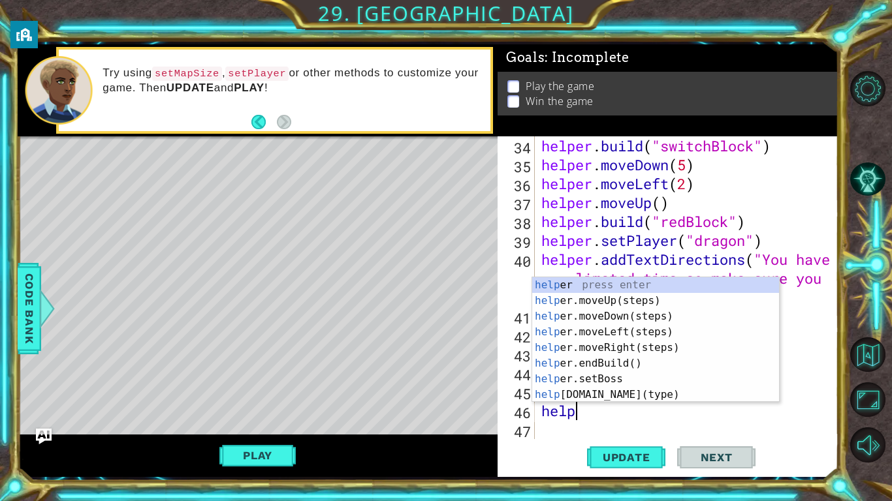
scroll to position [0, 1]
type textarea "helper"
click at [617, 344] on div "helper press enter helper .moveUp(steps) press enter helper .moveDown(steps) pr…" at bounding box center [655, 355] width 247 height 157
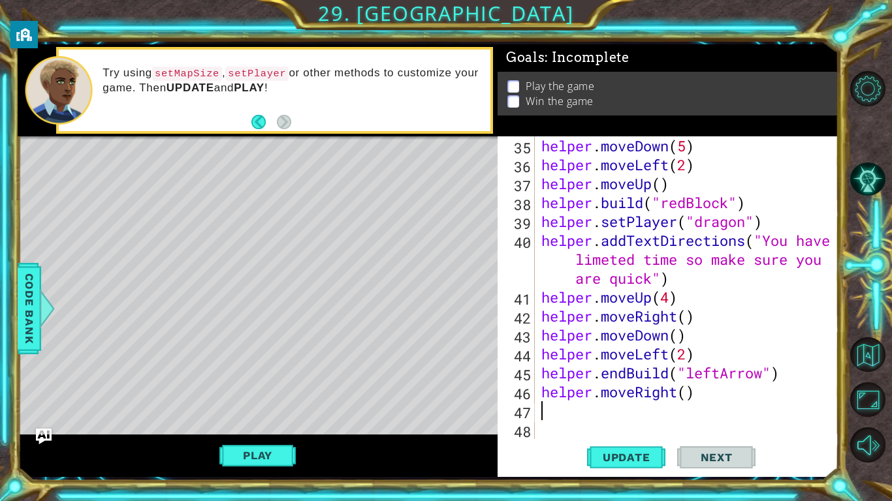
scroll to position [682, 0]
click at [685, 396] on div "helper . moveDown ( 5 ) helper . moveLeft ( 2 ) helper . moveUp ( ) helper . bu…" at bounding box center [690, 306] width 303 height 341
type textarea "helper.moveRight(2)"
click at [550, 428] on div "helper . moveDown ( 5 ) helper . moveLeft ( 2 ) helper . moveUp ( ) helper . bu…" at bounding box center [690, 306] width 303 height 341
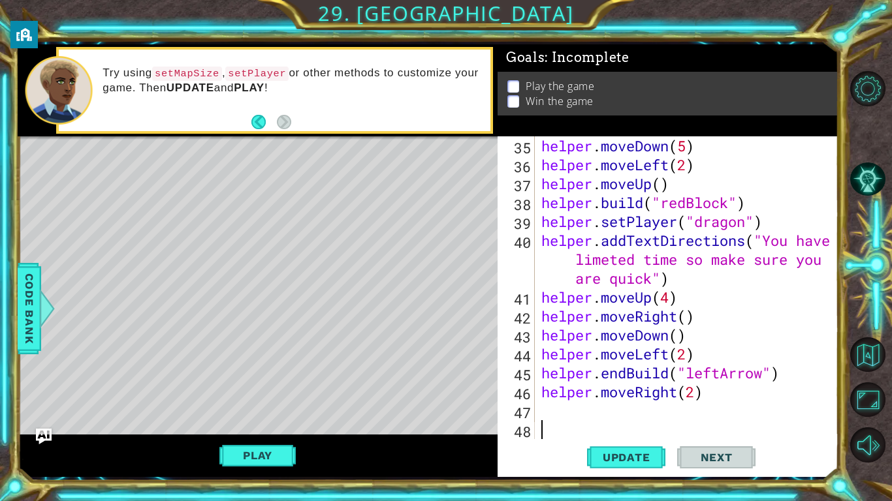
scroll to position [0, 0]
click at [550, 420] on div "helper . moveDown ( 5 ) helper . moveLeft ( 2 ) helper . moveUp ( ) helper . bu…" at bounding box center [690, 306] width 303 height 341
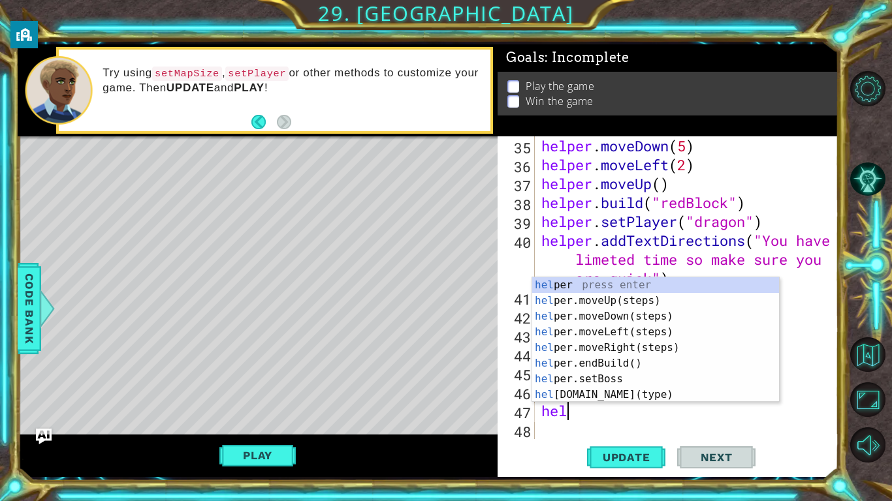
scroll to position [0, 1]
click at [625, 390] on div "helper press enter helper .moveUp(steps) press enter helper .moveDown(steps) pr…" at bounding box center [655, 355] width 247 height 157
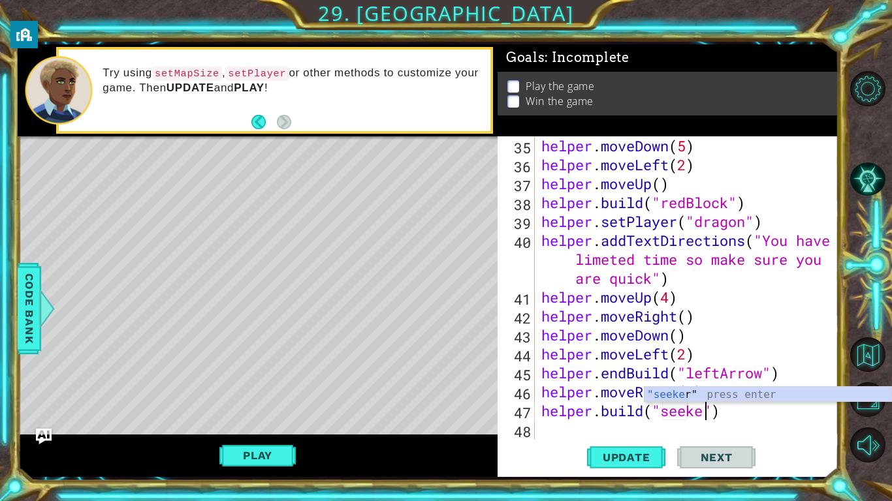
scroll to position [0, 8]
click at [633, 461] on span "Update" at bounding box center [627, 457] width 74 height 13
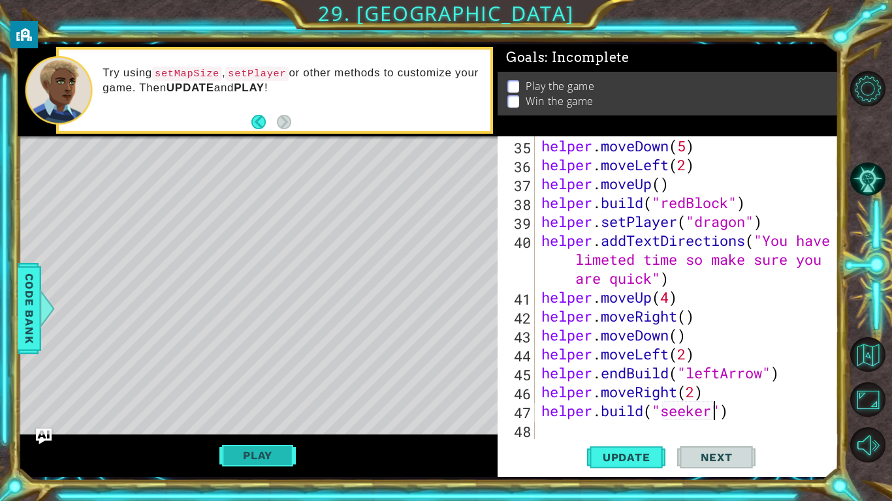
click at [251, 460] on button "Play" at bounding box center [257, 455] width 76 height 25
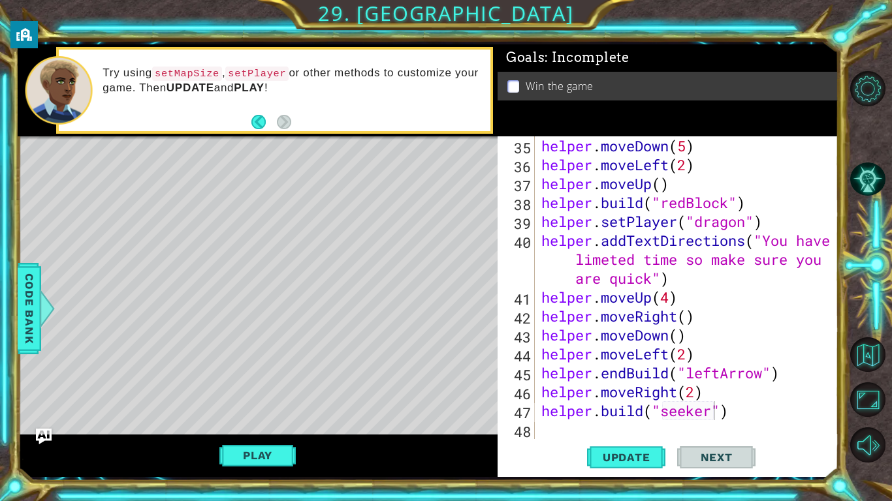
click at [739, 404] on div "helper . moveDown ( 5 ) helper . moveLeft ( 2 ) helper . moveUp ( ) helper . bu…" at bounding box center [690, 306] width 303 height 341
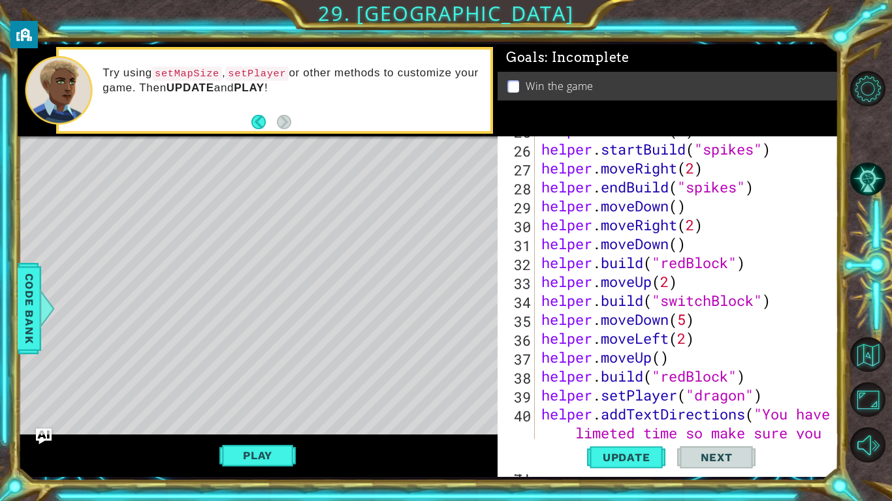
scroll to position [511, 0]
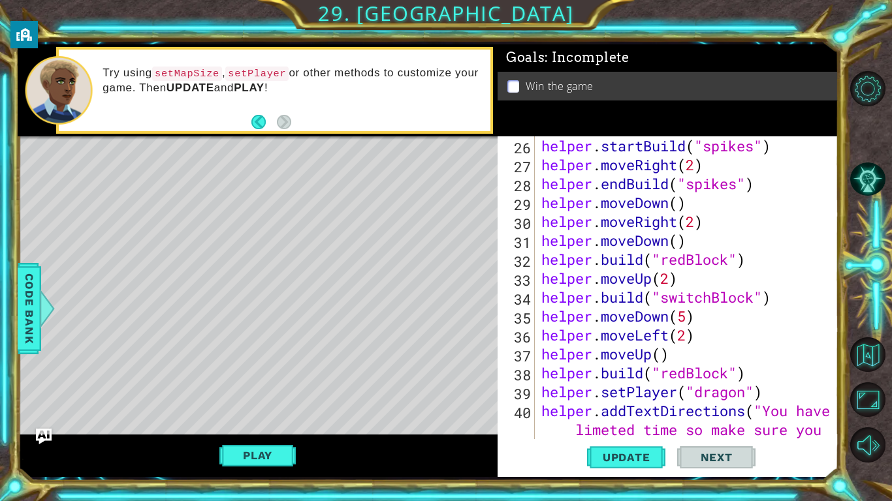
click at [689, 375] on div "helper . startBuild ( "spikes" ) helper . moveRight ( 2 ) helper . endBuild ( "…" at bounding box center [690, 325] width 303 height 379
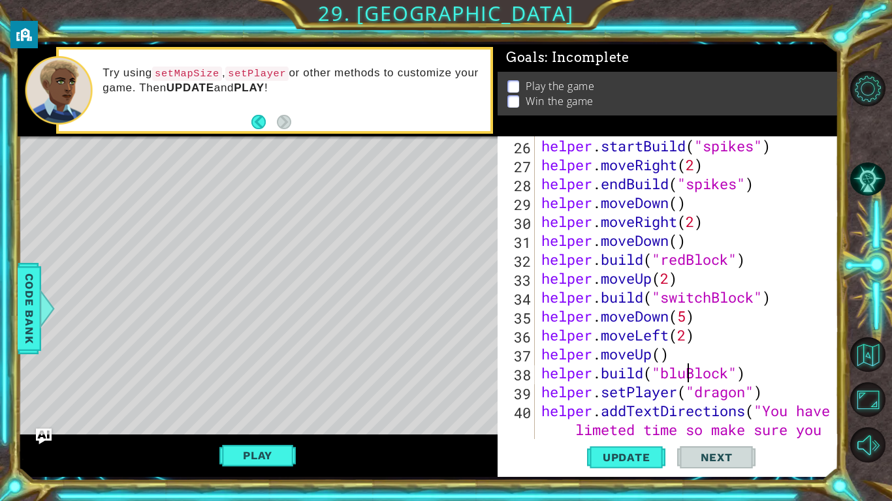
scroll to position [0, 7]
click at [685, 264] on div "helper . startBuild ( "spikes" ) helper . moveRight ( 2 ) helper . endBuild ( "…" at bounding box center [690, 325] width 303 height 379
click at [786, 340] on div "helper . startBuild ( "spikes" ) helper . moveRight ( 2 ) helper . endBuild ( "…" at bounding box center [690, 325] width 303 height 379
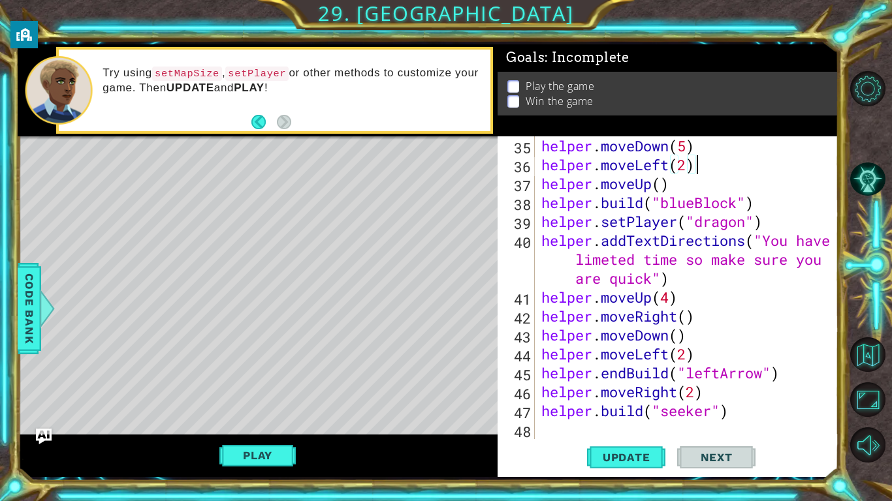
click at [555, 419] on div "helper . moveDown ( 5 ) helper . moveLeft ( 2 ) helper . moveUp ( ) helper . bu…" at bounding box center [690, 306] width 303 height 341
type textarea "[DOMAIN_NAME]("seeker")"
click at [545, 437] on div "helper . moveDown ( 5 ) helper . moveLeft ( 2 ) helper . moveUp ( ) helper . bu…" at bounding box center [690, 306] width 303 height 341
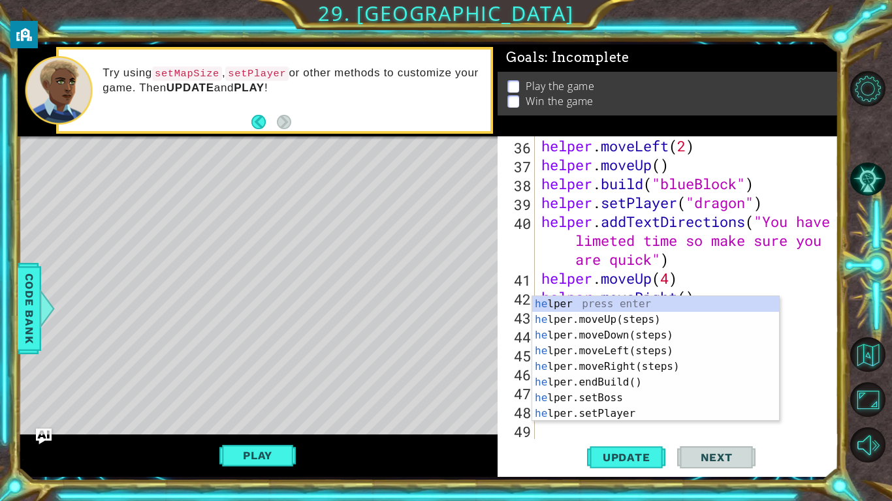
scroll to position [701, 0]
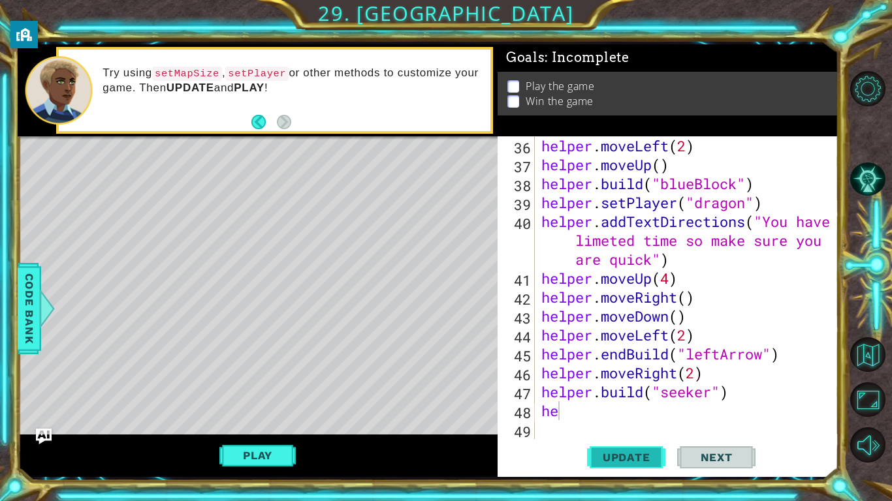
click at [620, 451] on span "Update" at bounding box center [627, 457] width 74 height 13
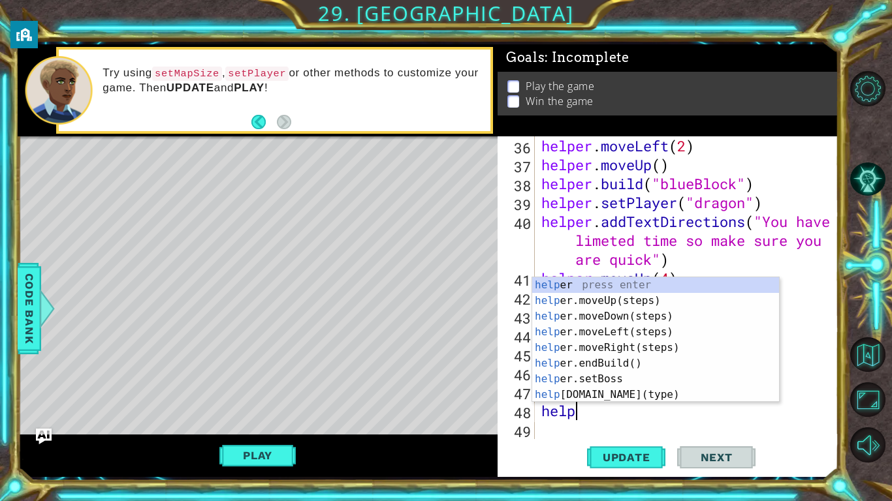
scroll to position [0, 1]
type textarea "helper"
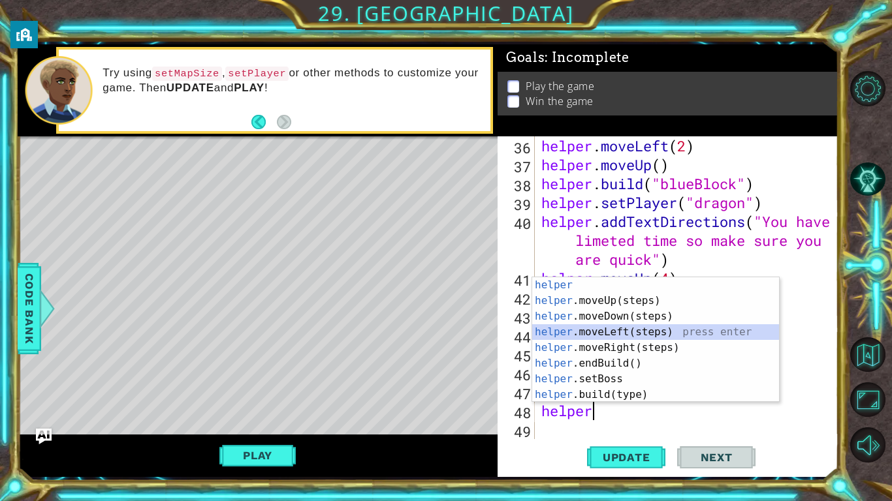
click at [652, 326] on div "helper press enter helper .moveUp(steps) press enter helper .moveDown(steps) pr…" at bounding box center [655, 355] width 247 height 157
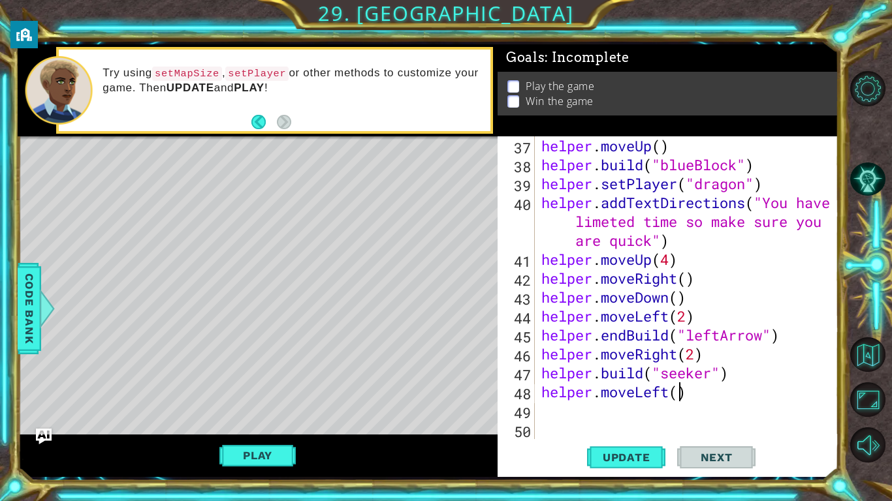
click at [677, 393] on div "helper . moveUp ( ) helper . build ( "blueBlock" ) helper . setPlayer ( "dragon…" at bounding box center [690, 306] width 303 height 341
type textarea "helper.moveLeft(4)"
click at [551, 415] on div "helper . moveUp ( ) helper . build ( "blueBlock" ) helper . setPlayer ( "dragon…" at bounding box center [690, 306] width 303 height 341
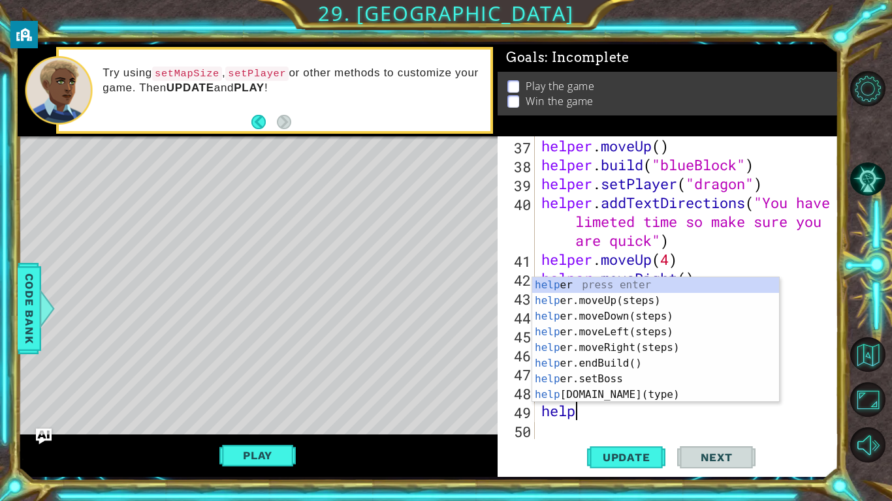
scroll to position [0, 1]
click at [606, 396] on div "helper press enter helper .moveUp(steps) press enter helper .moveDown(steps) pr…" at bounding box center [655, 355] width 247 height 157
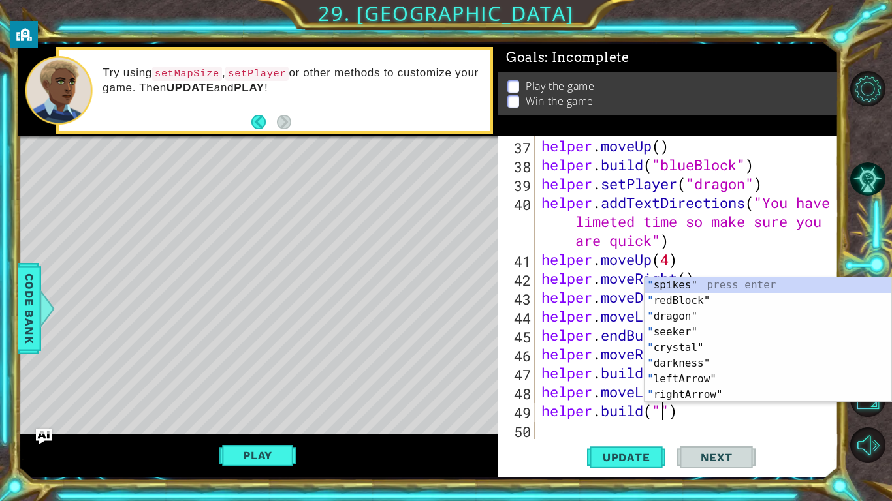
scroll to position [0, 6]
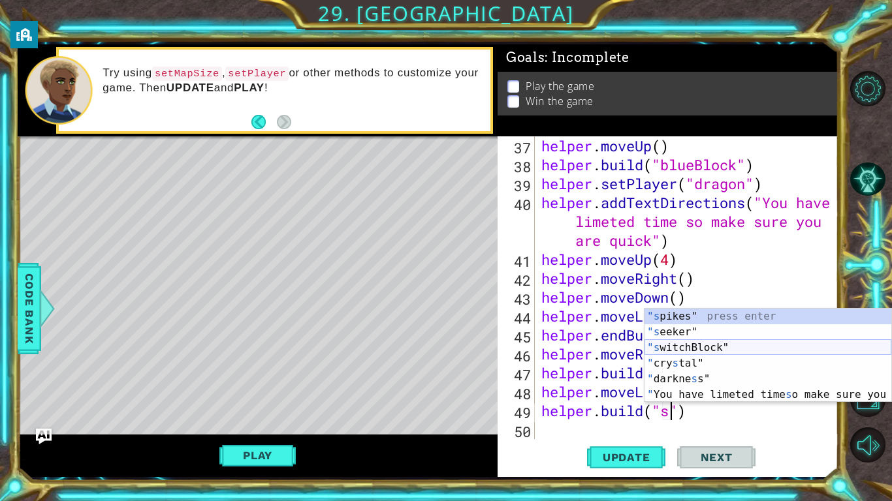
click at [731, 349] on div ""s pikes" press enter "s eeker" press enter "s witchBlock" press enter " cry s …" at bounding box center [767, 371] width 247 height 125
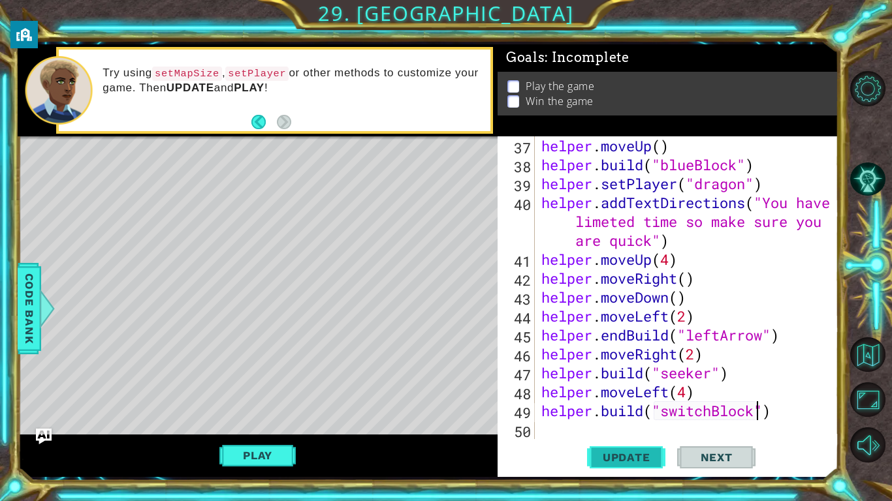
click at [633, 469] on button "Update" at bounding box center [626, 458] width 78 height 34
click at [697, 391] on div "helper . moveUp ( ) helper . build ( "blueBlock" ) helper . setPlayer ( "dragon…" at bounding box center [690, 306] width 303 height 341
type textarea "helper.moveLeft(4)"
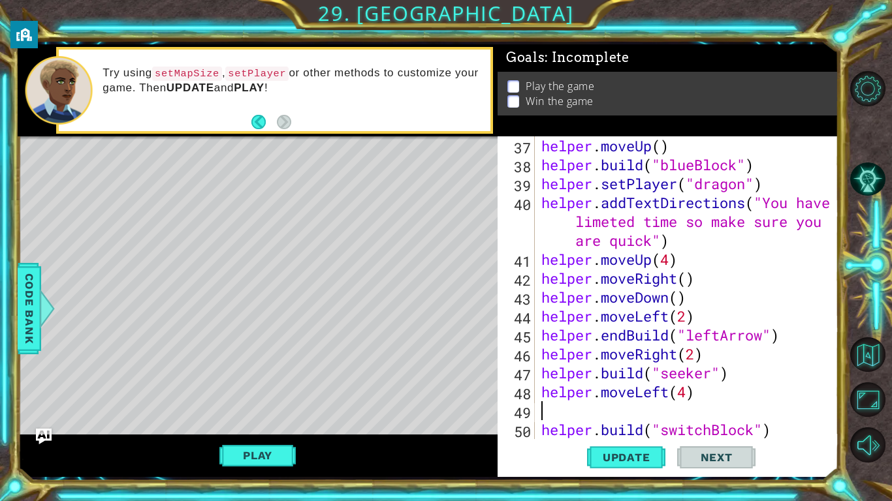
scroll to position [0, 0]
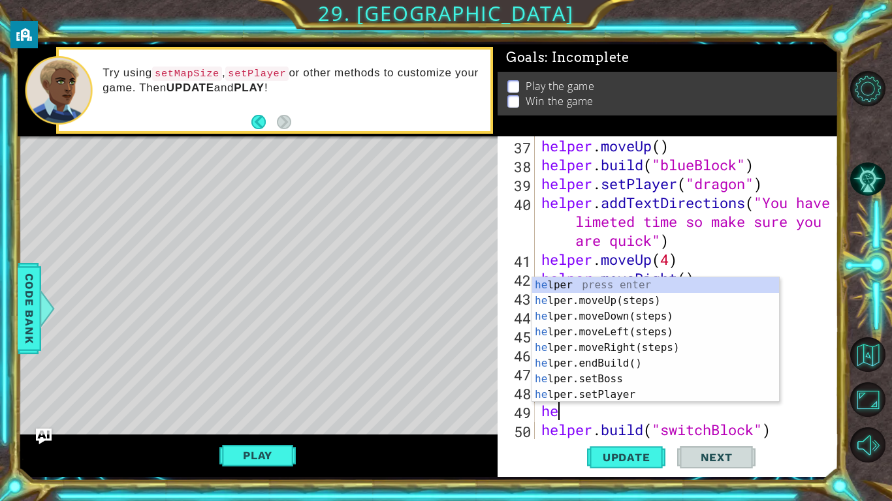
type textarea "hel"
click at [695, 298] on div "hel per press enter hel per.moveUp(steps) press enter hel per.moveDown(steps) p…" at bounding box center [655, 355] width 247 height 157
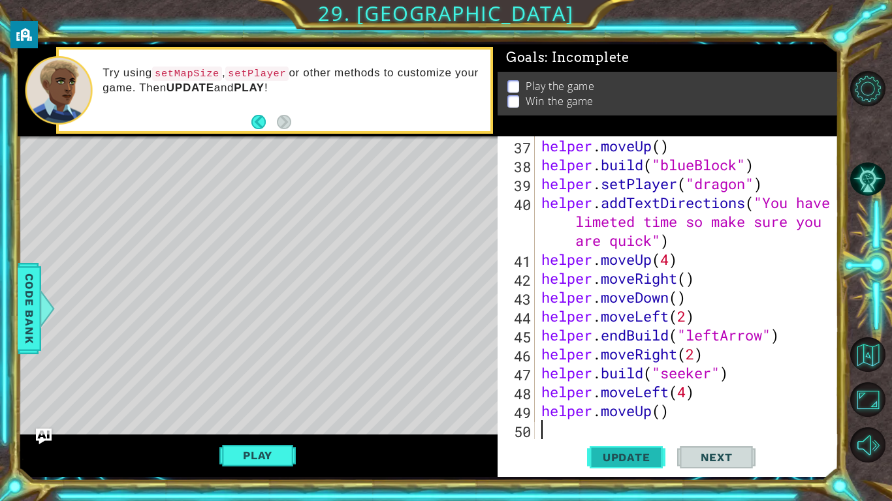
click at [623, 451] on span "Update" at bounding box center [627, 457] width 74 height 13
